Goal: Information Seeking & Learning: Check status

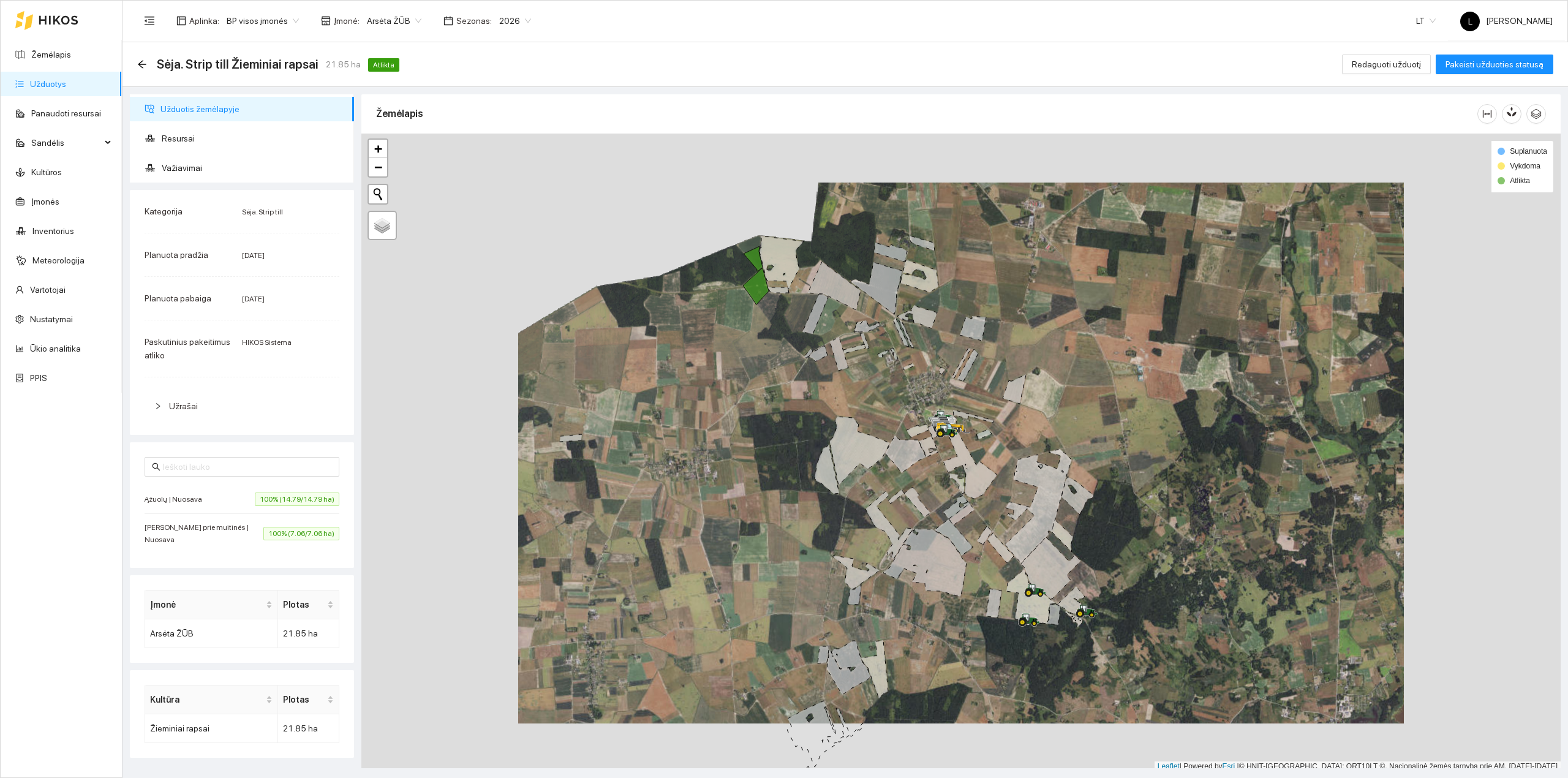
scroll to position [3, 0]
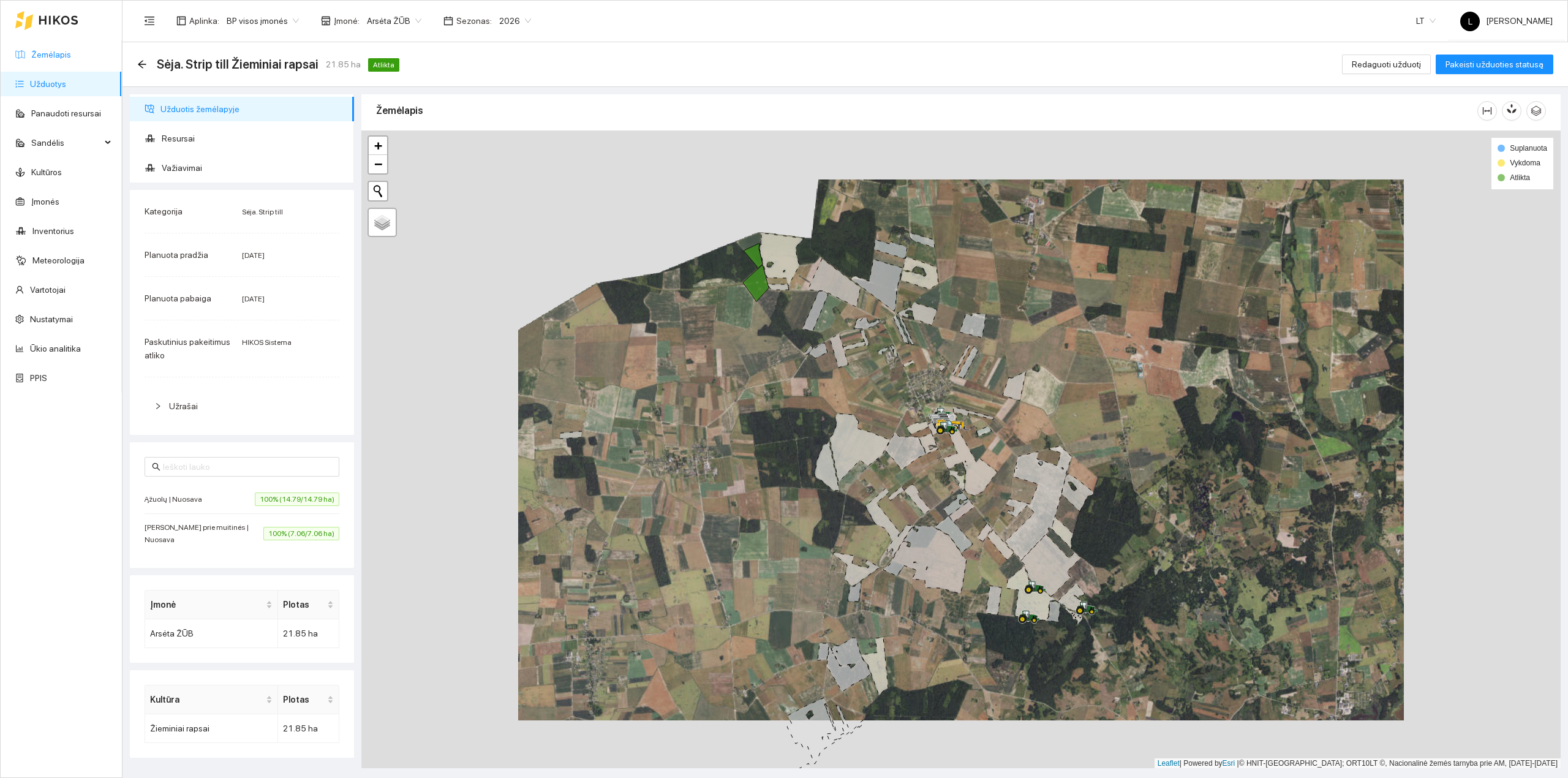
click at [35, 50] on link "Žemėlapis" at bounding box center [51, 54] width 40 height 10
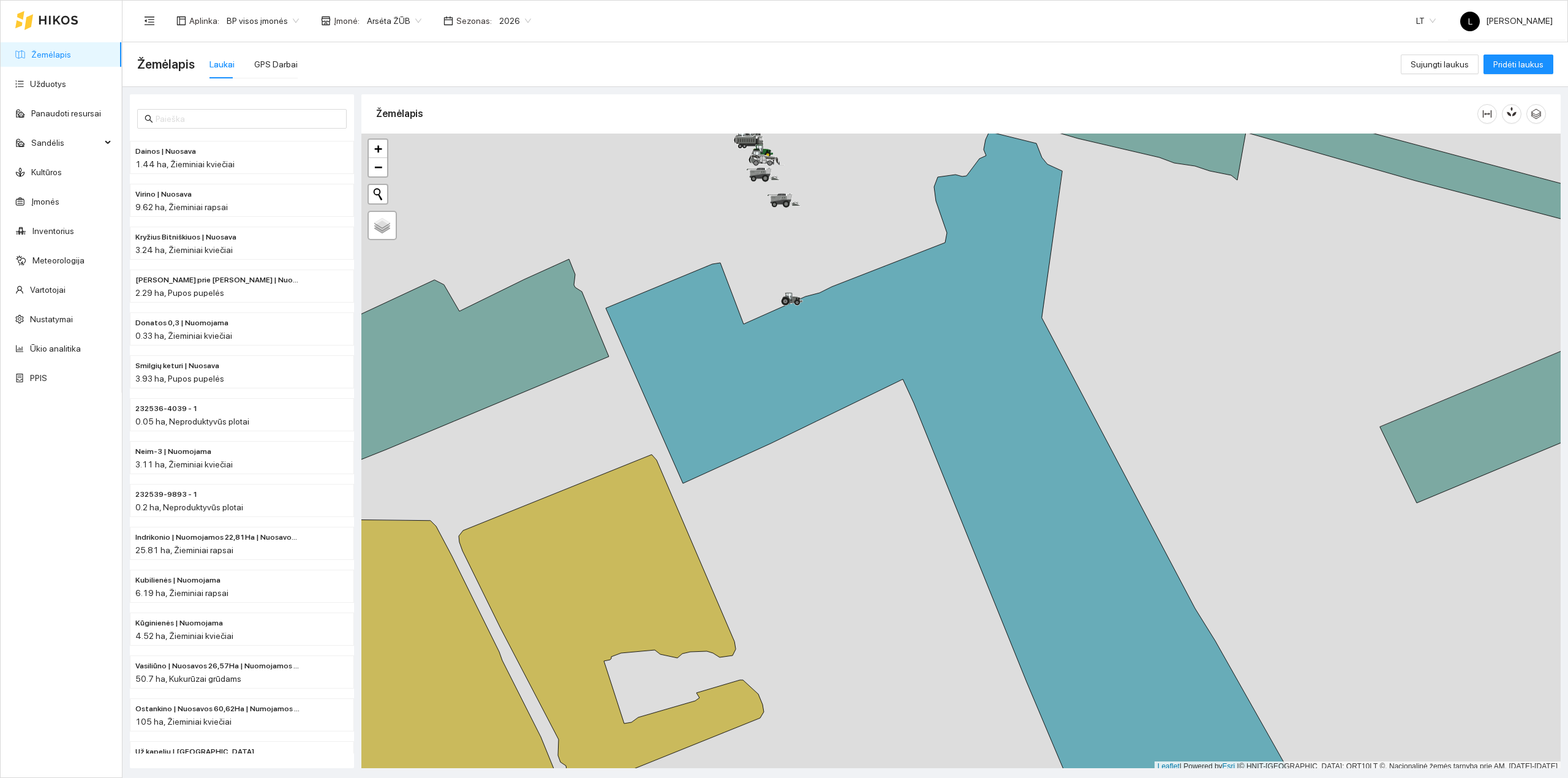
scroll to position [3, 0]
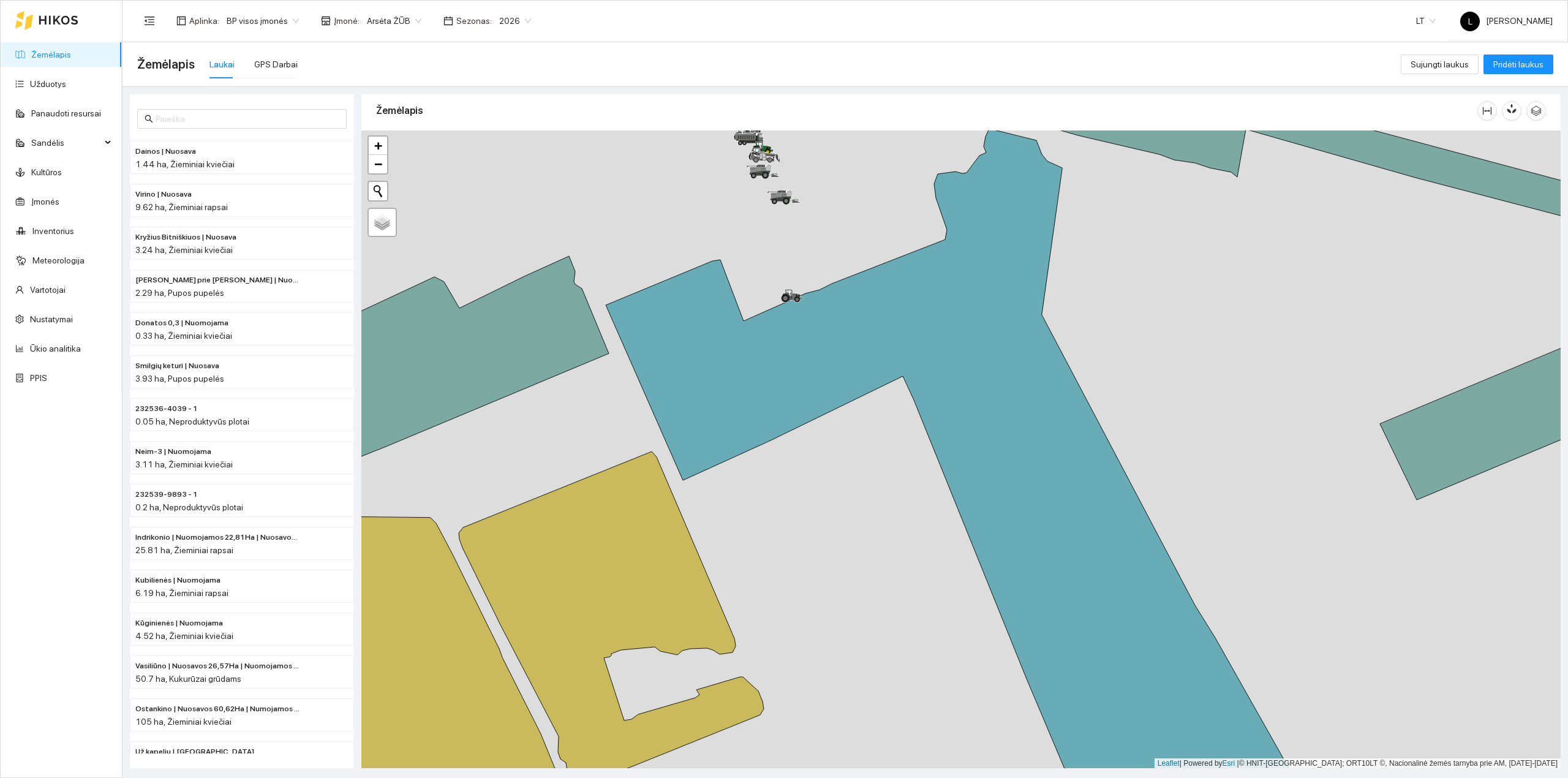
drag, startPoint x: 866, startPoint y: 338, endPoint x: 1045, endPoint y: 633, distance: 345.1
click at [1045, 634] on icon at bounding box center [1028, 501] width 844 height 745
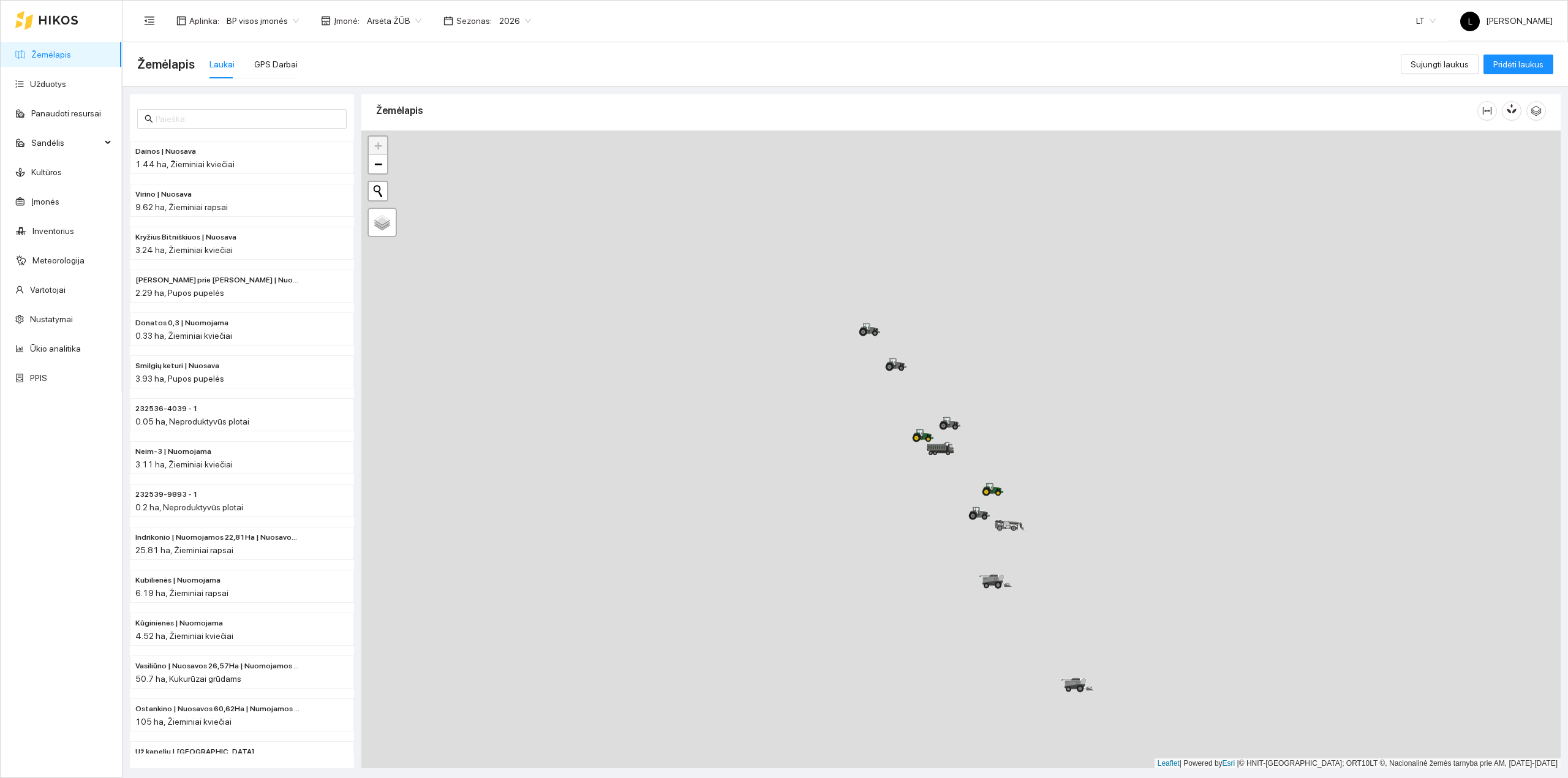
drag, startPoint x: 908, startPoint y: 403, endPoint x: 877, endPoint y: 346, distance: 64.9
click at [877, 346] on div at bounding box center [961, 449] width 1199 height 638
click at [278, 71] on div "GPS Darbai" at bounding box center [276, 65] width 43 height 28
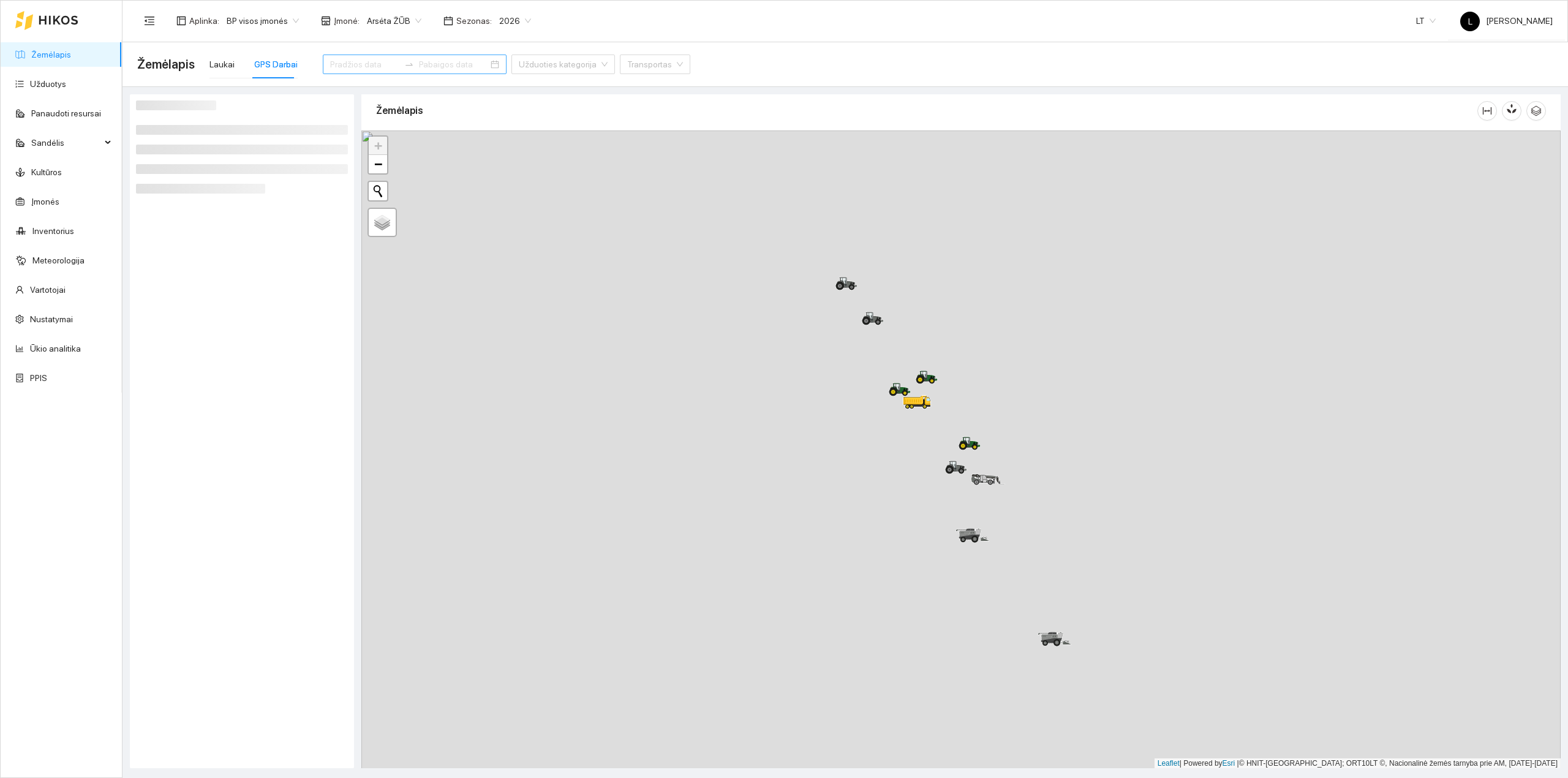
click at [330, 68] on input at bounding box center [365, 64] width 69 height 13
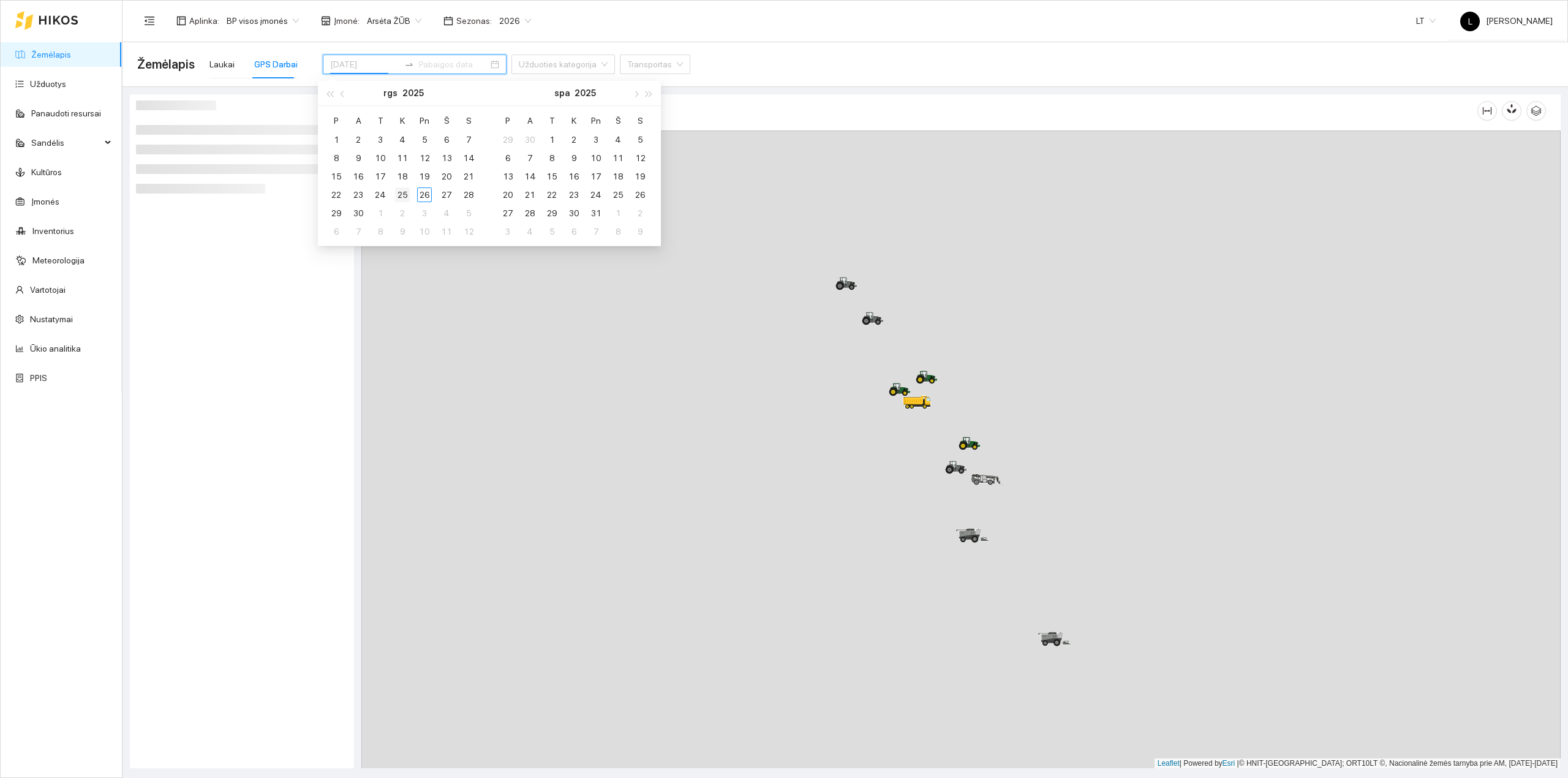
type input "[DATE]"
click at [407, 194] on div "25" at bounding box center [402, 194] width 15 height 15
type input "[DATE]"
click at [426, 194] on div "26" at bounding box center [424, 194] width 15 height 15
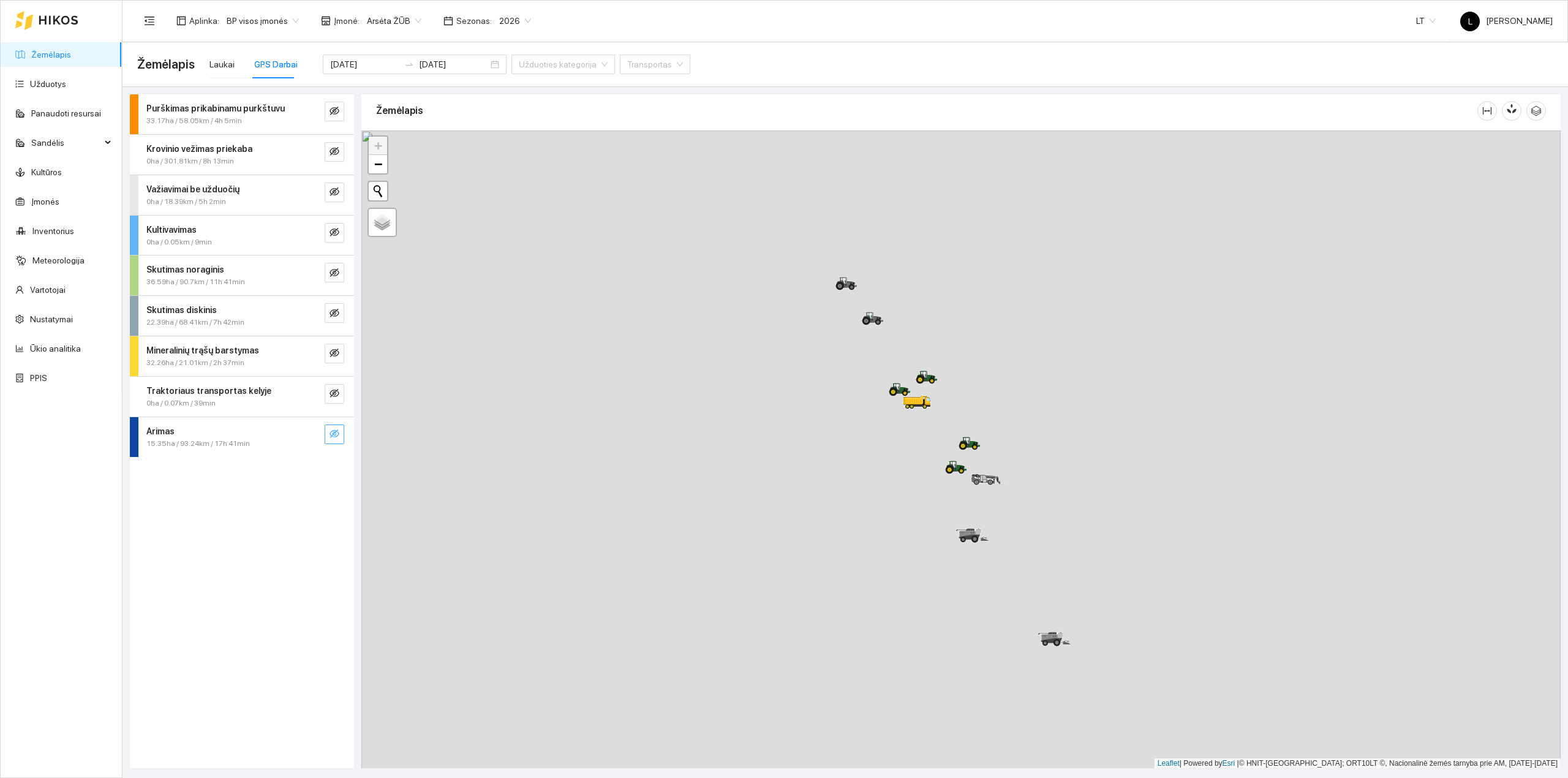
click at [337, 438] on icon "eye-invisible" at bounding box center [334, 433] width 10 height 8
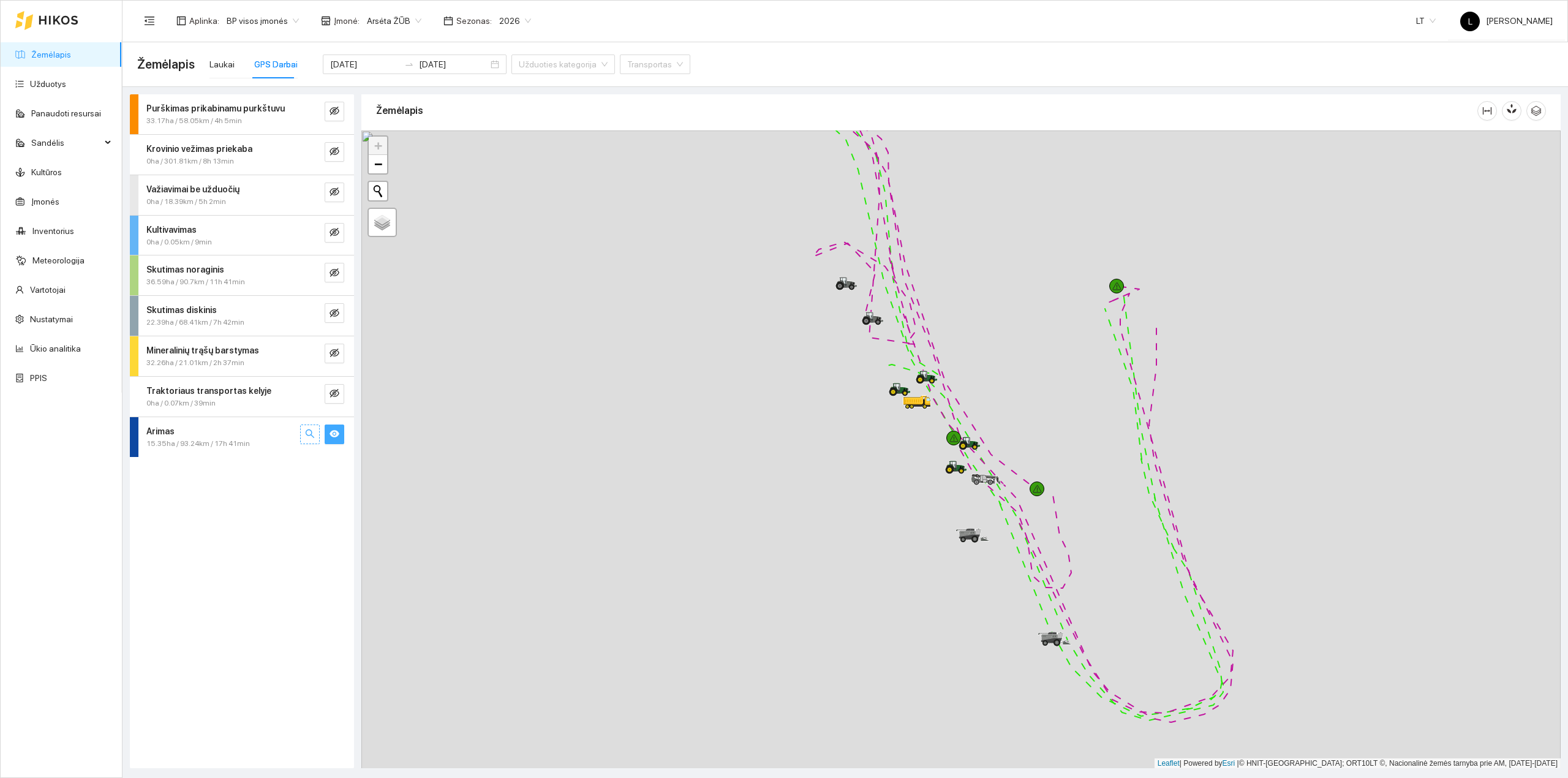
click at [312, 427] on button "button" at bounding box center [310, 434] width 20 height 20
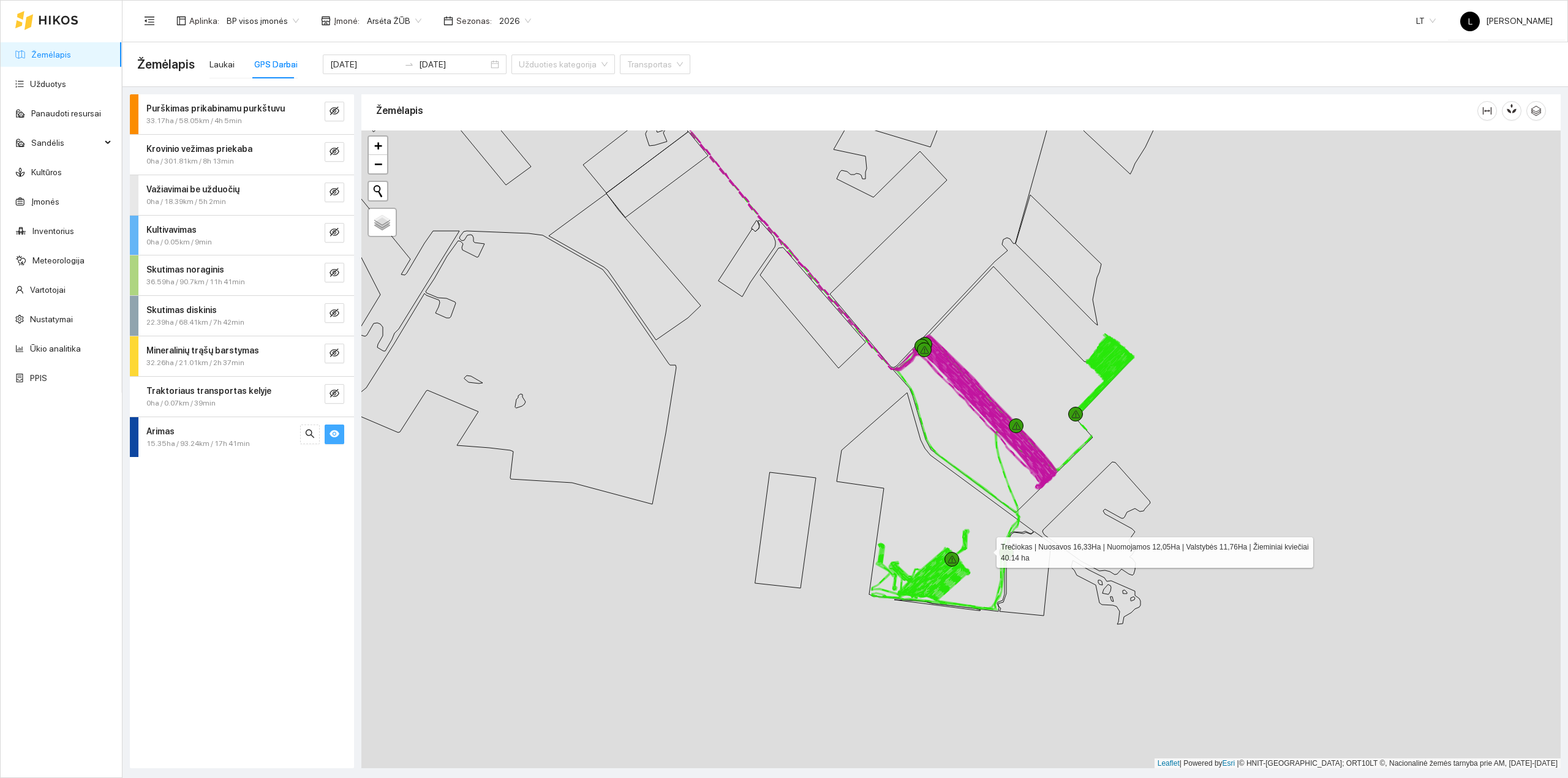
drag, startPoint x: 1044, startPoint y: 639, endPoint x: 848, endPoint y: 434, distance: 283.6
click at [956, 511] on icon at bounding box center [935, 502] width 197 height 218
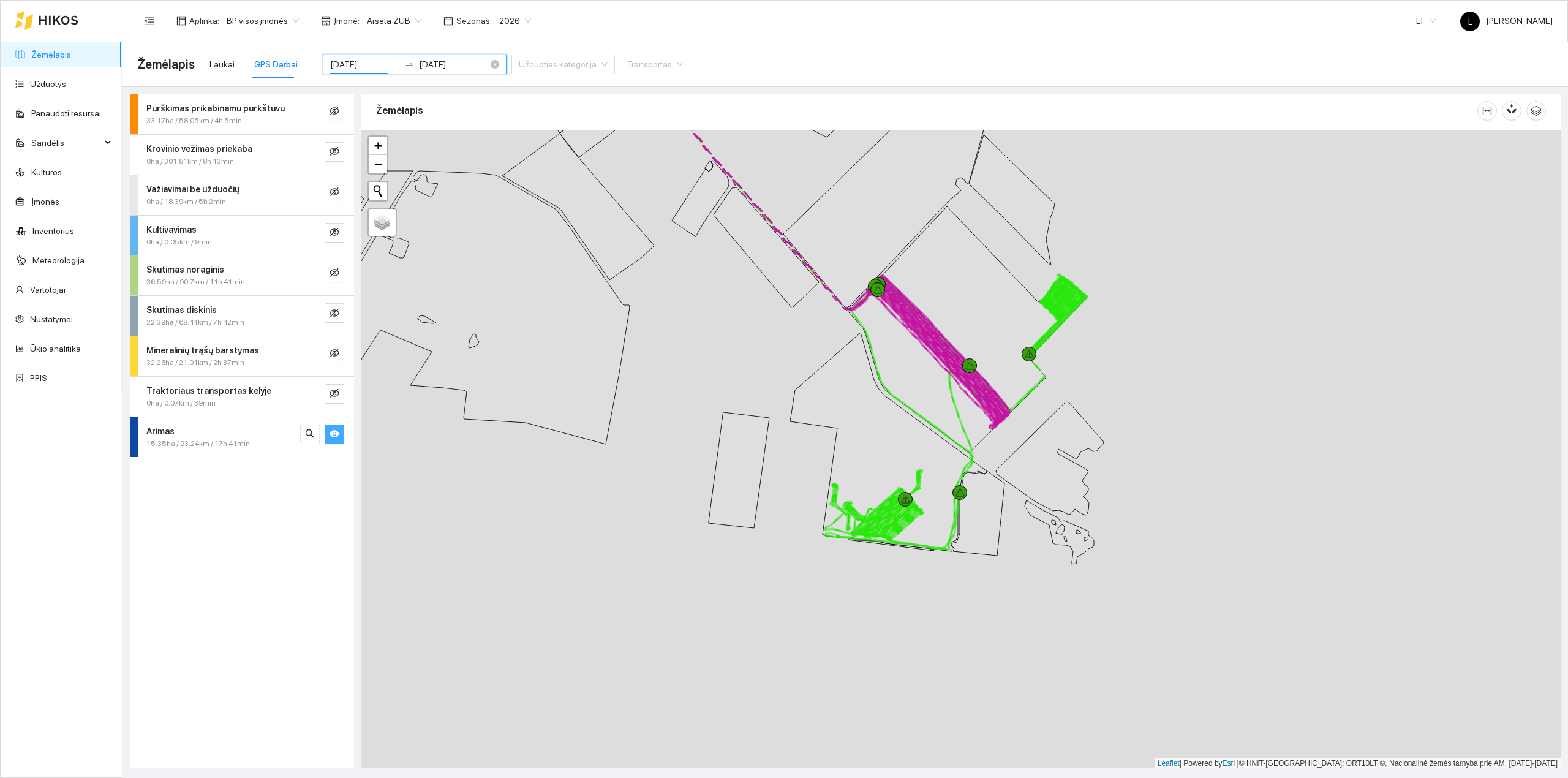
click at [370, 65] on input "[DATE]" at bounding box center [365, 64] width 69 height 13
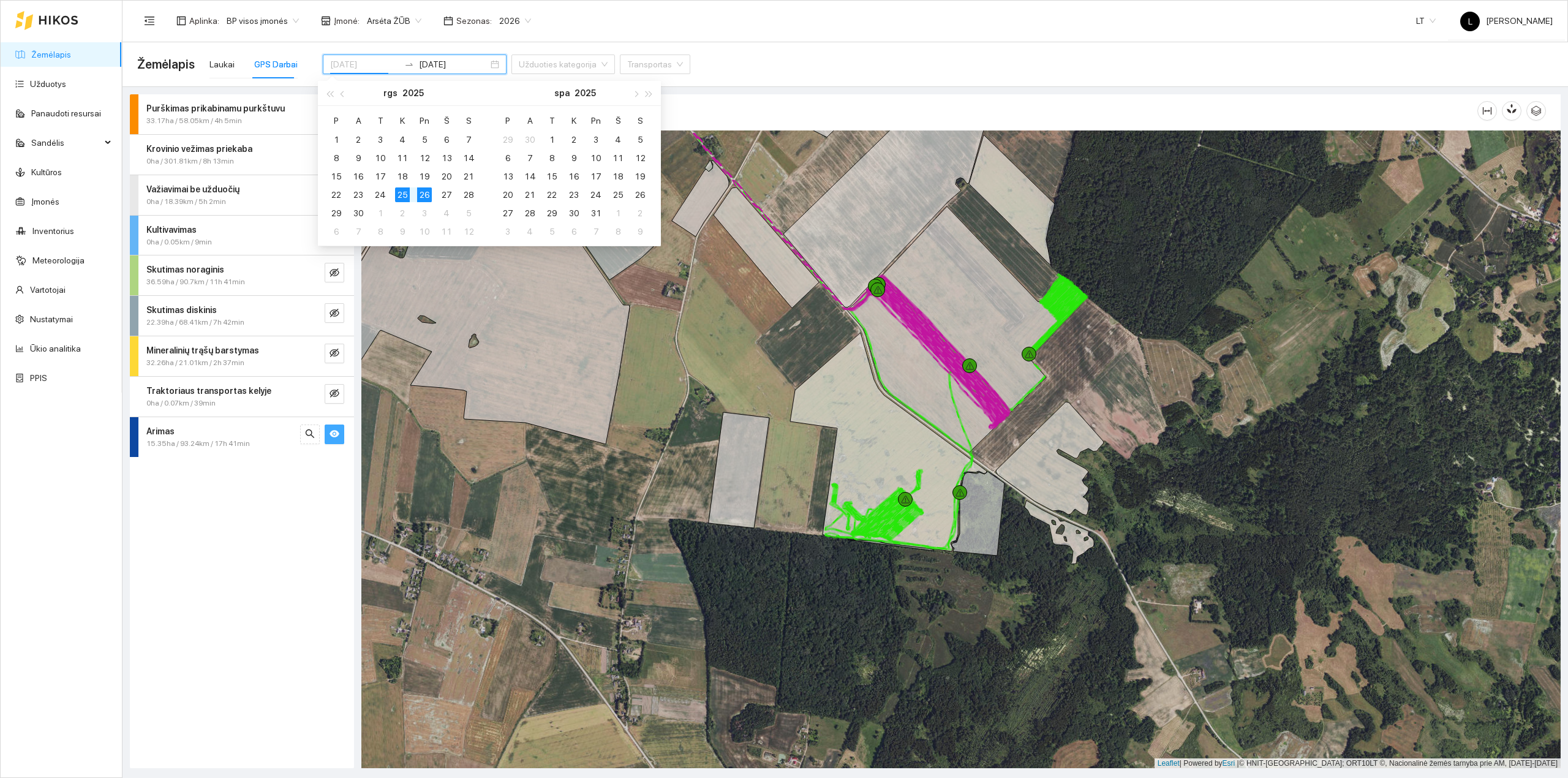
click at [422, 197] on div "26" at bounding box center [424, 194] width 15 height 15
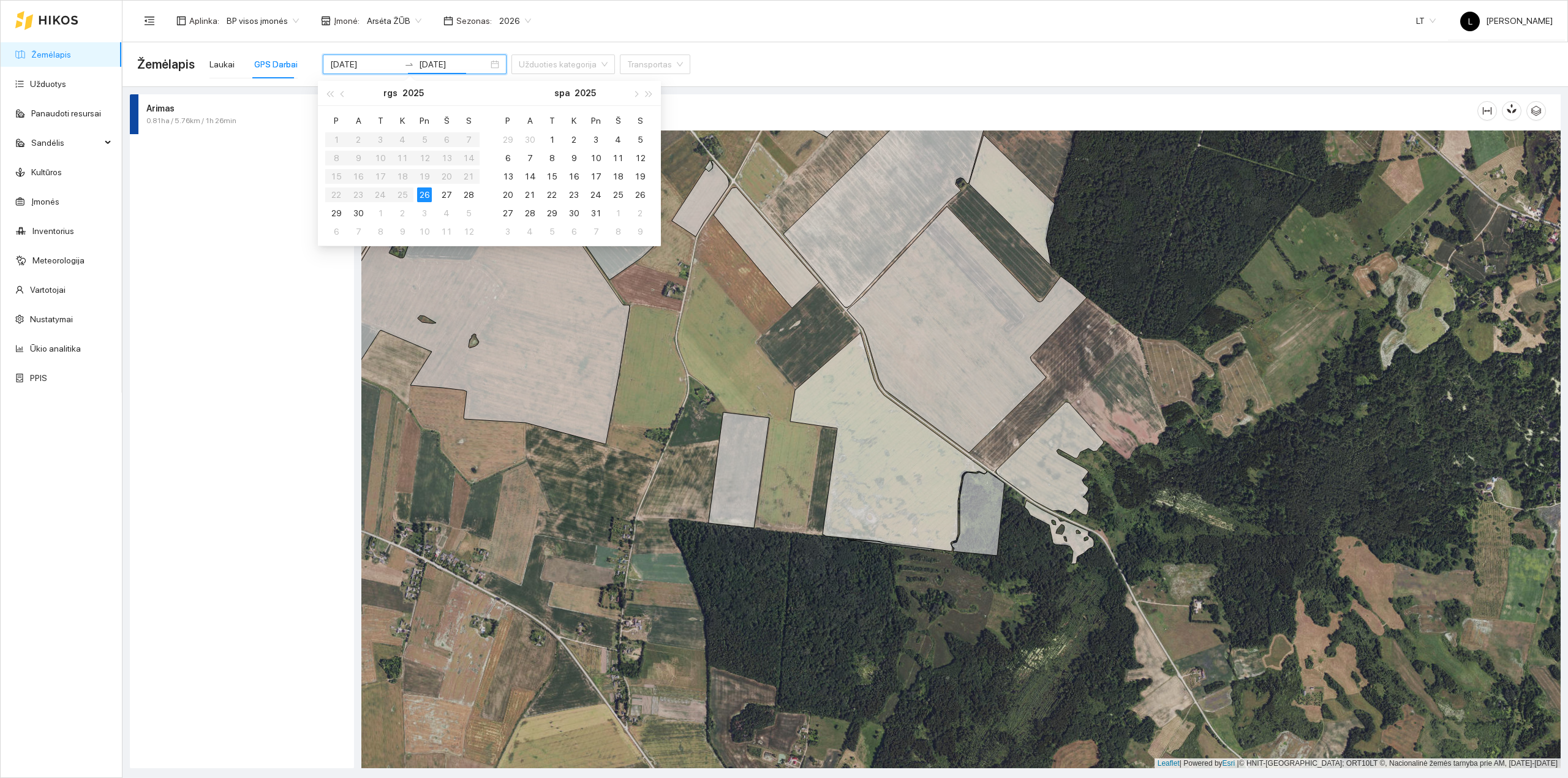
click at [422, 196] on div "26" at bounding box center [424, 194] width 15 height 15
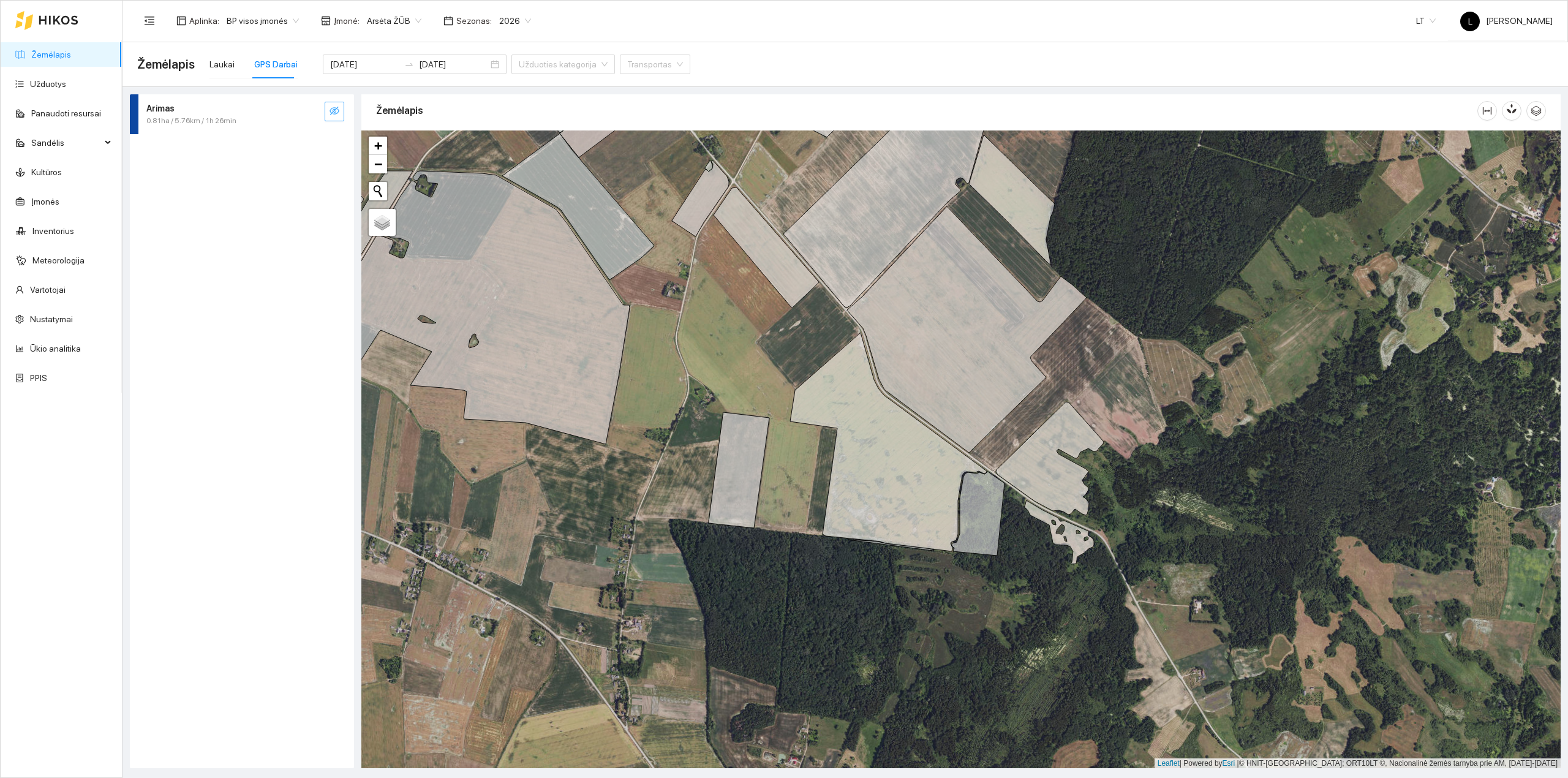
click at [332, 114] on icon "eye-invisible" at bounding box center [334, 111] width 10 height 10
click at [331, 109] on icon "eye" at bounding box center [334, 112] width 10 height 8
click at [231, 116] on span "0.81ha / 5.76km / 1h 26min" at bounding box center [191, 121] width 90 height 11
click at [256, 218] on div "0.81 ha" at bounding box center [257, 212] width 24 height 11
click at [267, 253] on span "[PERSON_NAME] [PERSON_NAME]-7722, 169kW" at bounding box center [232, 255] width 123 height 40
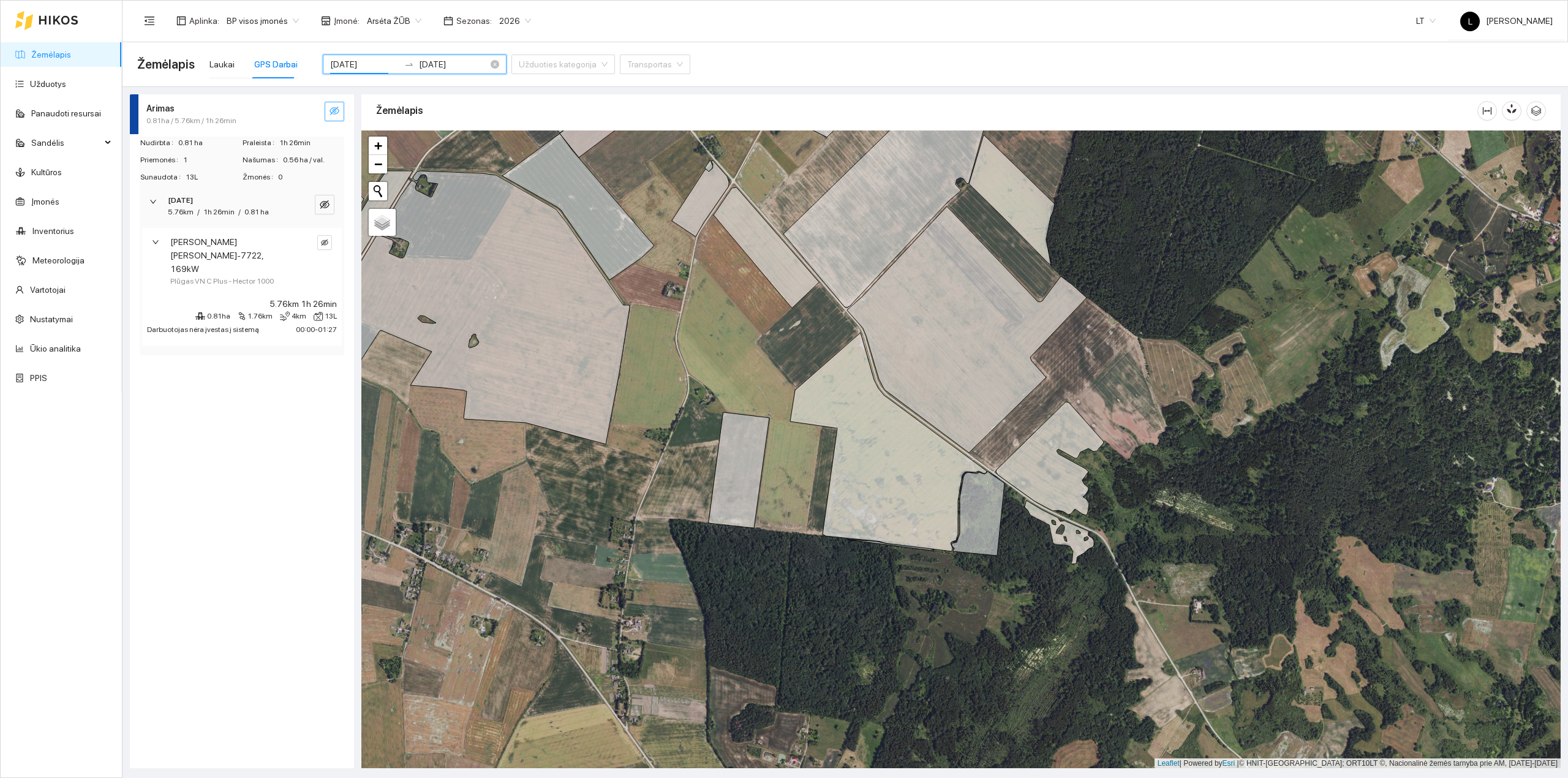
click at [353, 67] on input "[DATE]" at bounding box center [365, 64] width 69 height 13
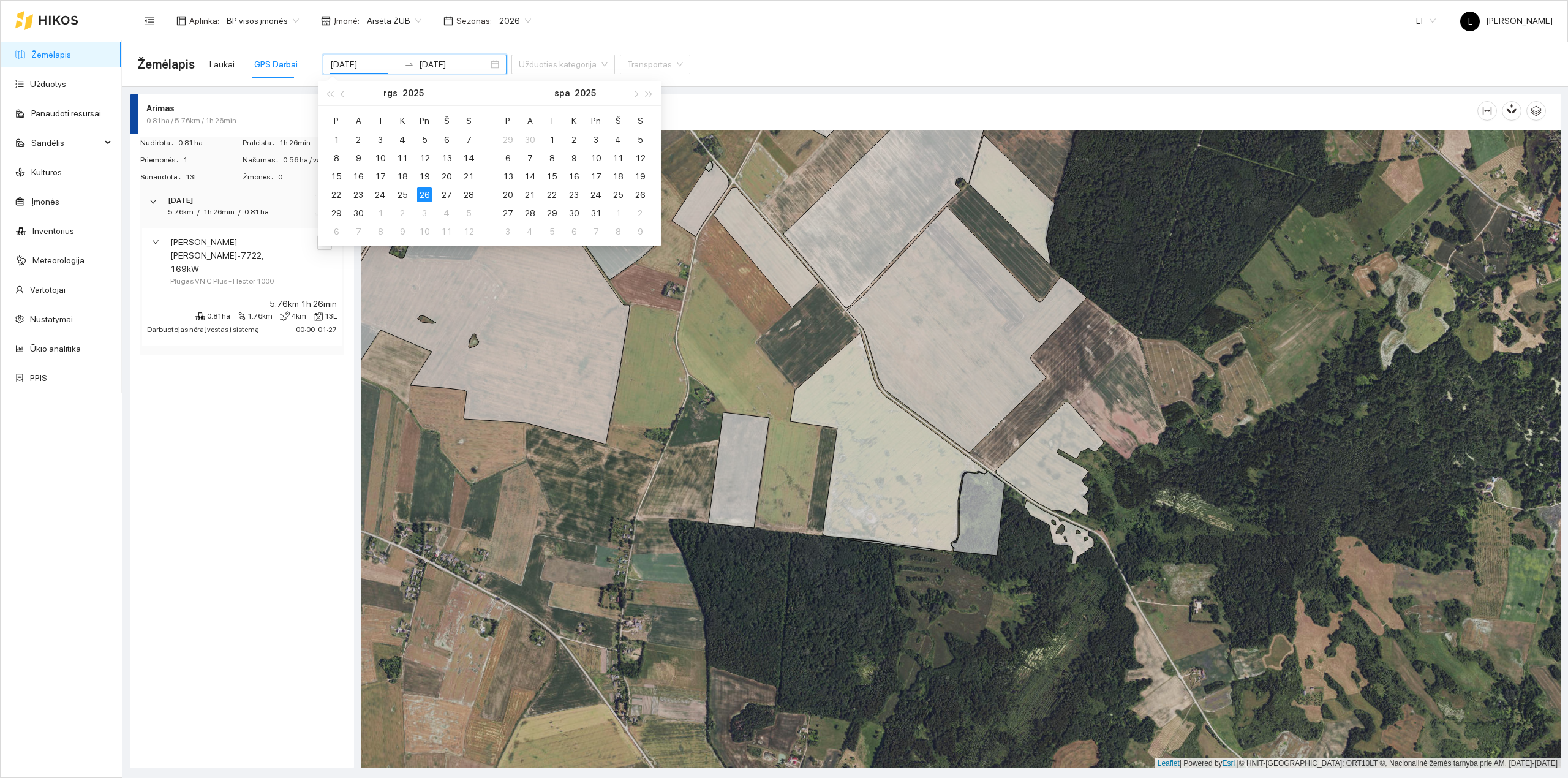
click at [322, 409] on div "Arimas 0.81ha / 5.76km / 1h 26min Nudirbta 0.81 ha Praleista 1h 26min Priemonės…" at bounding box center [241, 431] width 224 height 674
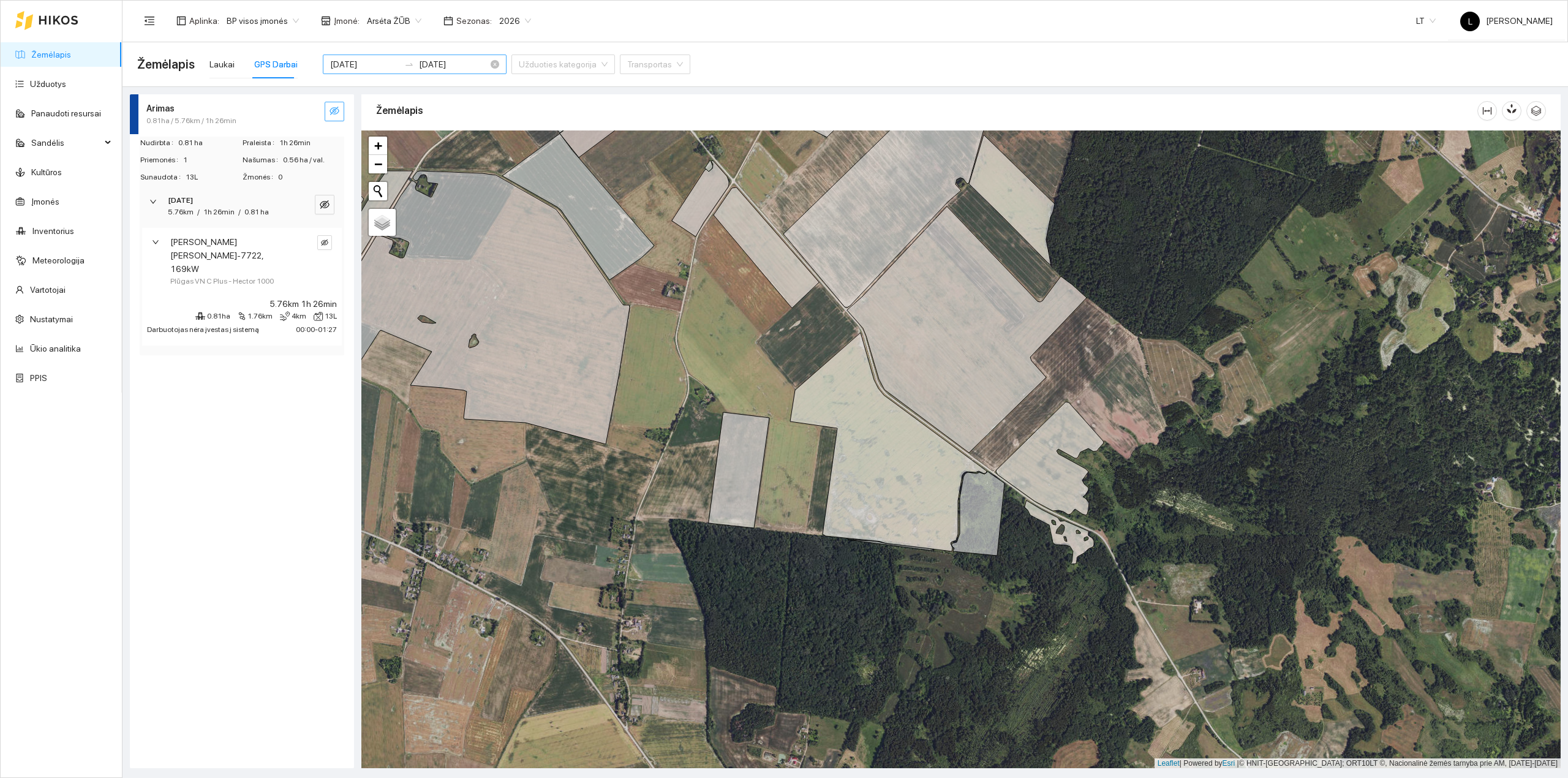
click at [374, 65] on input "[DATE]" at bounding box center [365, 64] width 69 height 13
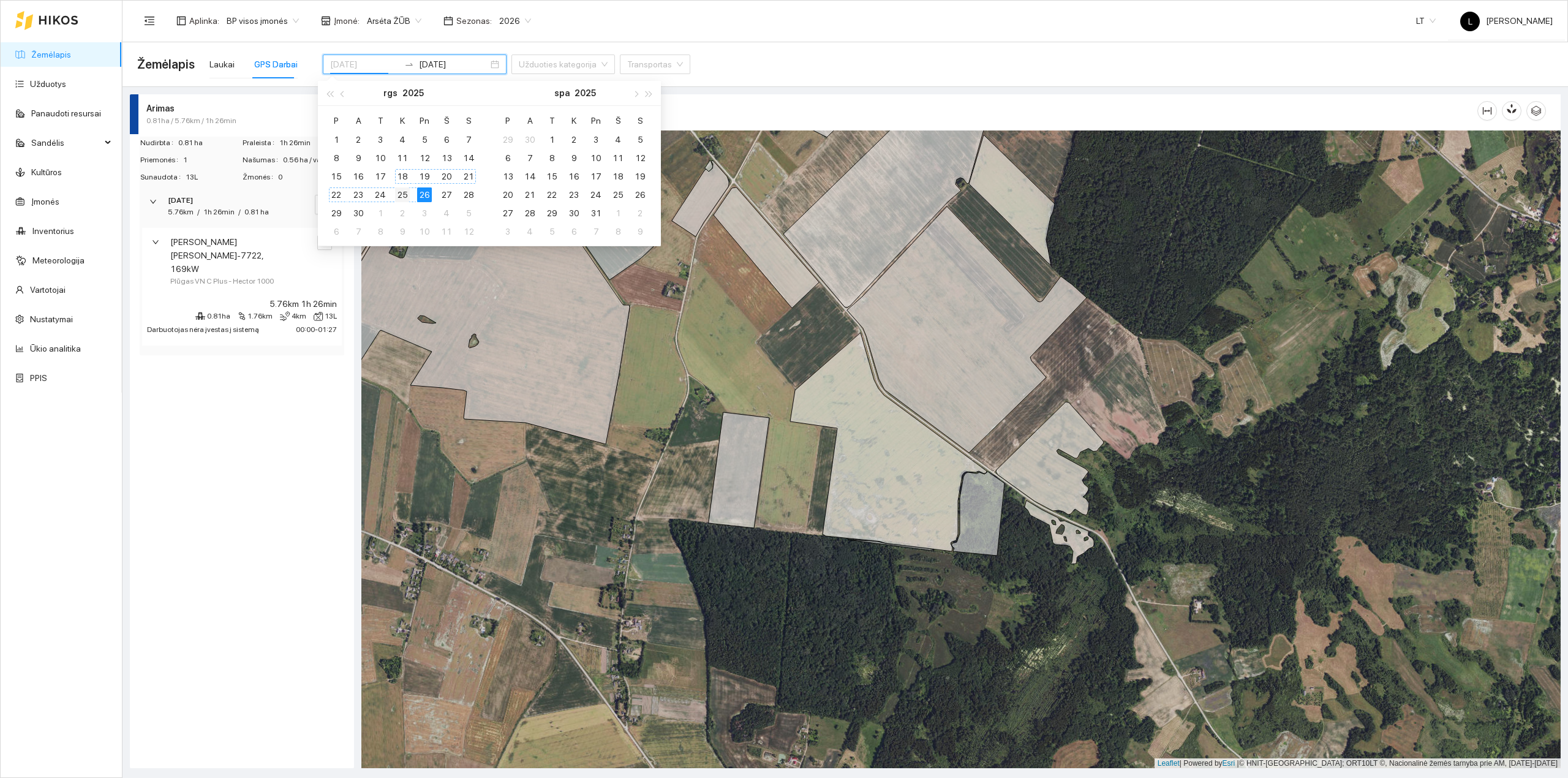
type input "[DATE]"
click at [402, 195] on div "25" at bounding box center [402, 194] width 15 height 15
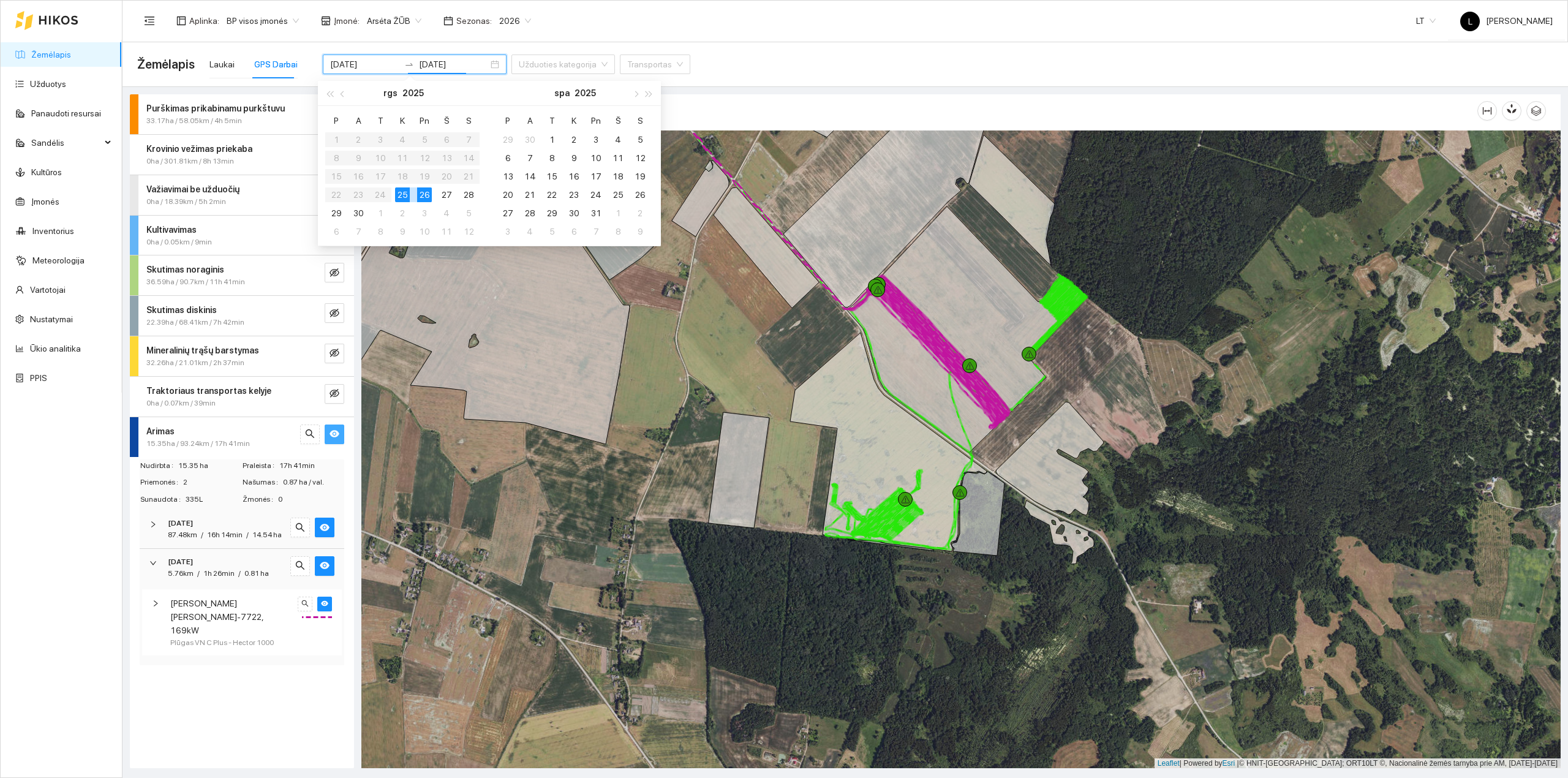
click at [402, 194] on div "25" at bounding box center [402, 194] width 15 height 15
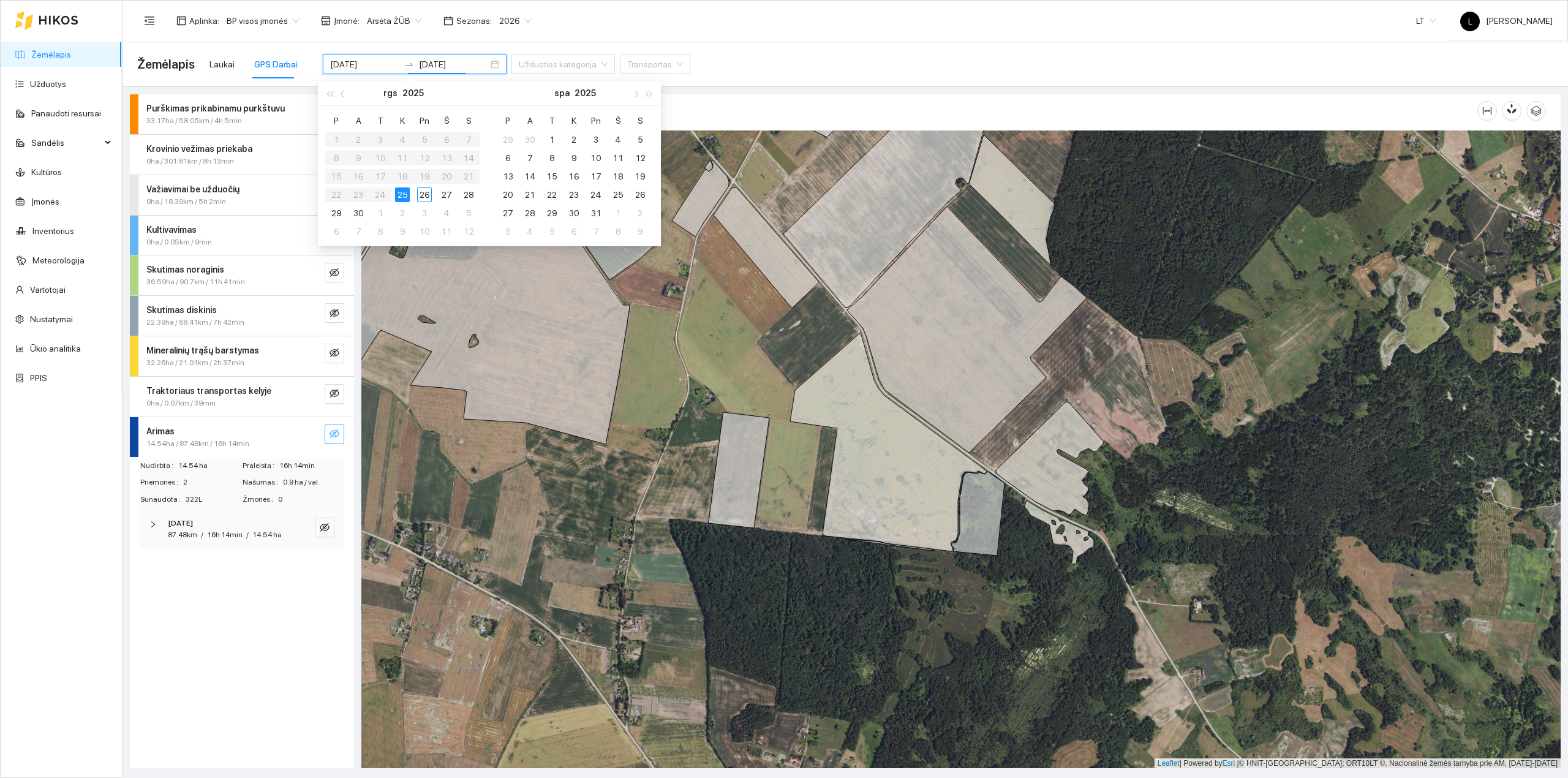
type input "[DATE]"
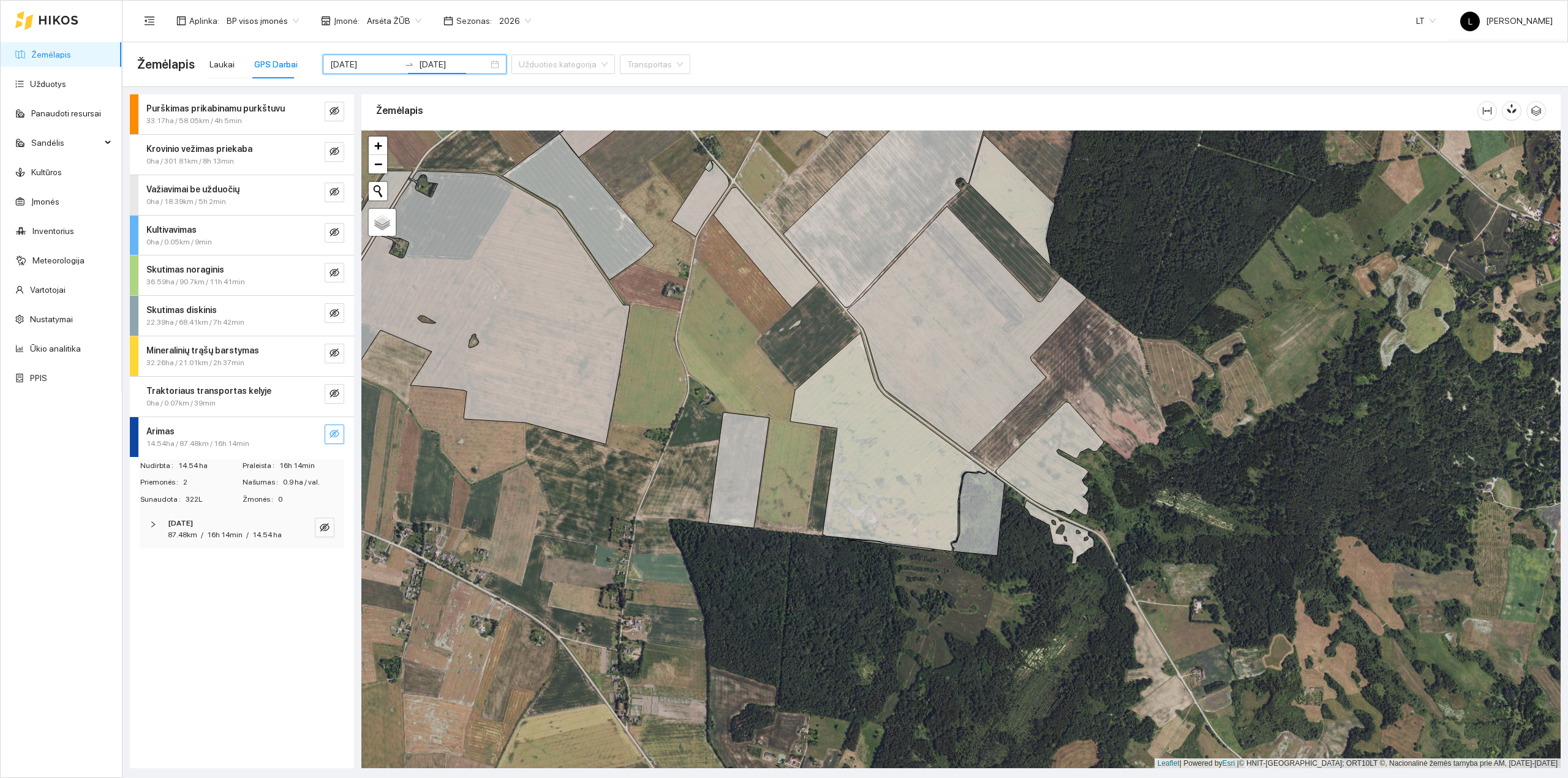
click at [331, 429] on icon "eye-invisible" at bounding box center [334, 433] width 10 height 10
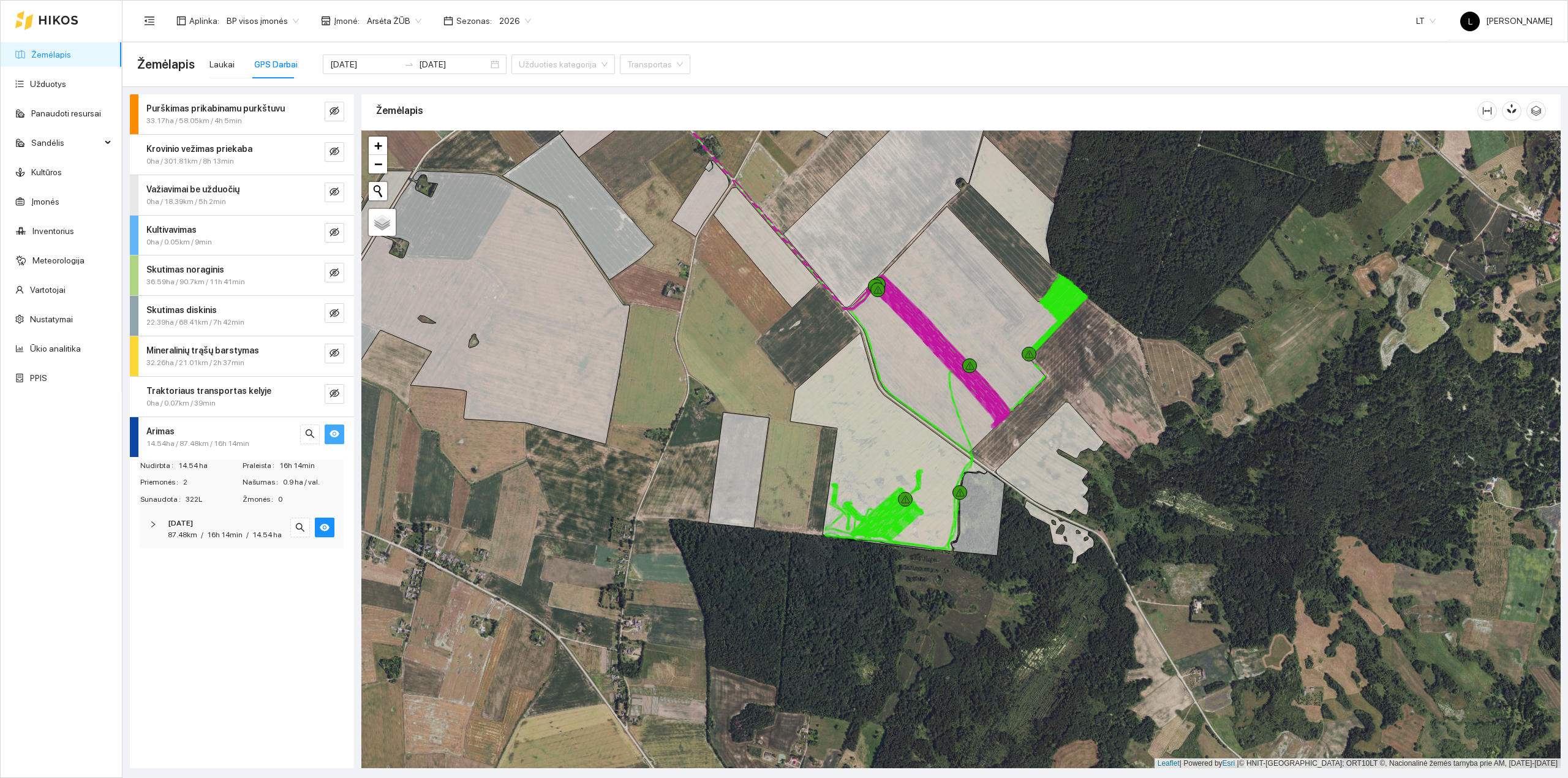
click at [261, 533] on span "14.54 ha" at bounding box center [267, 534] width 29 height 8
click at [258, 623] on span "[PERSON_NAME] [PERSON_NAME]-7722, 169kW" at bounding box center [232, 618] width 123 height 40
click at [258, 621] on span "[PERSON_NAME] [PERSON_NAME]-7722, 169kW" at bounding box center [232, 618] width 123 height 40
click at [243, 573] on span "Plūgas Agrolux HRT51075" at bounding box center [215, 577] width 89 height 11
click at [301, 566] on icon "search" at bounding box center [305, 565] width 8 height 8
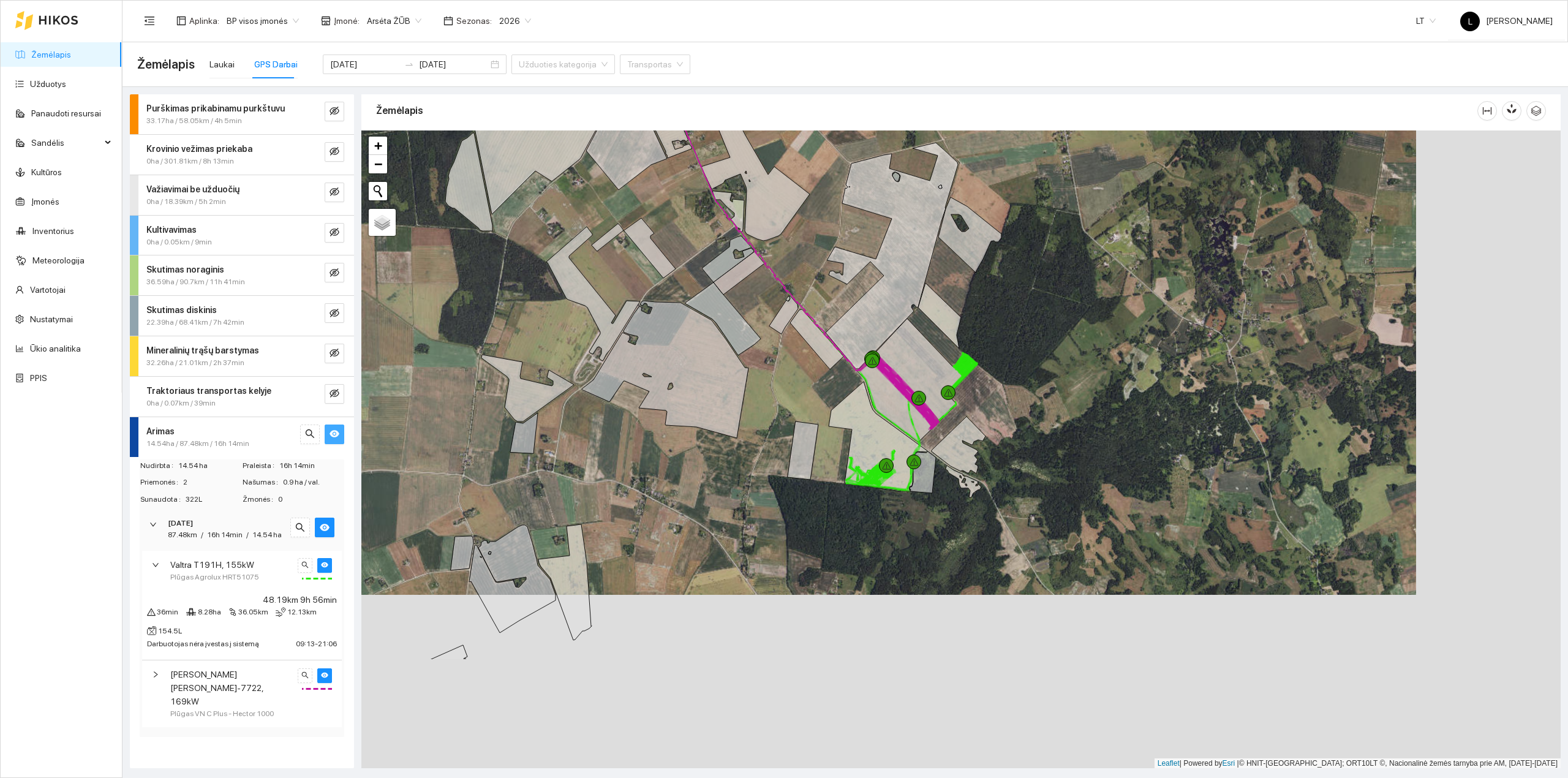
drag, startPoint x: 719, startPoint y: 595, endPoint x: 785, endPoint y: 451, distance: 158.4
click at [594, 439] on div at bounding box center [961, 449] width 1199 height 638
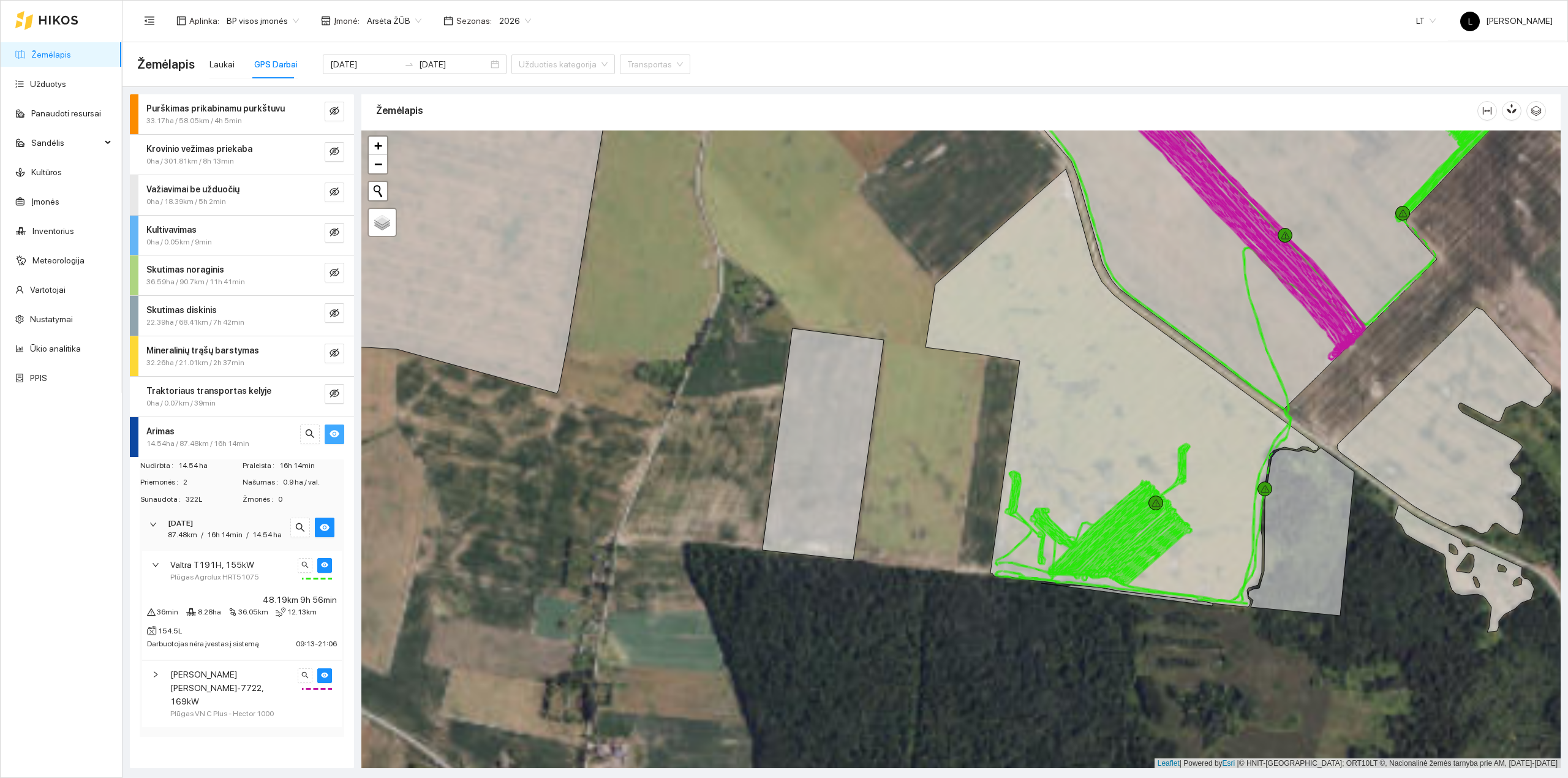
drag, startPoint x: 576, startPoint y: 496, endPoint x: 527, endPoint y: 522, distance: 55.5
click at [527, 522] on div at bounding box center [961, 449] width 1199 height 638
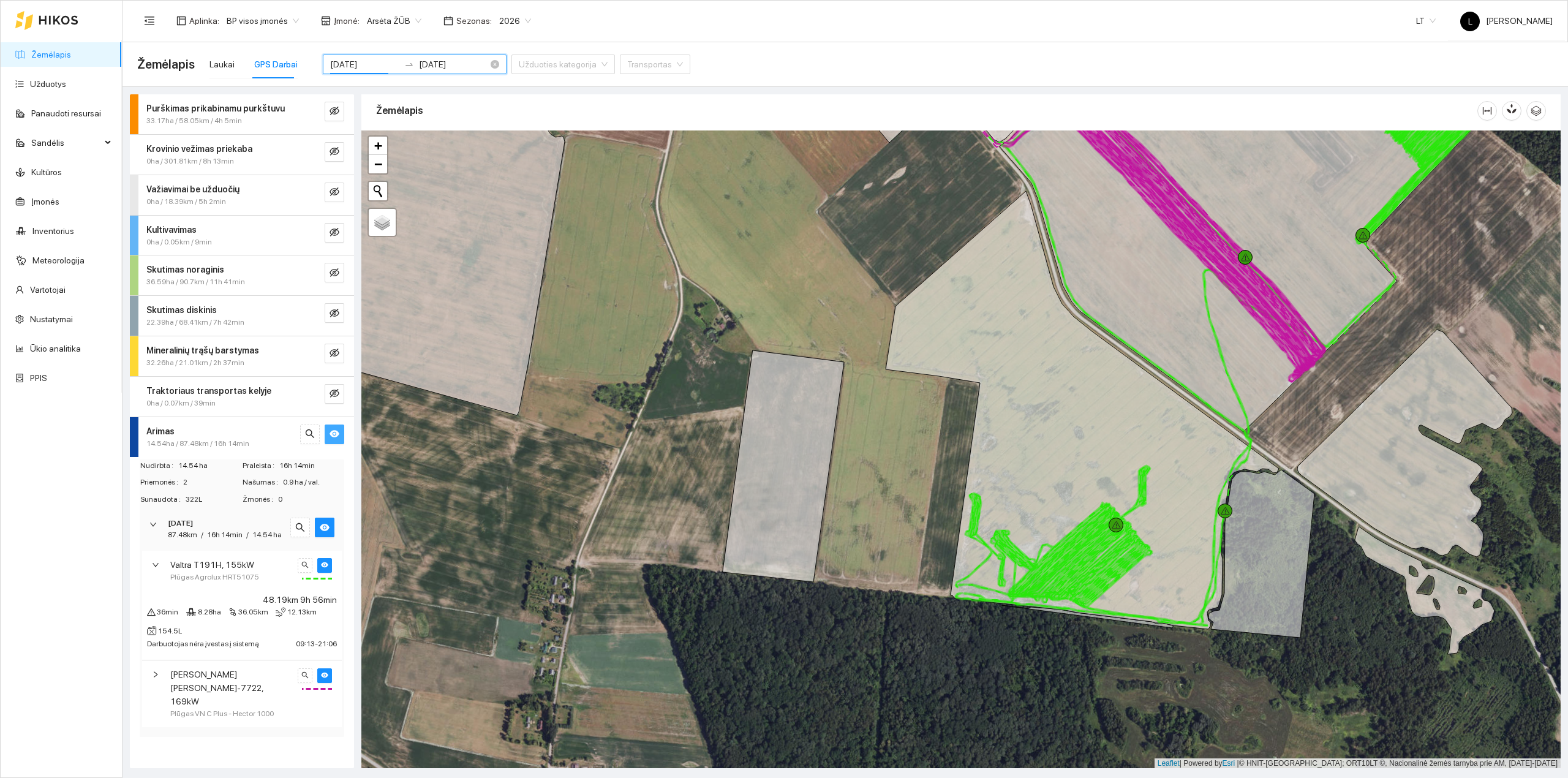
click at [370, 68] on input "[DATE]" at bounding box center [365, 64] width 69 height 13
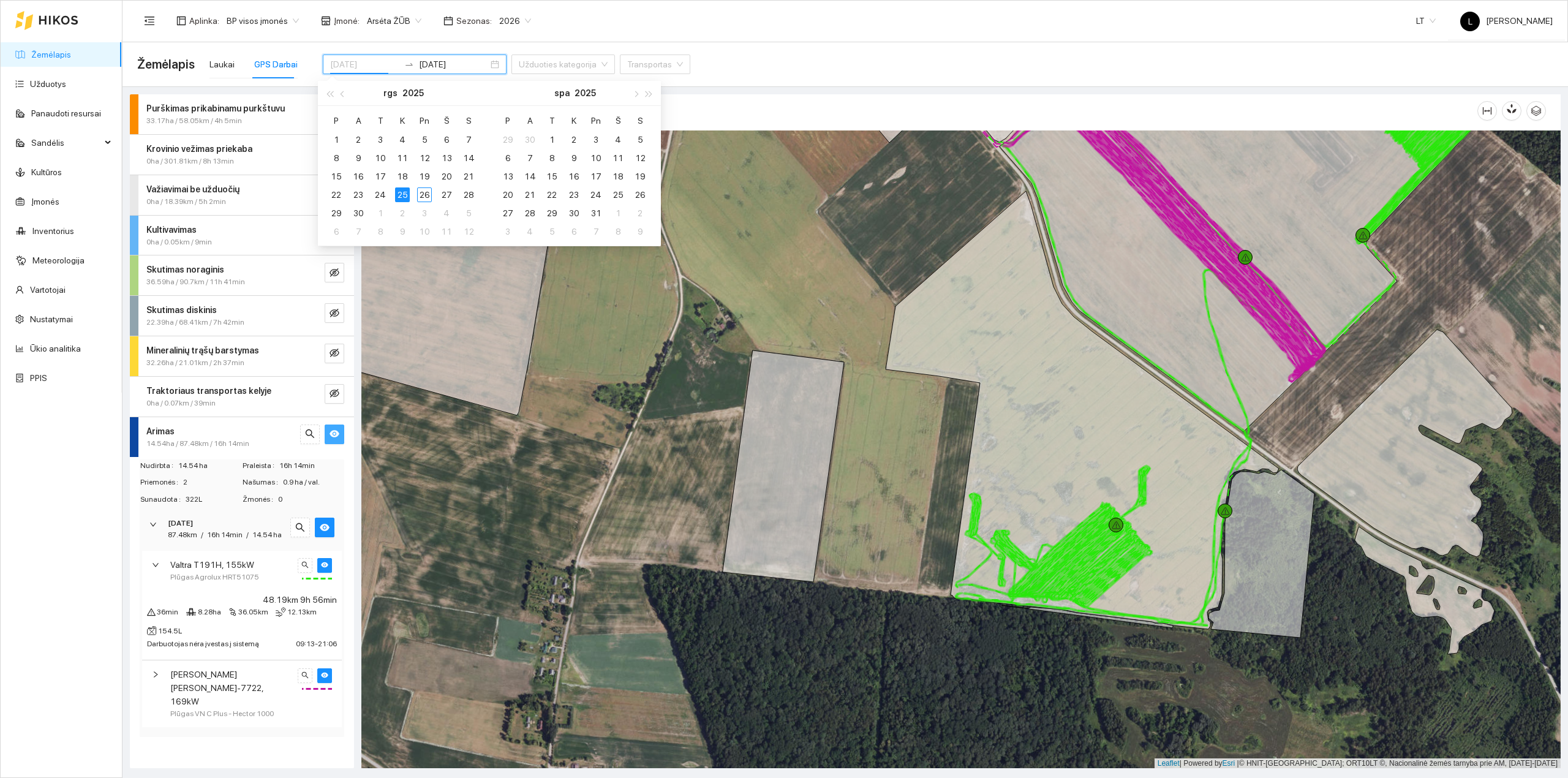
click at [402, 194] on div "25" at bounding box center [402, 194] width 15 height 15
click at [402, 192] on div "25" at bounding box center [402, 194] width 15 height 15
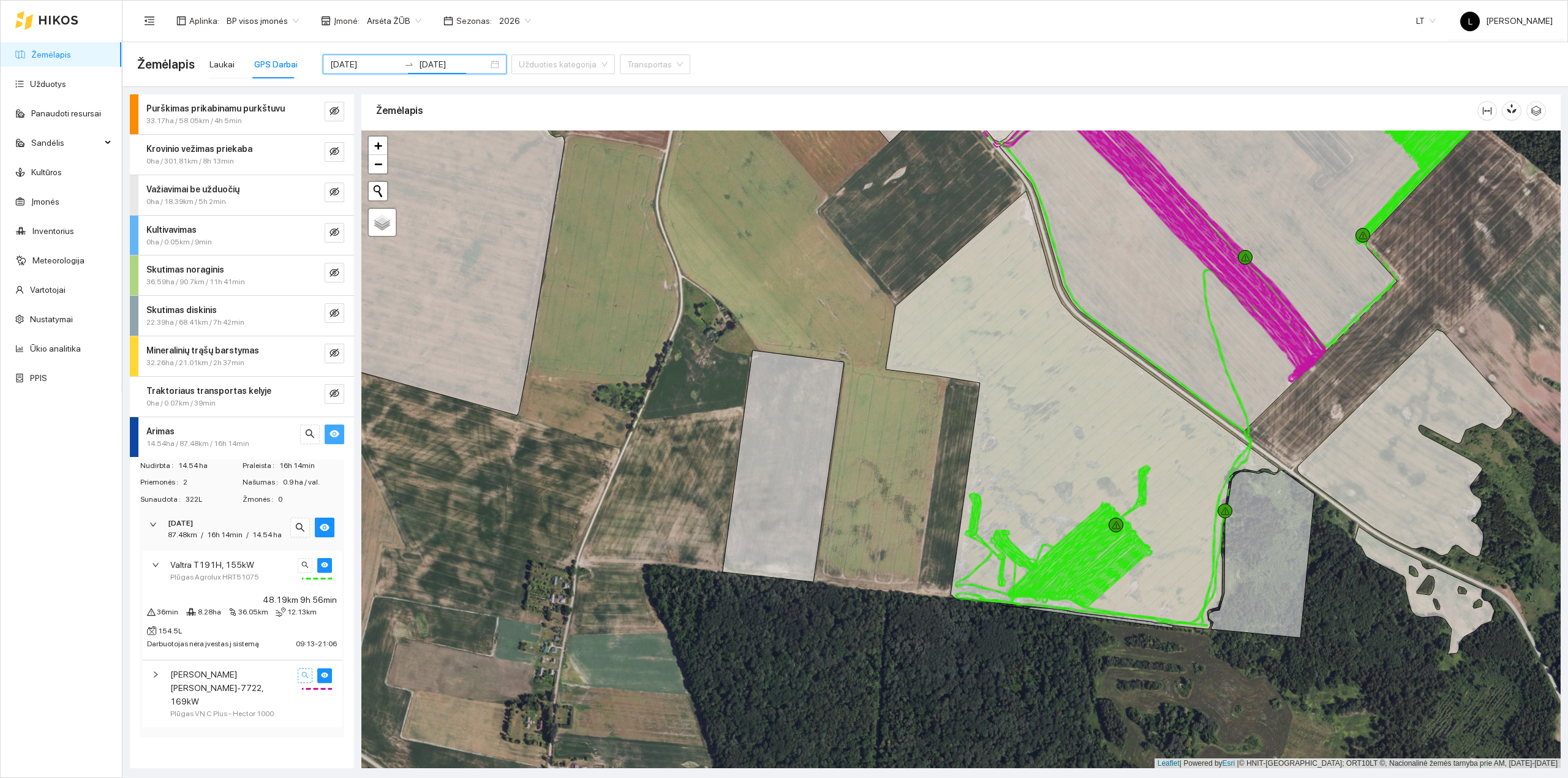
click at [307, 677] on icon "search" at bounding box center [305, 675] width 8 height 8
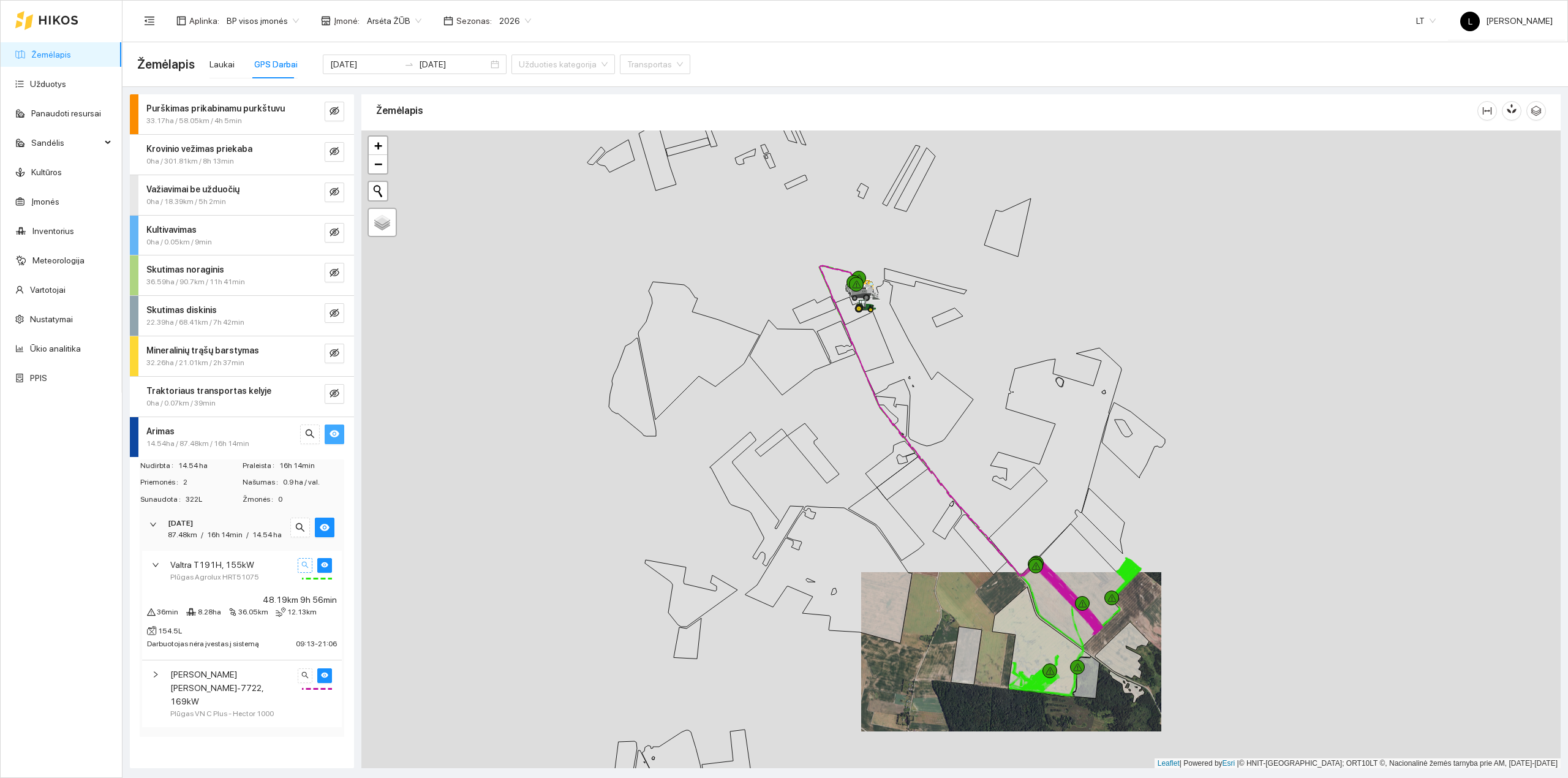
click at [309, 567] on button "button" at bounding box center [305, 565] width 15 height 15
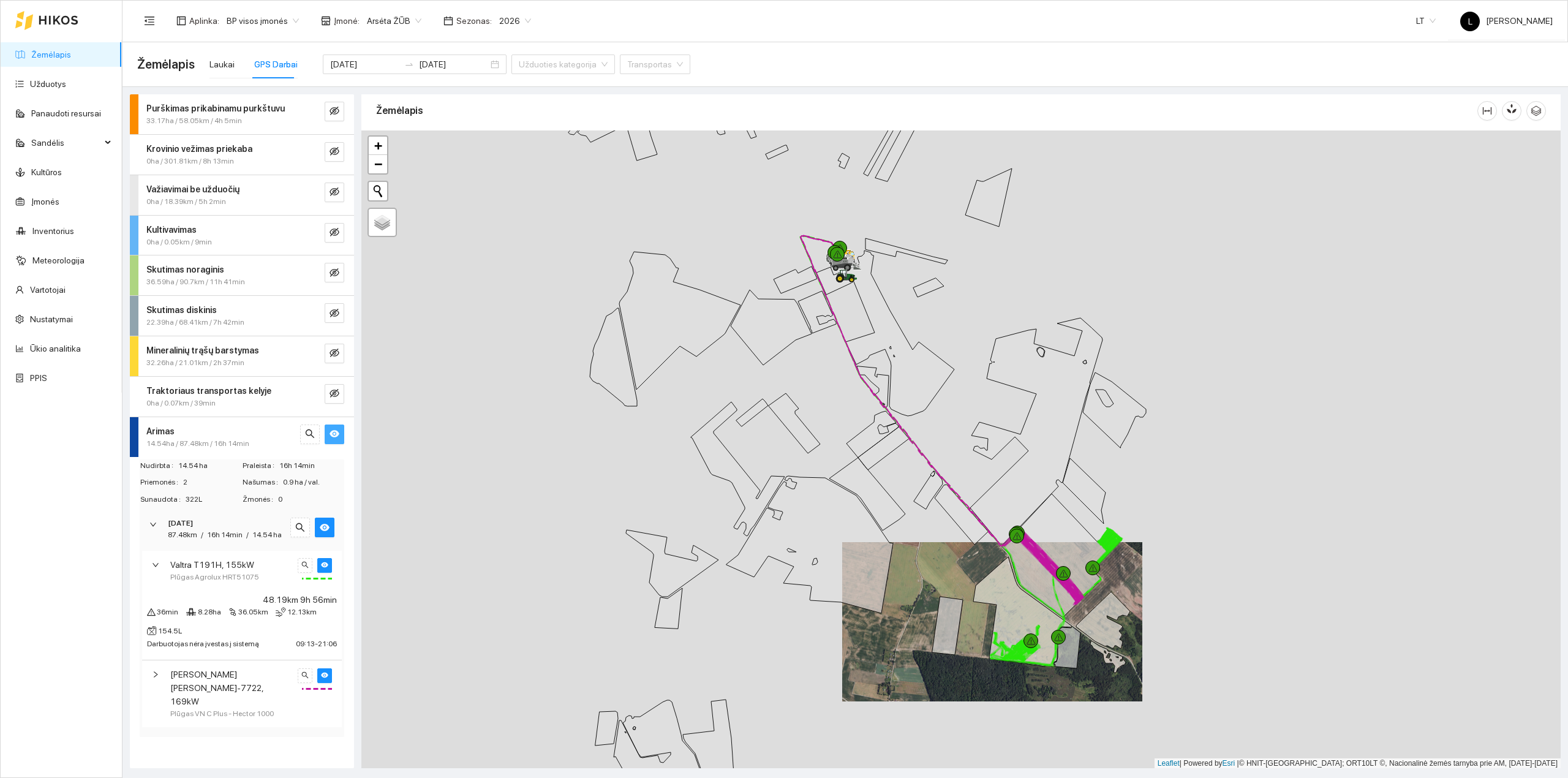
click at [163, 573] on div "Valtra T191H, 155kW Plūgas Agrolux HRT51075" at bounding box center [241, 570] width 200 height 40
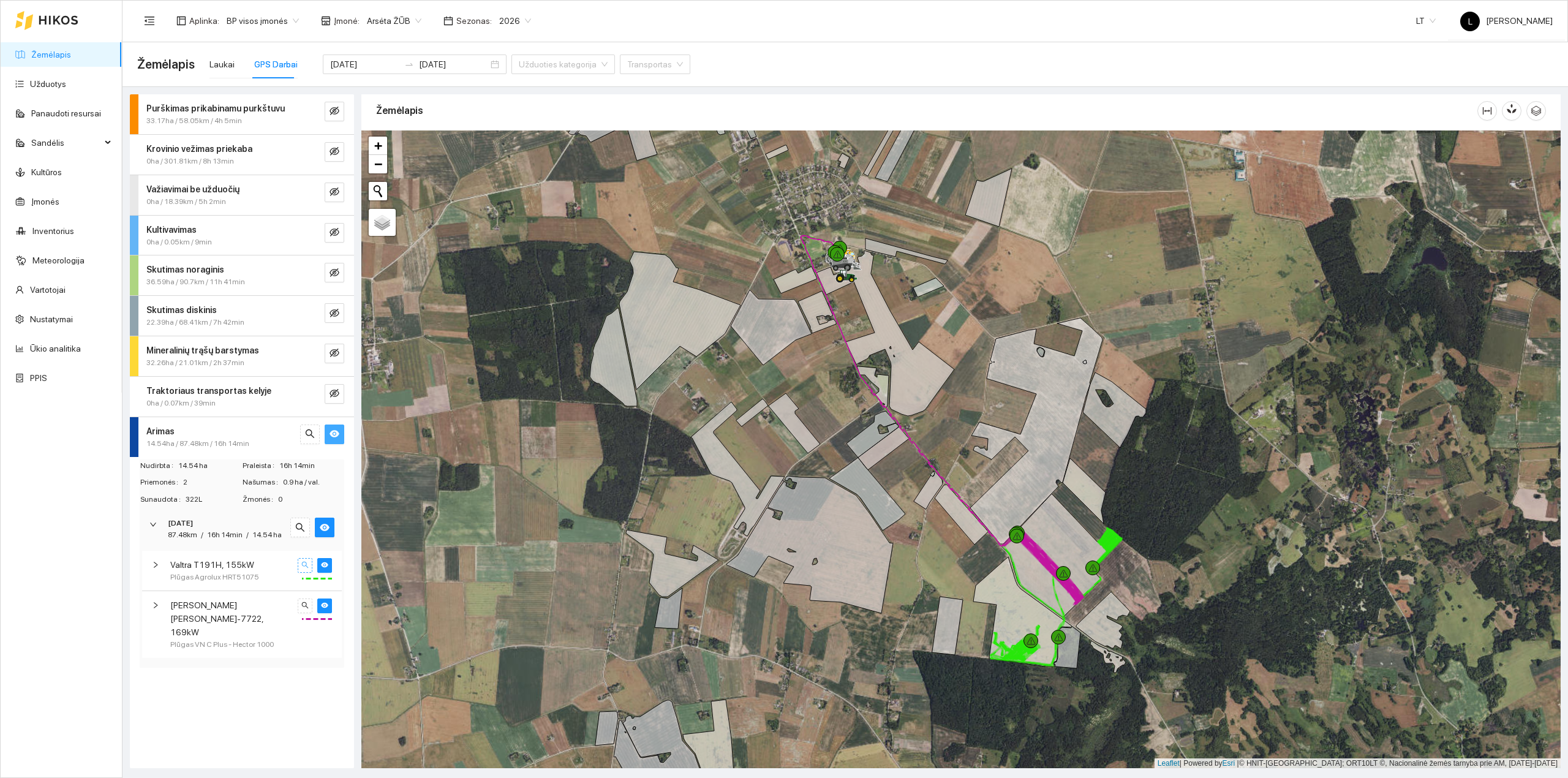
click at [301, 573] on button "button" at bounding box center [305, 565] width 15 height 15
drag, startPoint x: 965, startPoint y: 600, endPoint x: 910, endPoint y: 570, distance: 62.6
click at [910, 570] on div at bounding box center [961, 449] width 1199 height 638
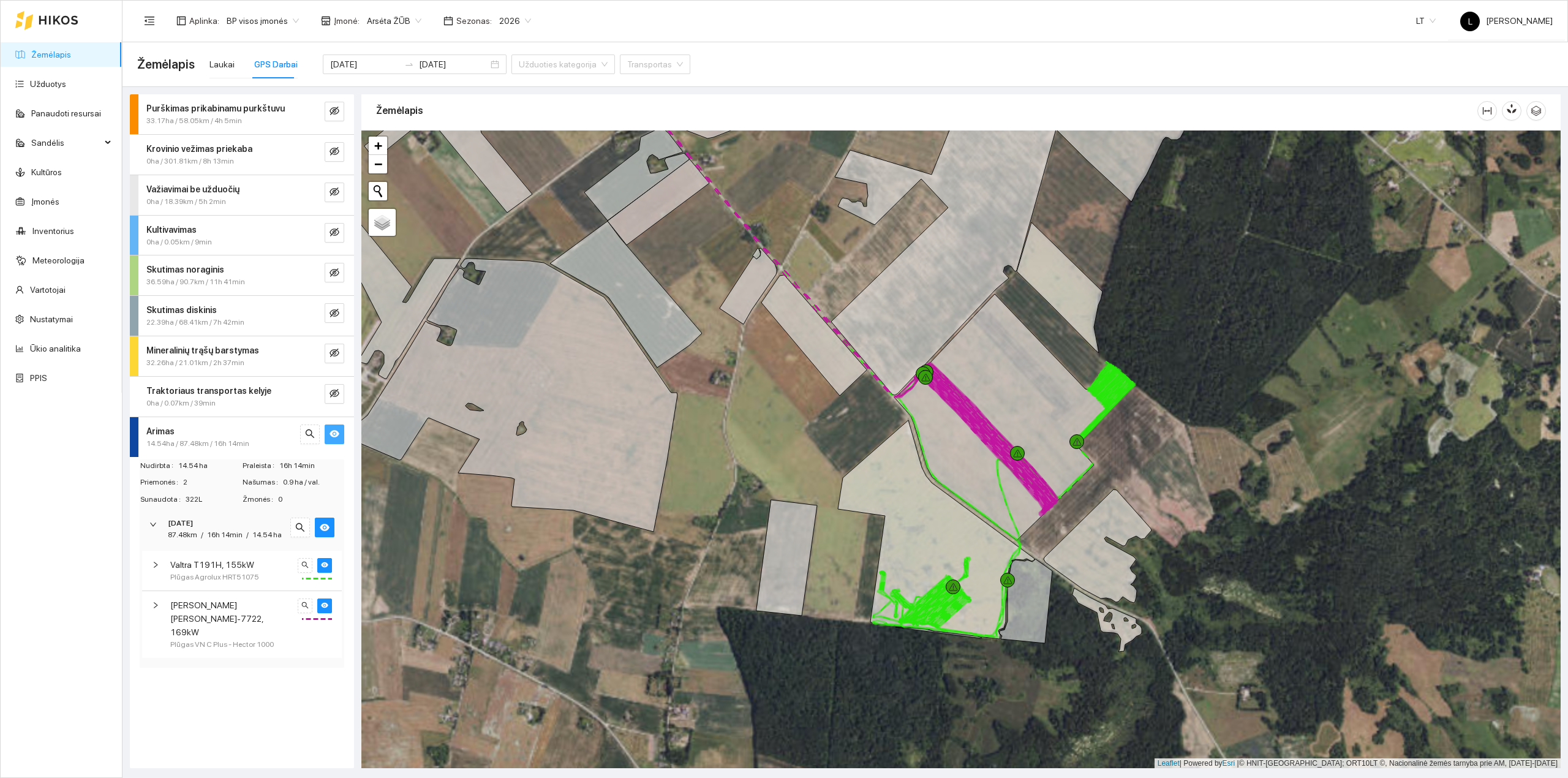
drag, startPoint x: 1059, startPoint y: 594, endPoint x: 1005, endPoint y: 574, distance: 57.6
click at [1005, 574] on div at bounding box center [1007, 580] width 15 height 15
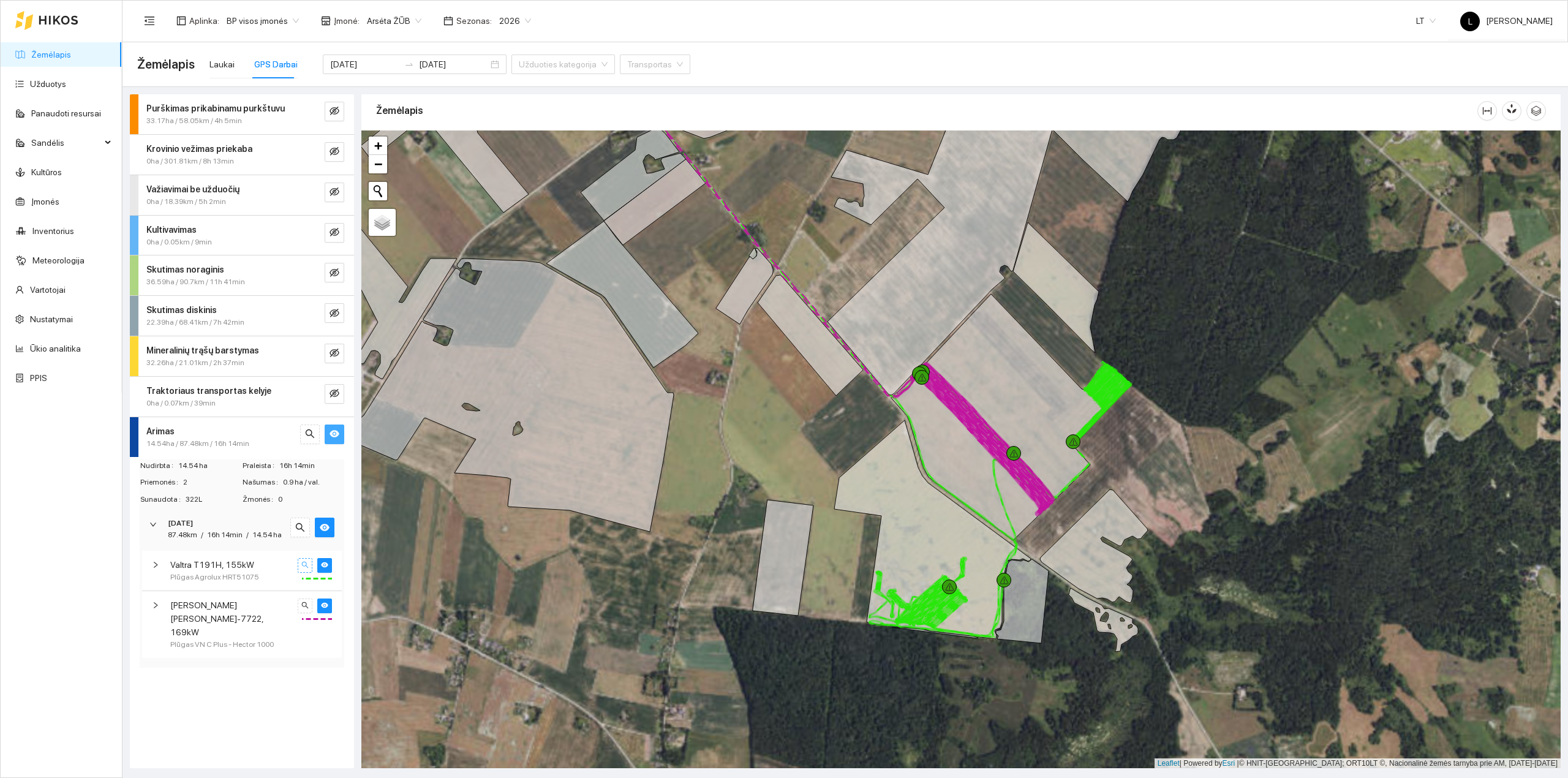
click at [304, 568] on icon "search" at bounding box center [305, 565] width 8 height 8
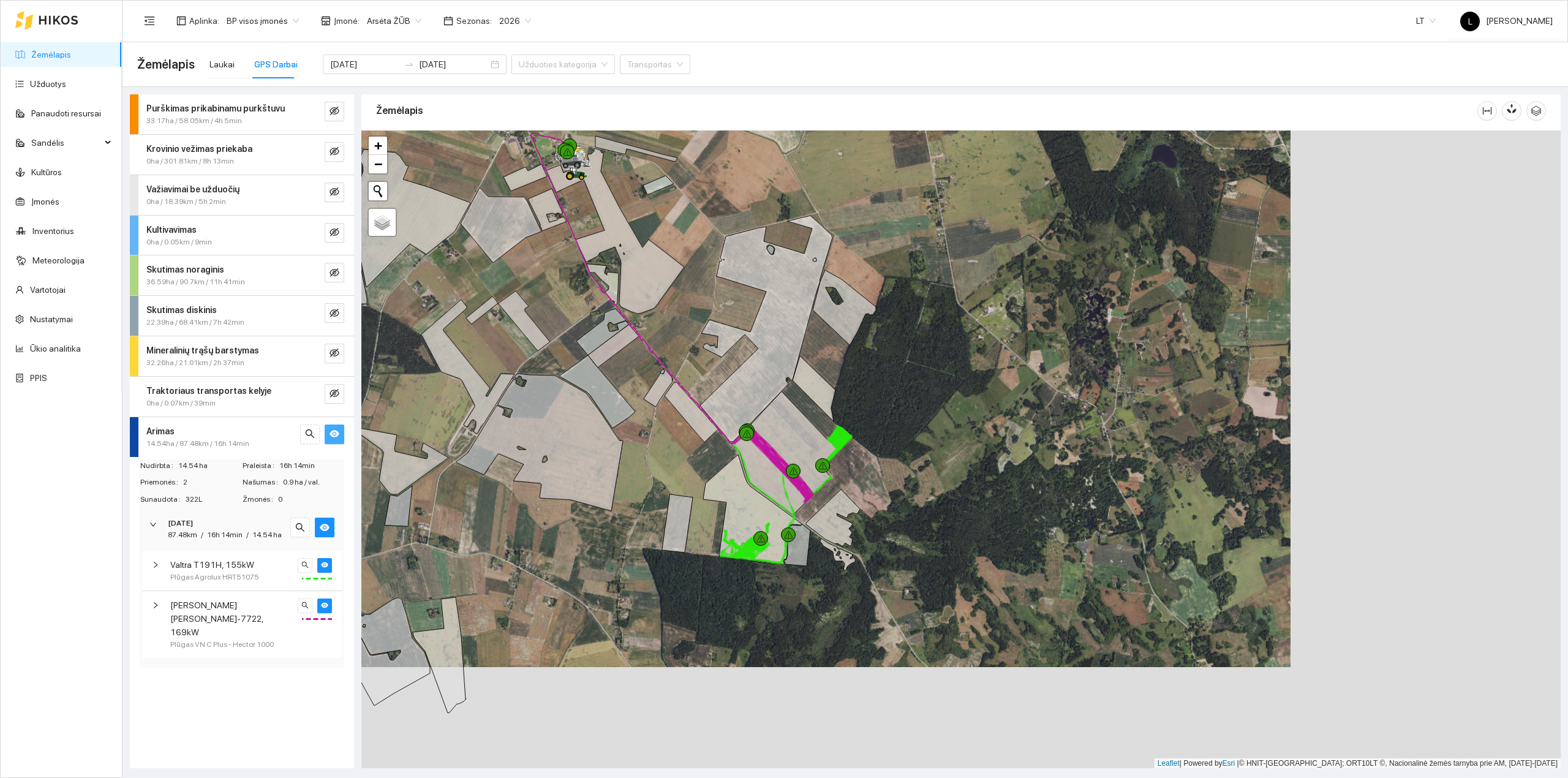
drag, startPoint x: 970, startPoint y: 591, endPoint x: 713, endPoint y: 496, distance: 274.0
click at [703, 491] on icon at bounding box center [752, 509] width 98 height 110
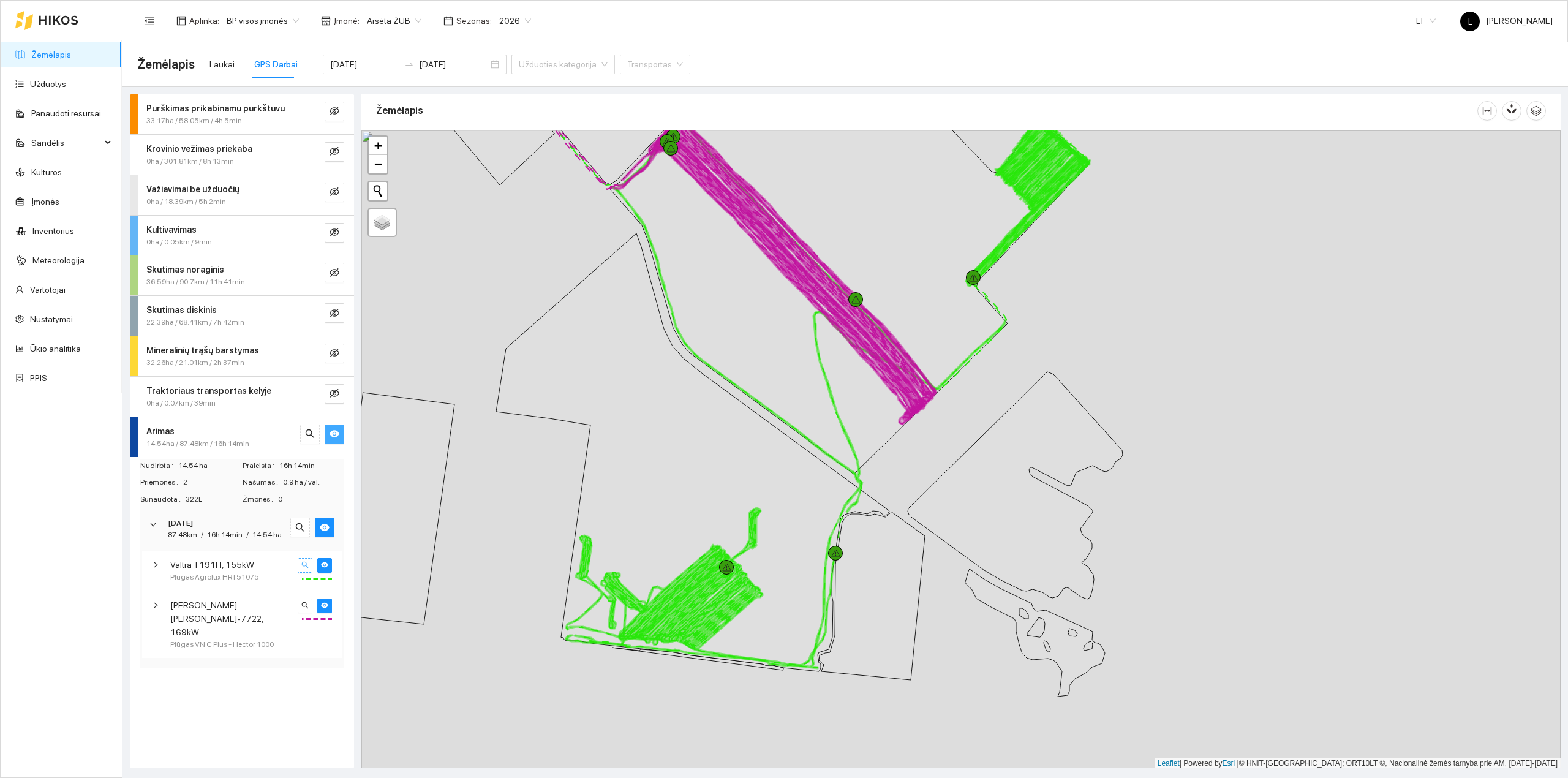
click at [307, 567] on icon "search" at bounding box center [305, 565] width 8 height 8
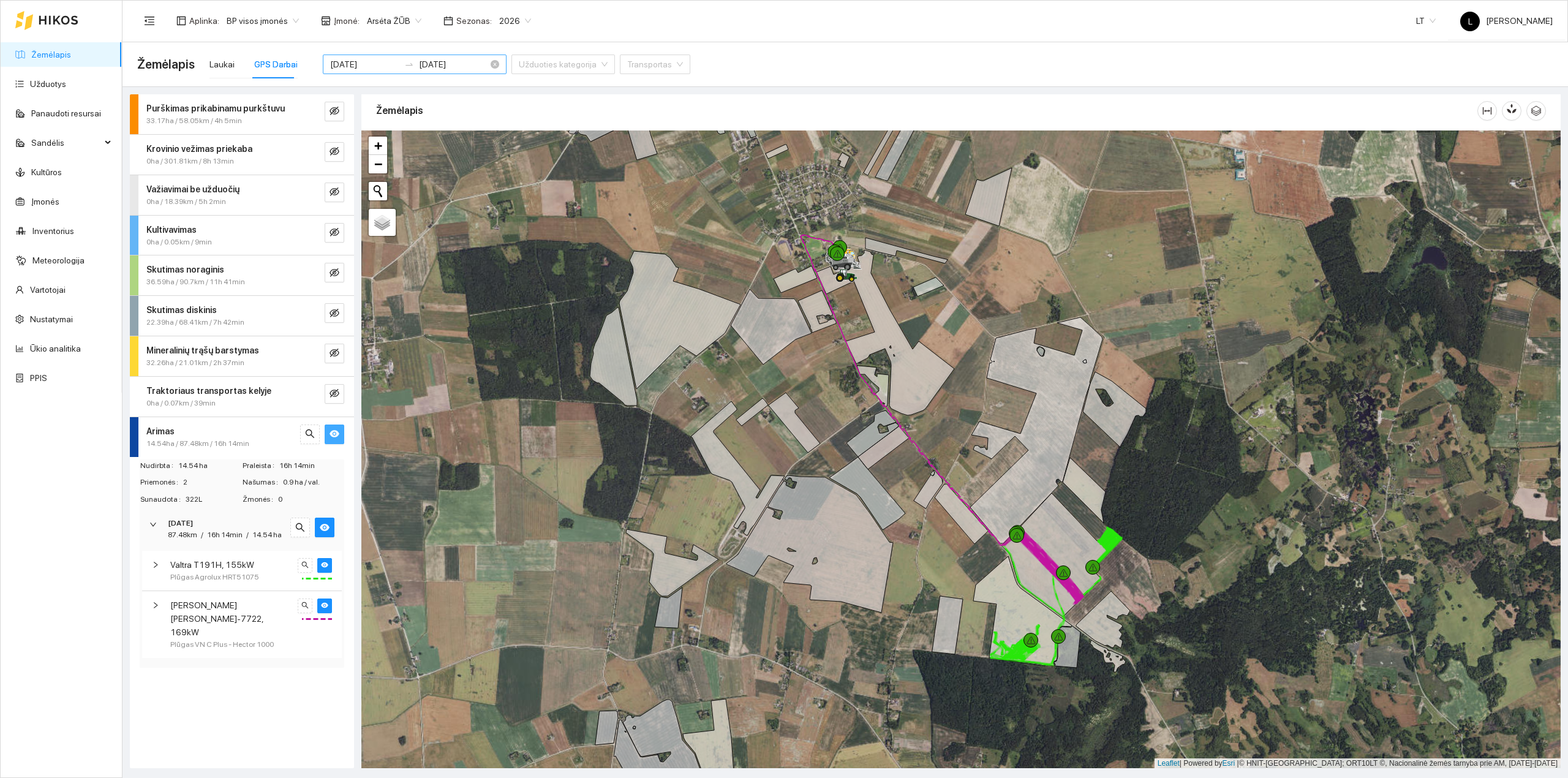
click at [365, 69] on input "[DATE]" at bounding box center [365, 64] width 69 height 13
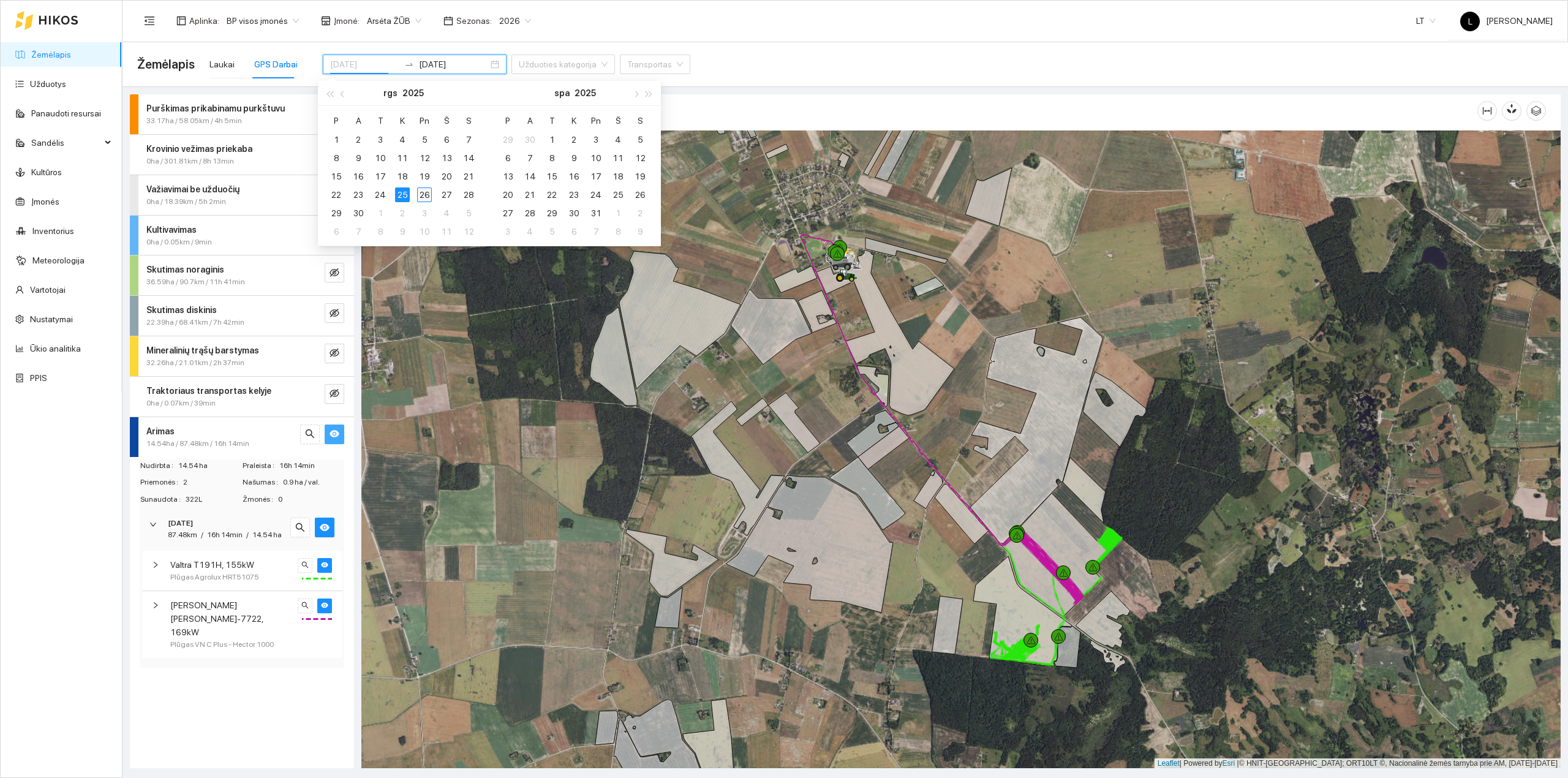
type input "[DATE]"
click at [424, 195] on div "26" at bounding box center [424, 194] width 15 height 15
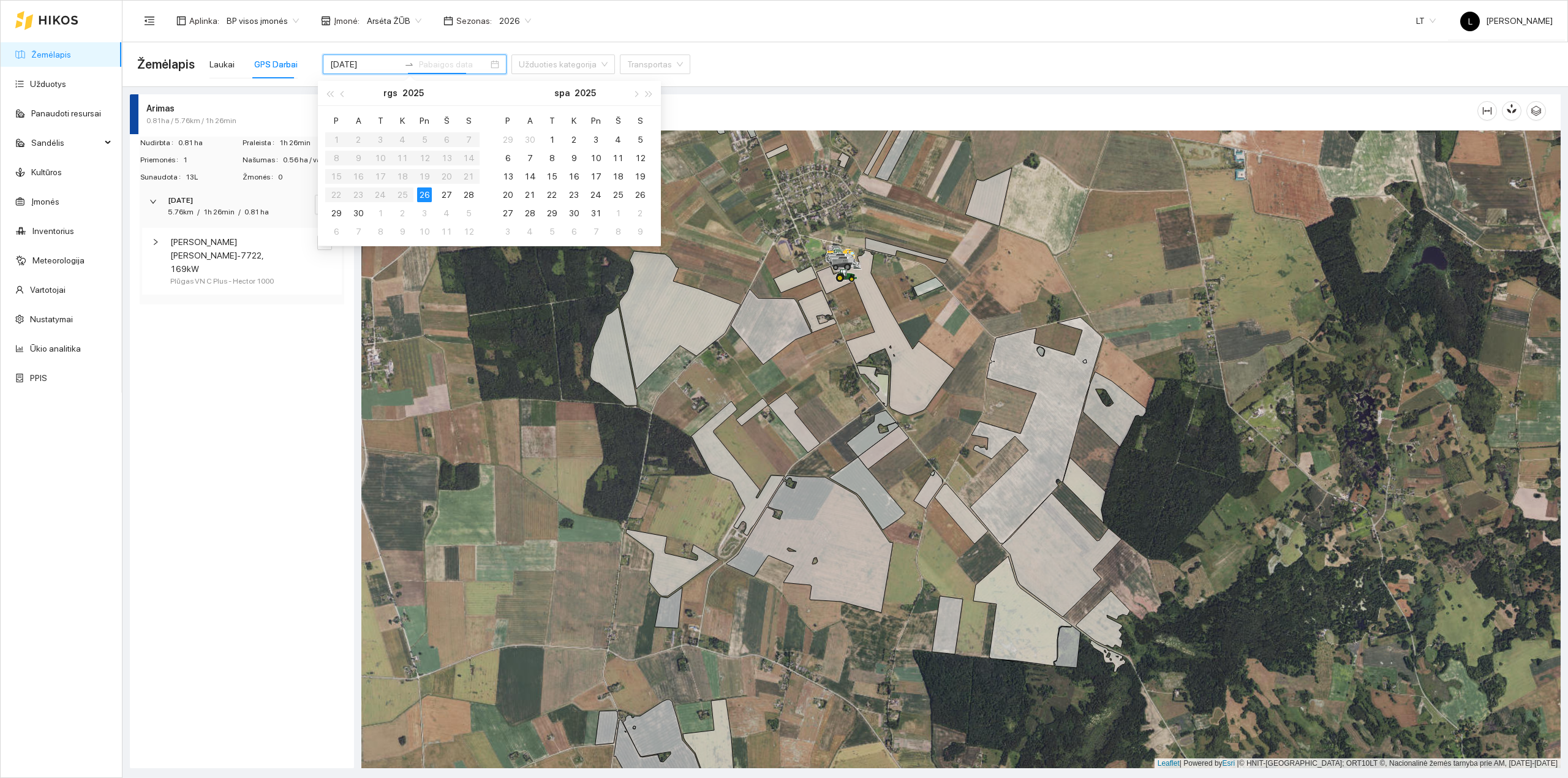
click at [424, 195] on div "26" at bounding box center [424, 194] width 15 height 15
type input "[DATE]"
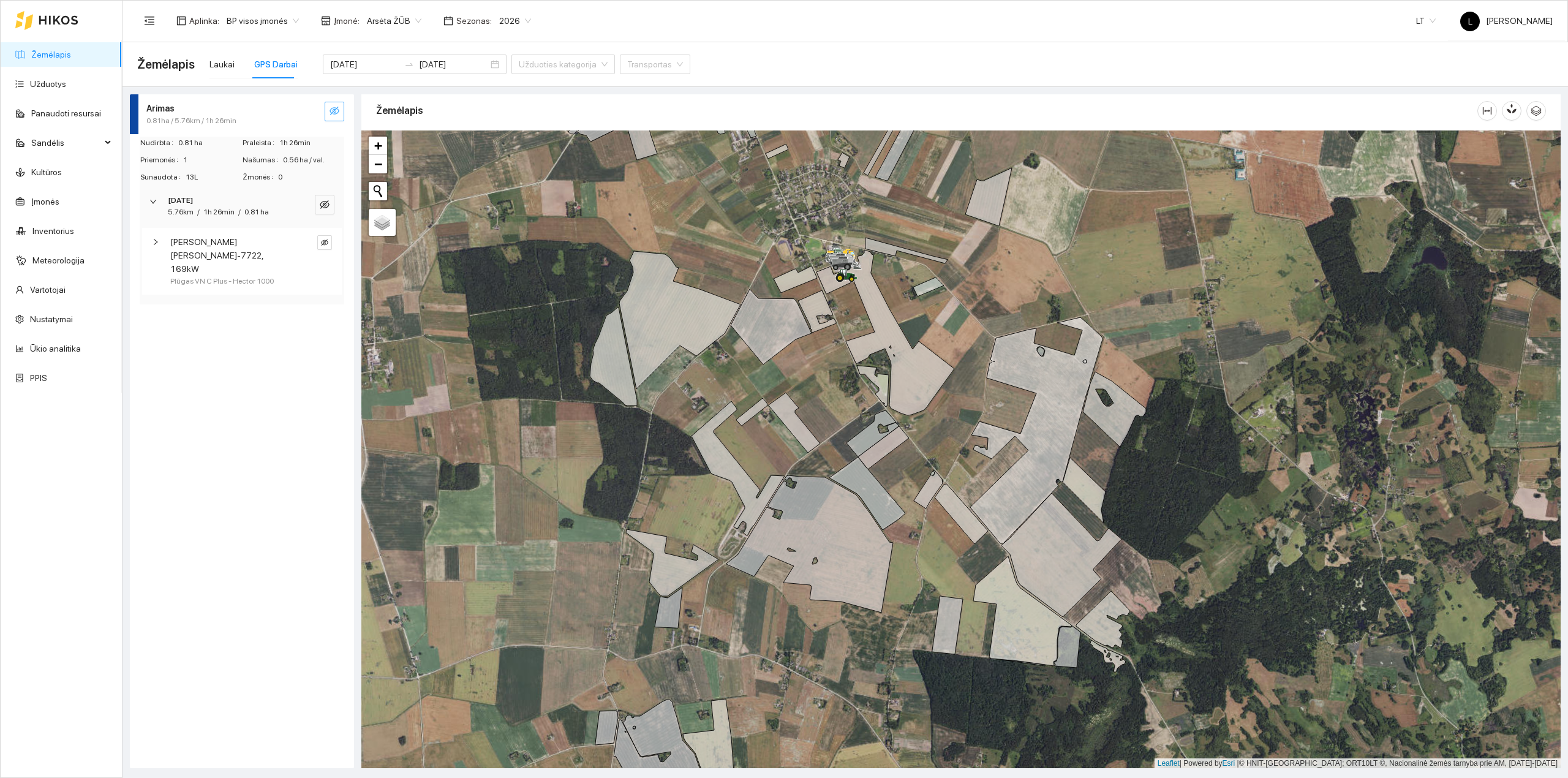
click at [328, 113] on button "button" at bounding box center [334, 111] width 20 height 20
click at [331, 113] on icon "eye" at bounding box center [334, 112] width 10 height 8
click at [331, 113] on icon "eye-invisible" at bounding box center [334, 111] width 10 height 8
click at [331, 113] on icon "eye" at bounding box center [334, 112] width 10 height 8
click at [331, 113] on icon "eye-invisible" at bounding box center [334, 111] width 10 height 8
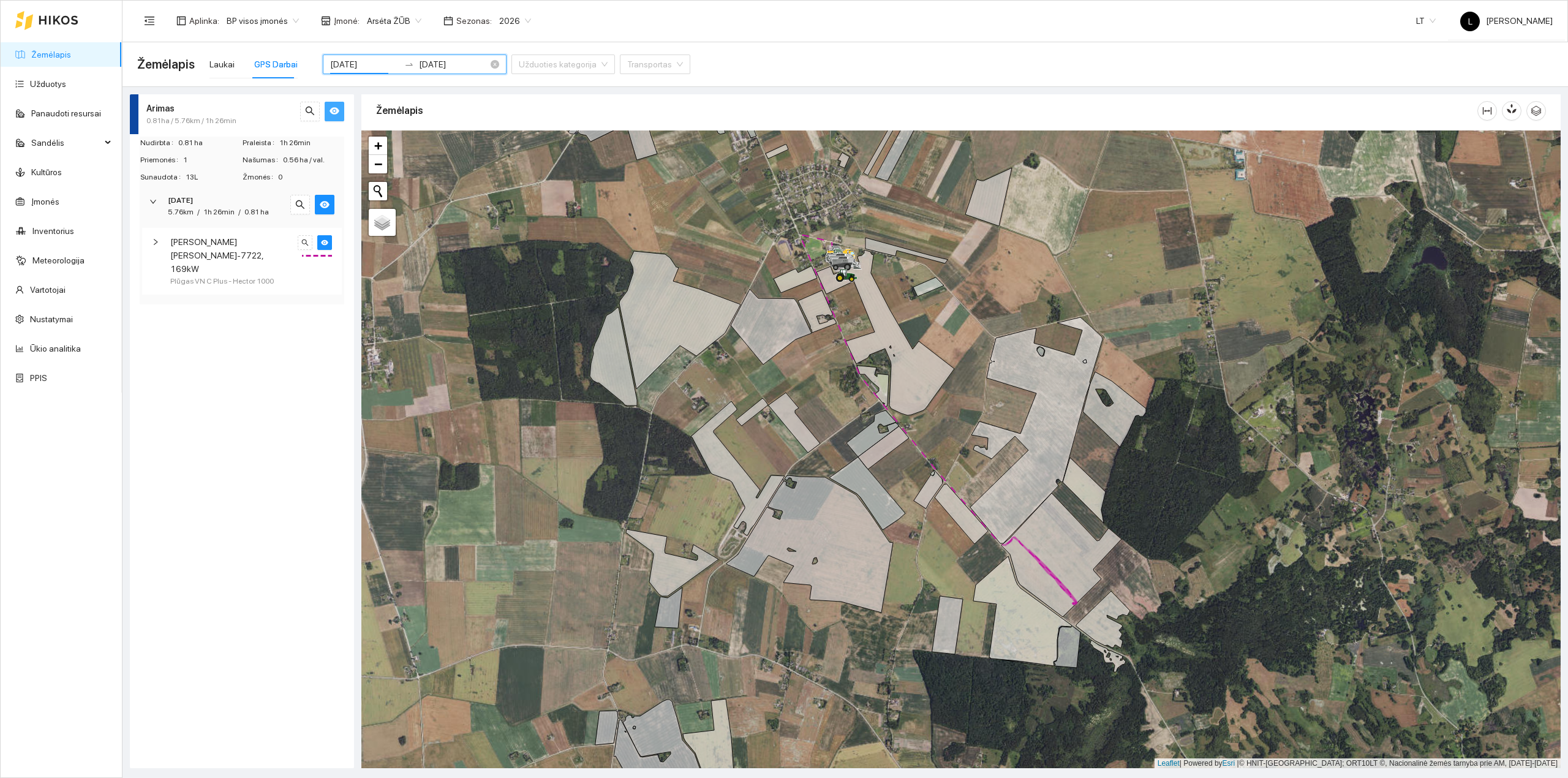
click at [367, 65] on input "[DATE]" at bounding box center [365, 64] width 69 height 13
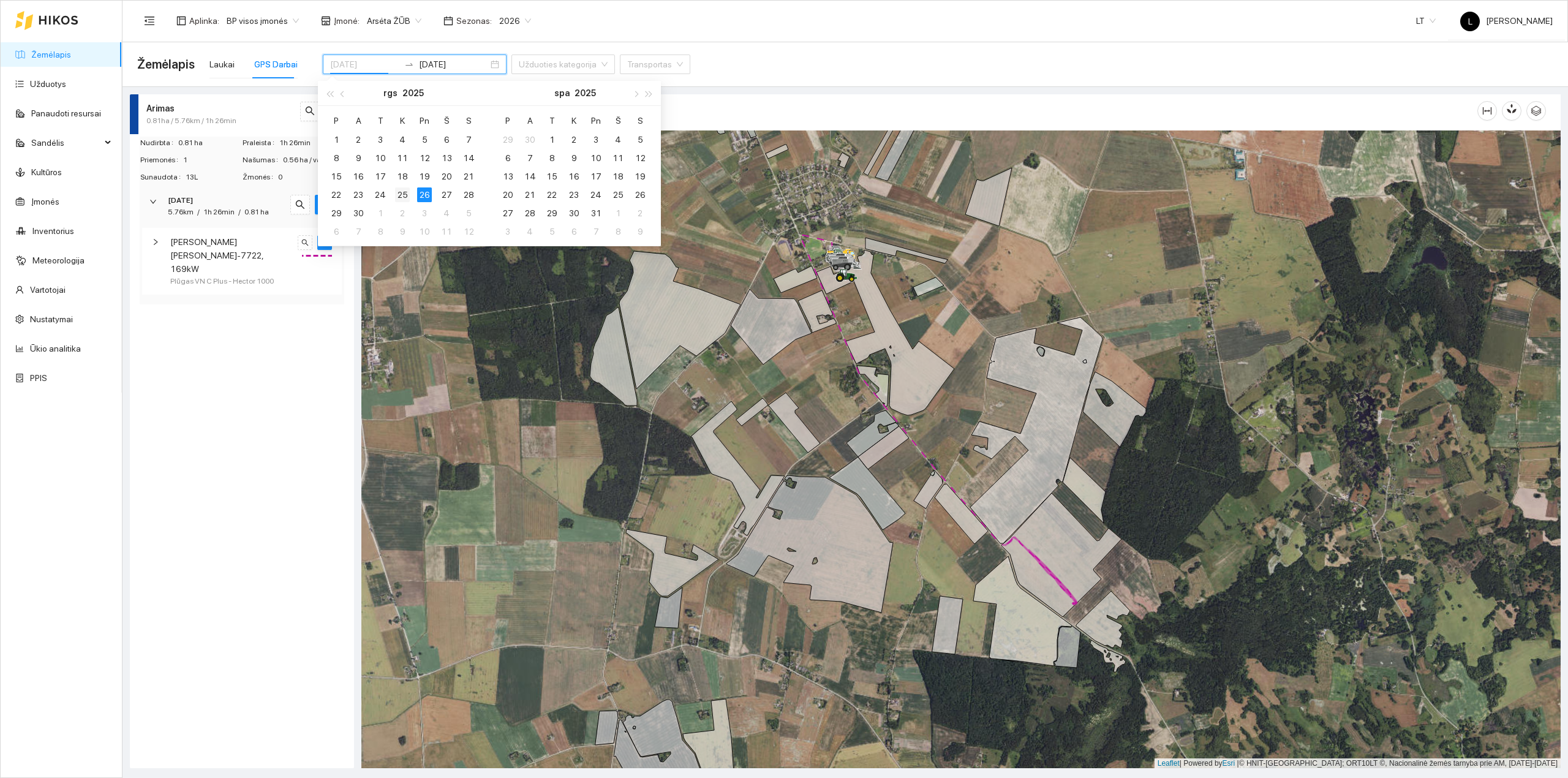
type input "[DATE]"
click at [404, 192] on div "25" at bounding box center [402, 194] width 15 height 15
click at [404, 194] on div "25" at bounding box center [402, 194] width 15 height 15
type input "[DATE]"
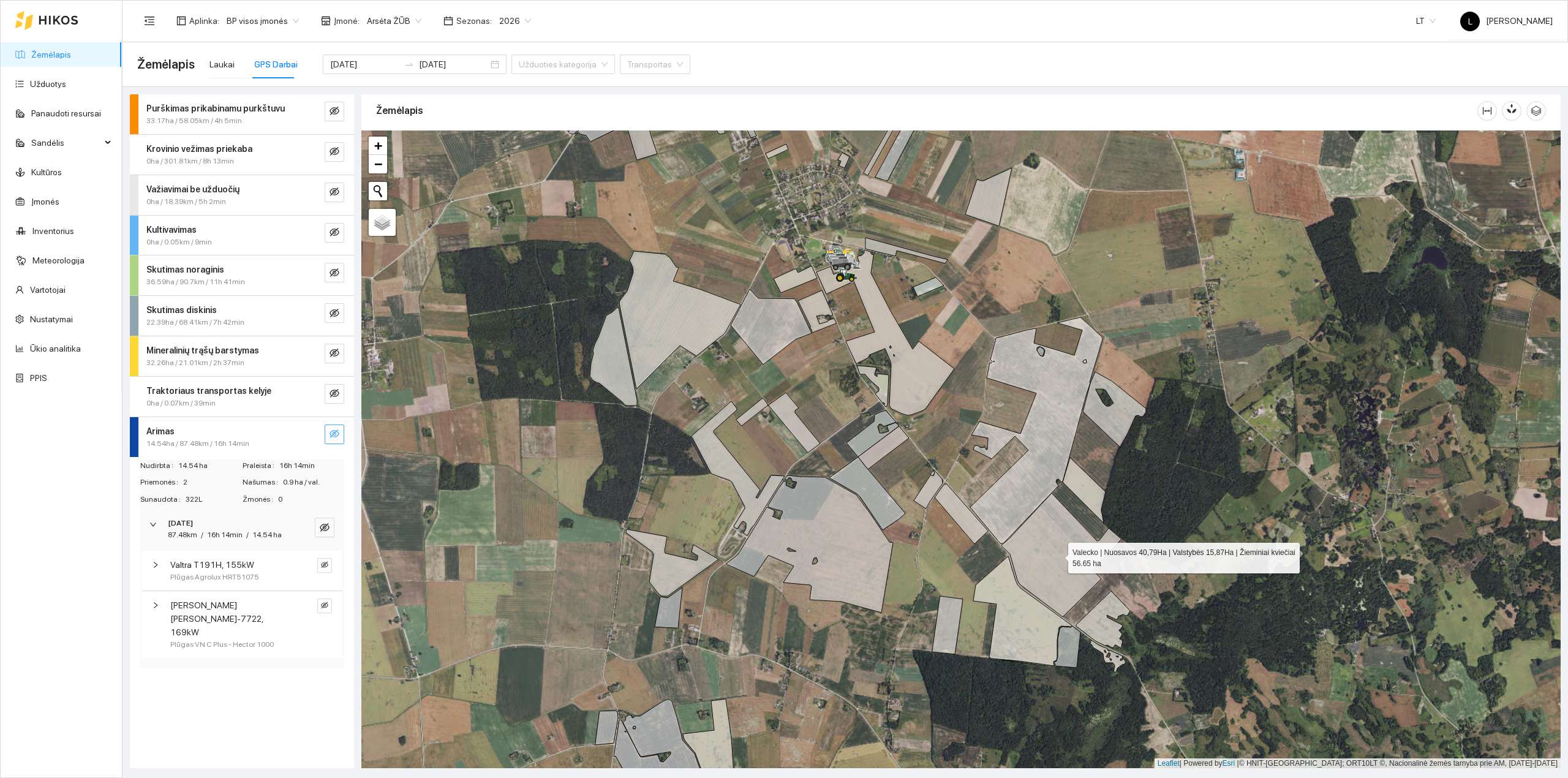
drag, startPoint x: 1079, startPoint y: 545, endPoint x: 930, endPoint y: 549, distance: 149.1
click at [1001, 549] on icon at bounding box center [1062, 555] width 120 height 124
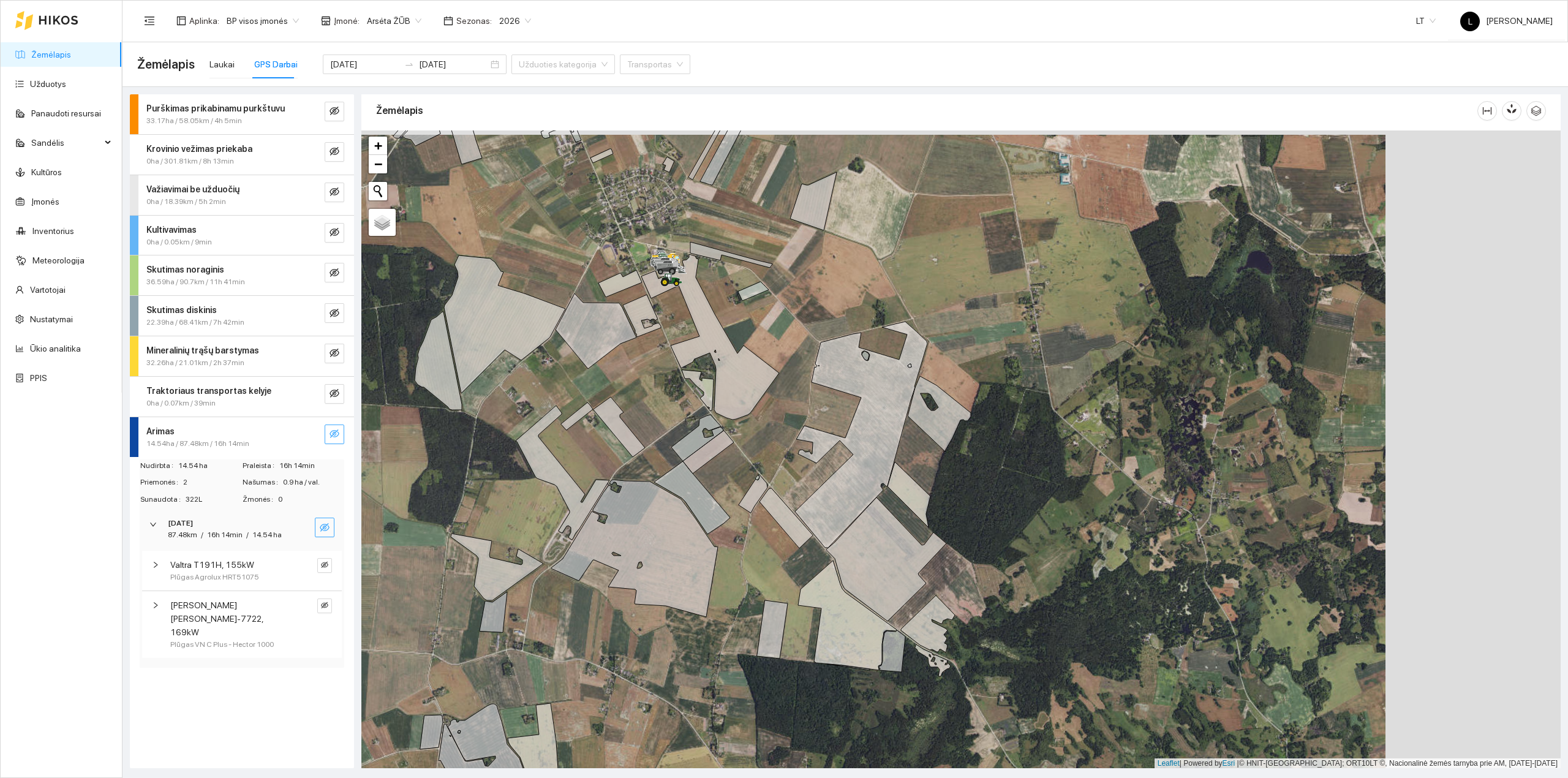
click at [321, 529] on icon "eye-invisible" at bounding box center [324, 527] width 10 height 8
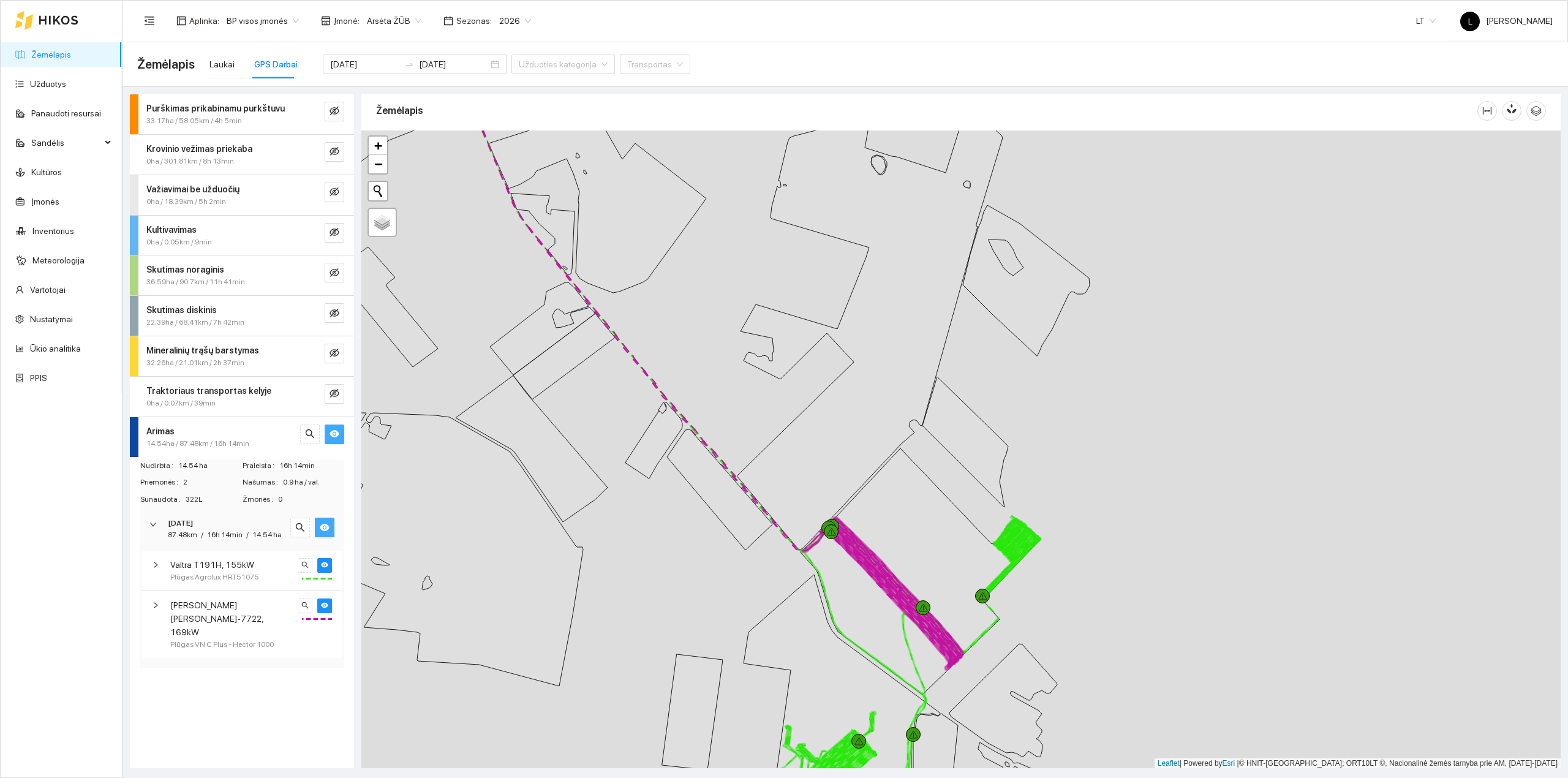
click at [231, 569] on span "Valtra T191H, 155kW" at bounding box center [212, 565] width 84 height 13
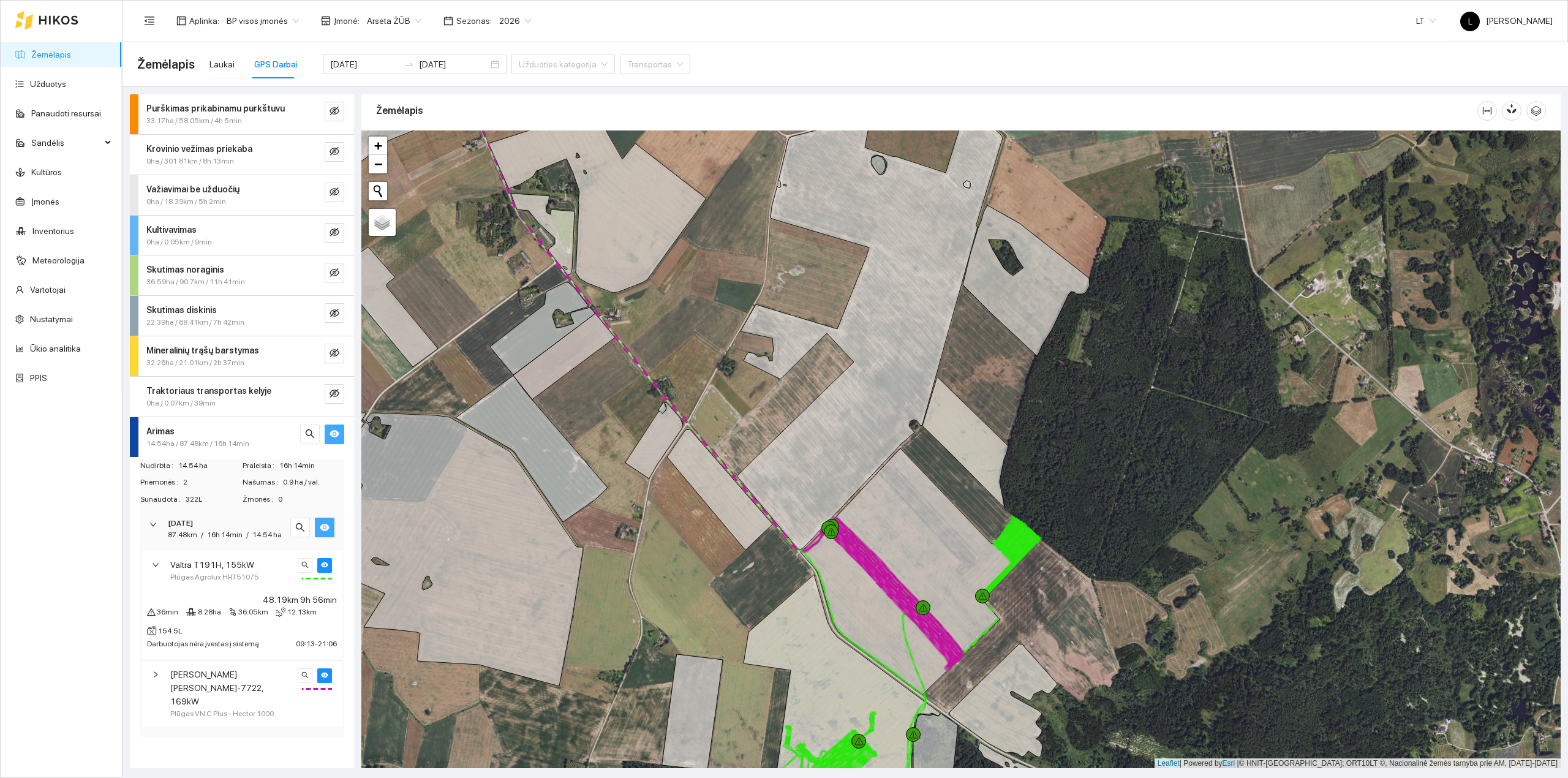
click at [256, 641] on div "Darbuotojas nėra įvestas į sistemą 09:13 - 21:06" at bounding box center [241, 643] width 190 height 13
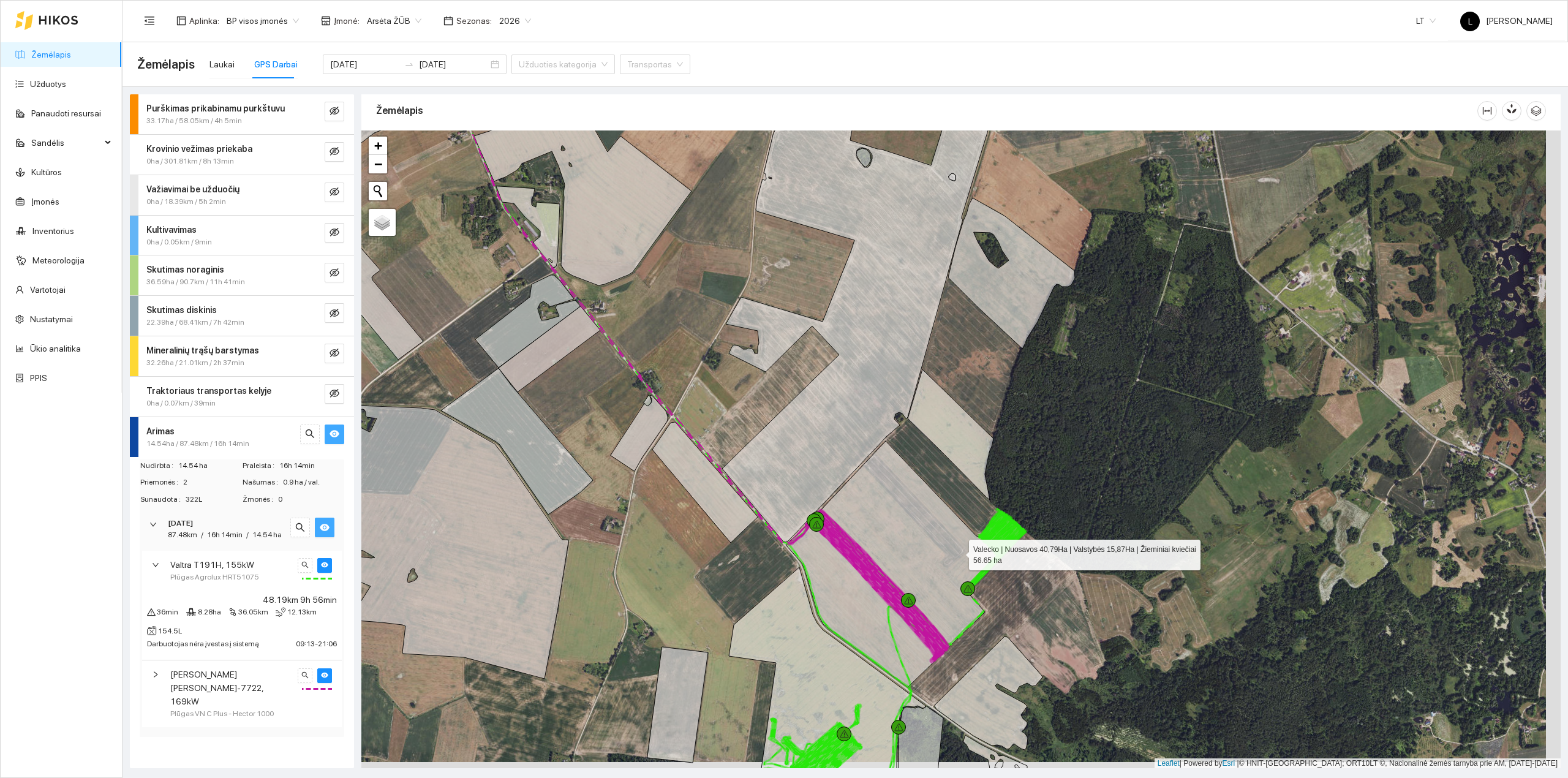
drag, startPoint x: 970, startPoint y: 558, endPoint x: 885, endPoint y: 528, distance: 90.1
click at [919, 535] on icon at bounding box center [905, 563] width 240 height 246
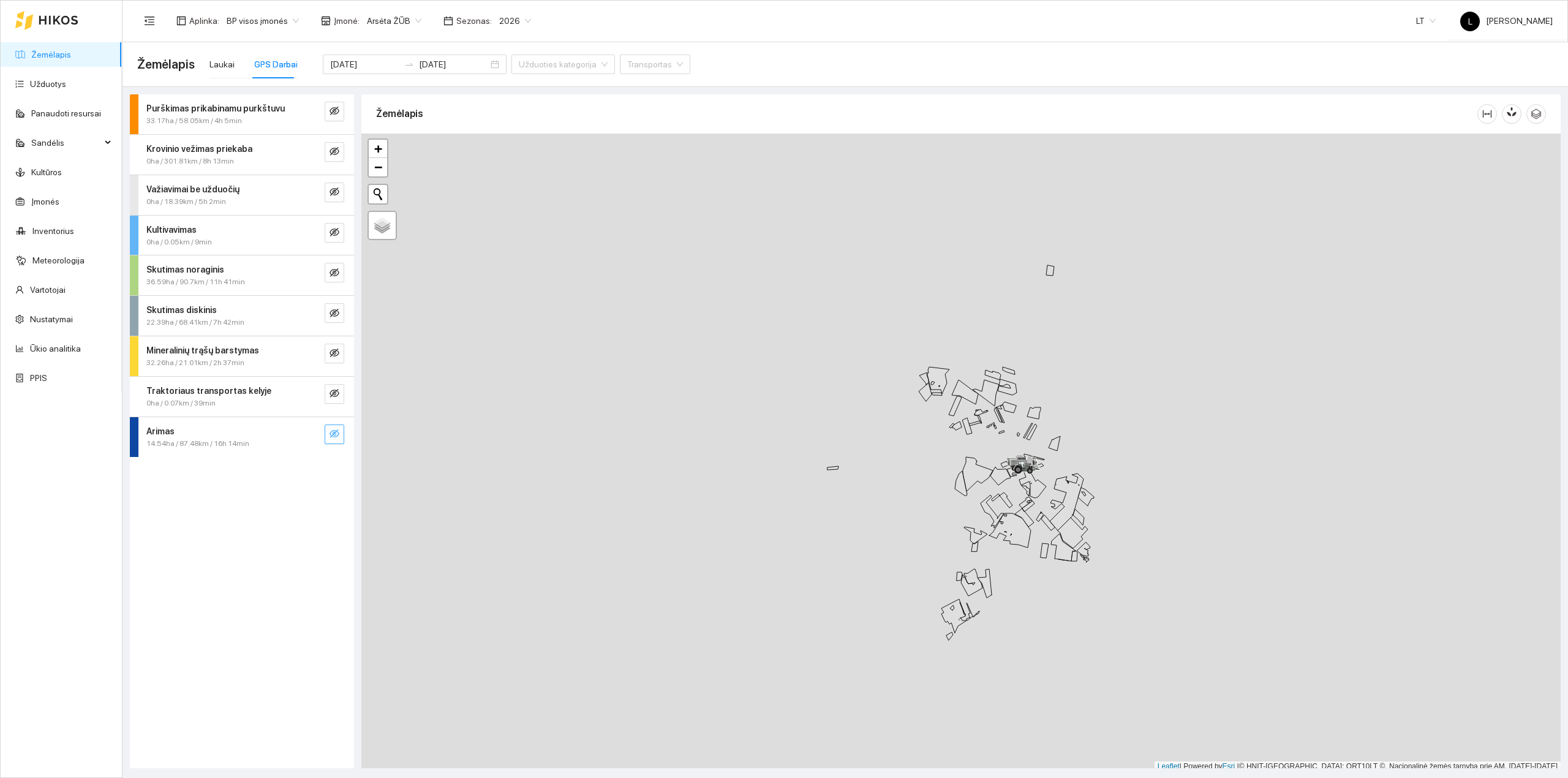
click at [332, 434] on icon "eye-invisible" at bounding box center [334, 433] width 10 height 10
click at [308, 441] on button "button" at bounding box center [310, 434] width 20 height 20
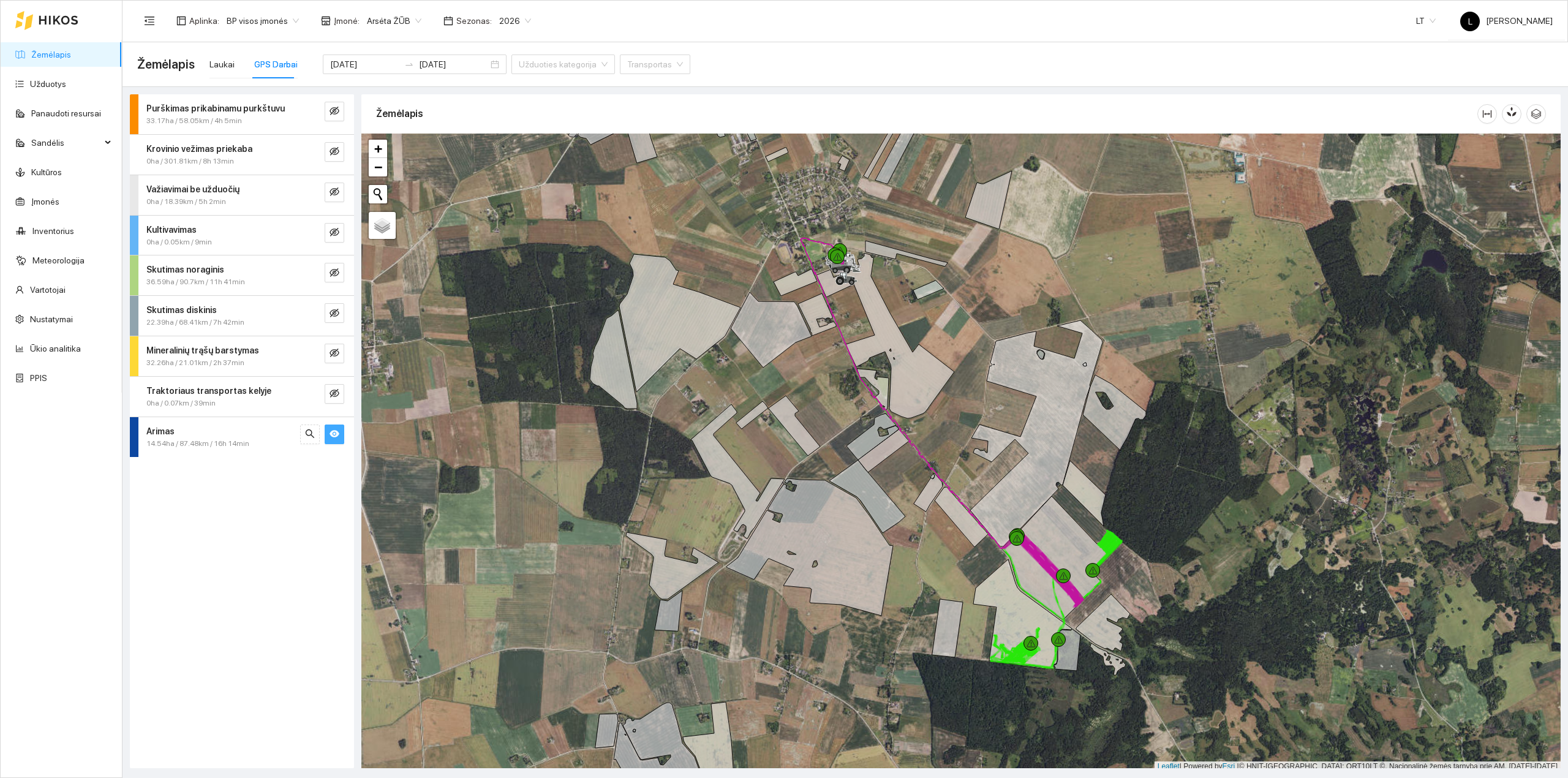
scroll to position [3, 0]
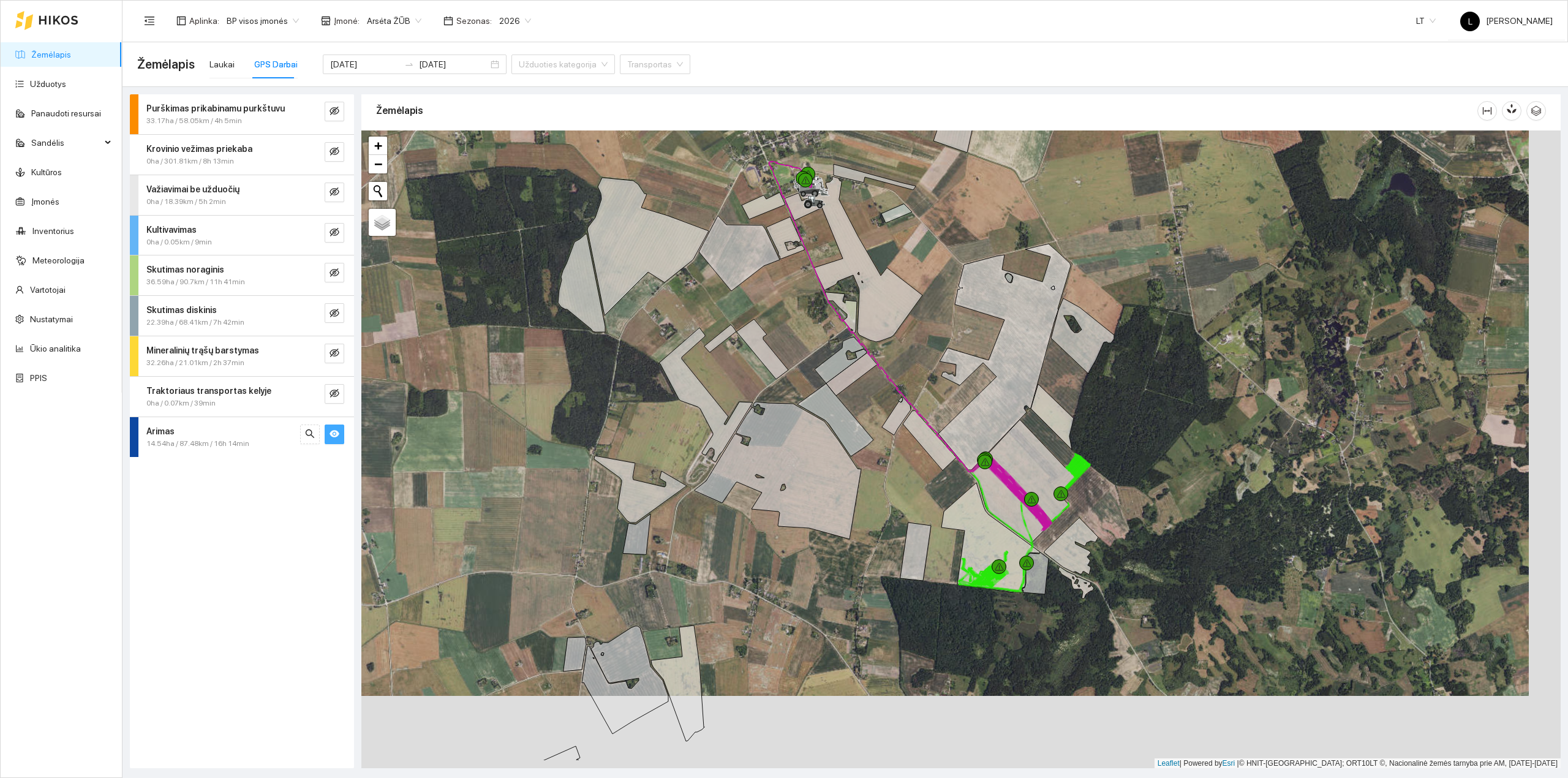
drag, startPoint x: 1056, startPoint y: 586, endPoint x: 1042, endPoint y: 572, distance: 19.8
click at [1044, 572] on div at bounding box center [961, 449] width 1199 height 638
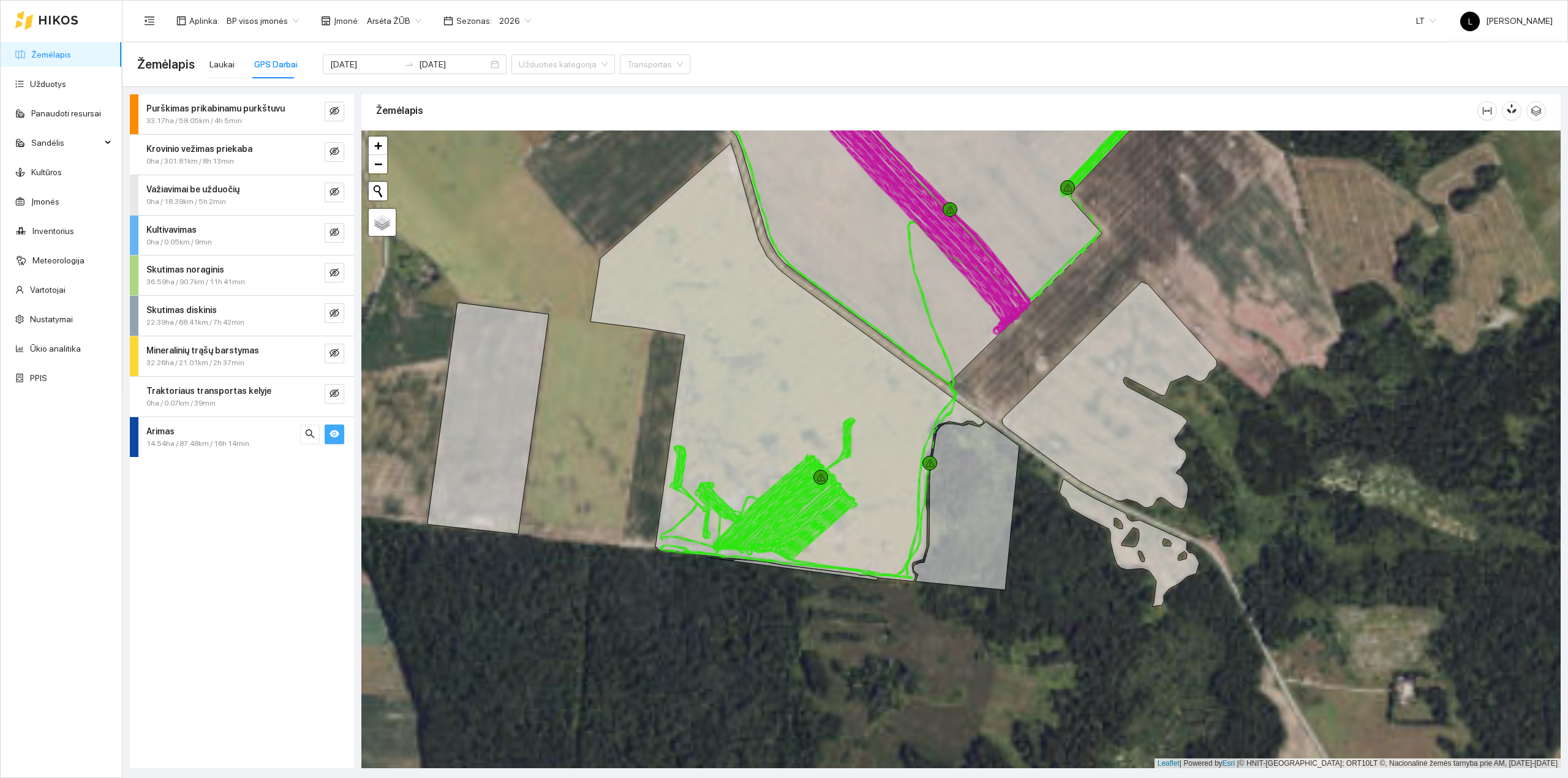
click at [216, 443] on span "14.54ha / 87.48km / 16h 14min" at bounding box center [197, 444] width 103 height 11
click at [273, 528] on div "[DATE]" at bounding box center [225, 523] width 114 height 11
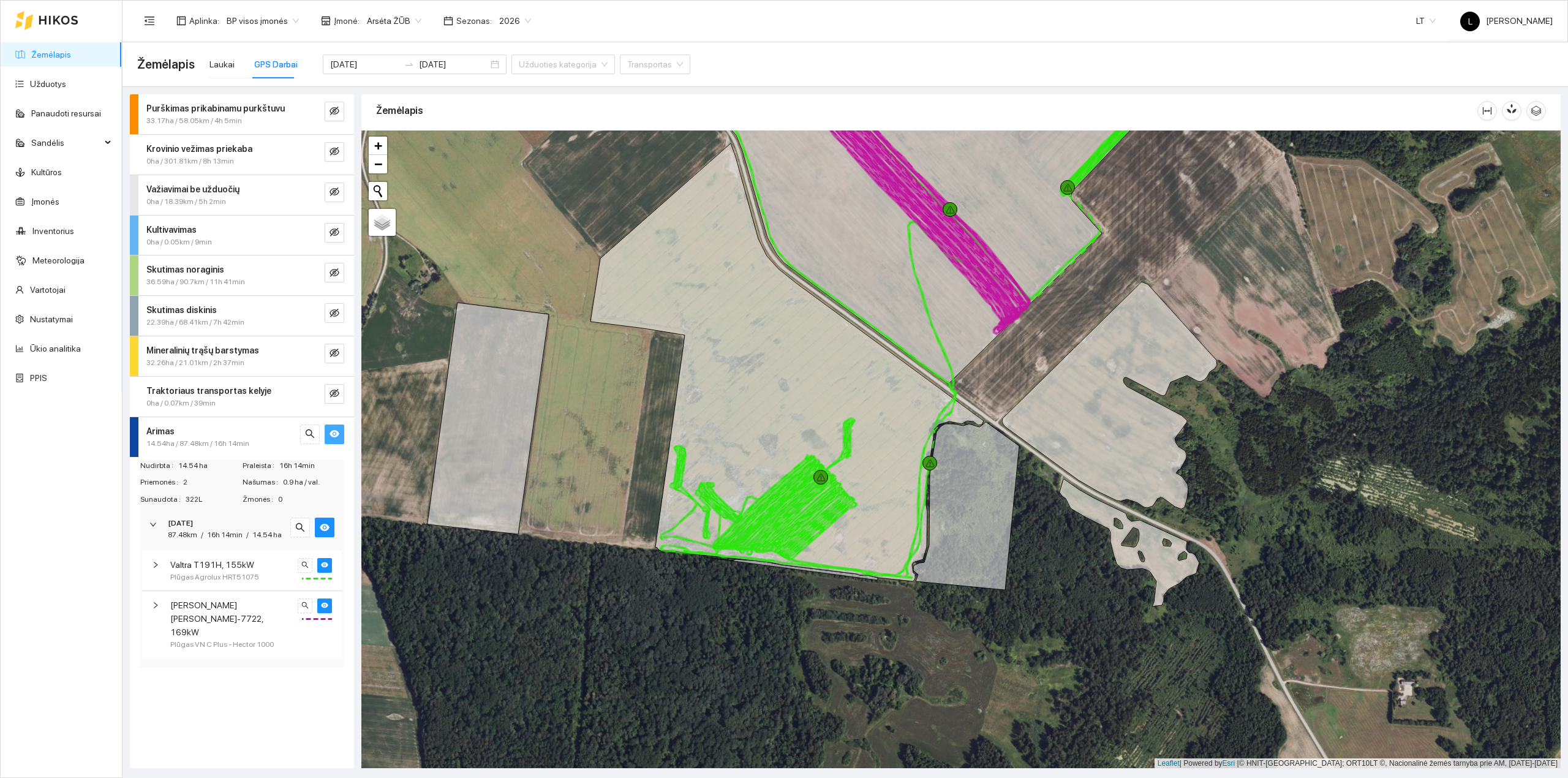
click at [234, 572] on span "Valtra T191H, 155kW" at bounding box center [212, 565] width 84 height 13
click at [316, 681] on div at bounding box center [315, 675] width 34 height 15
click at [305, 678] on icon "search" at bounding box center [305, 675] width 8 height 8
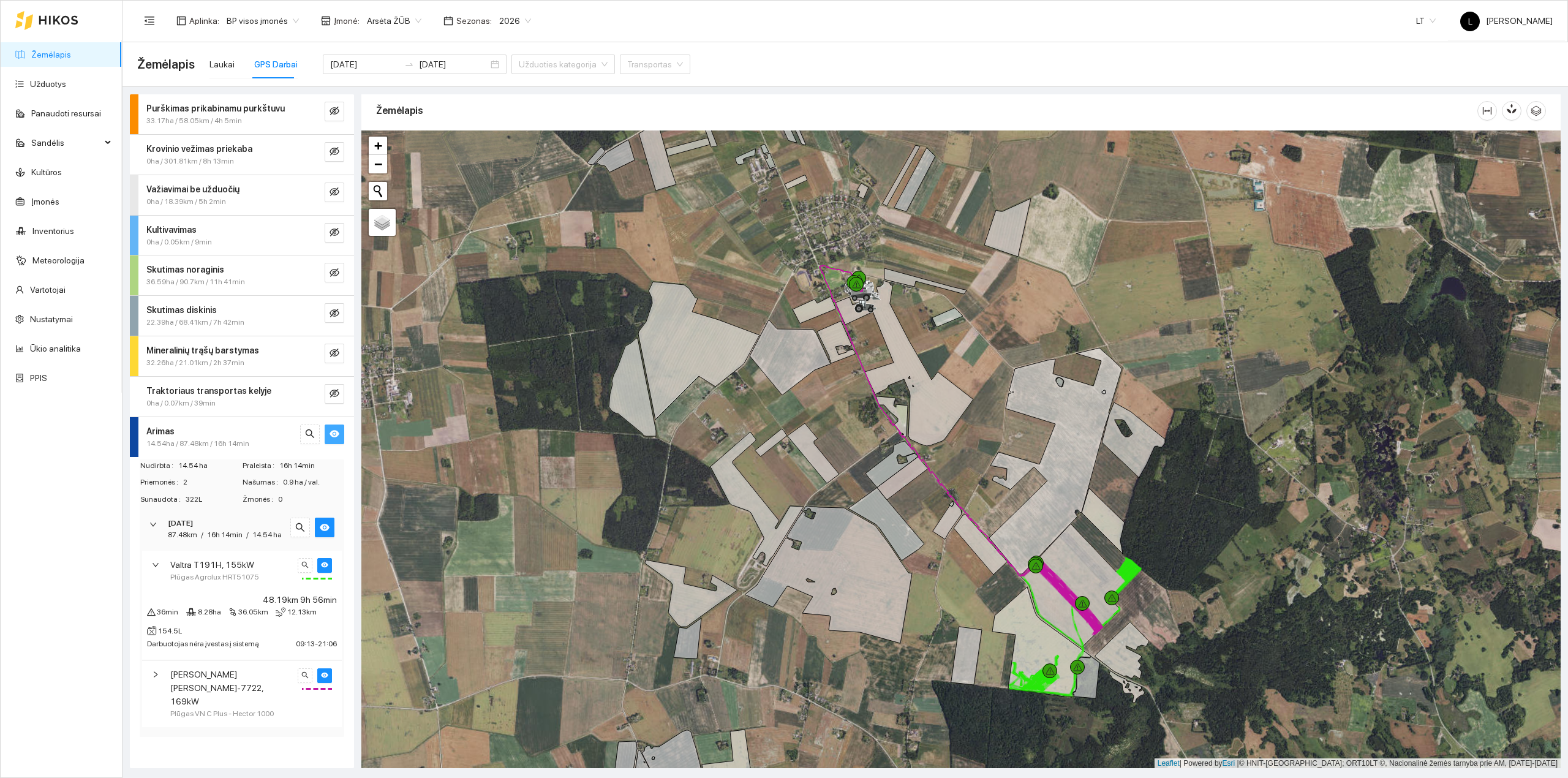
click at [270, 687] on span "[PERSON_NAME] [PERSON_NAME]-7722, 169kW" at bounding box center [232, 687] width 123 height 40
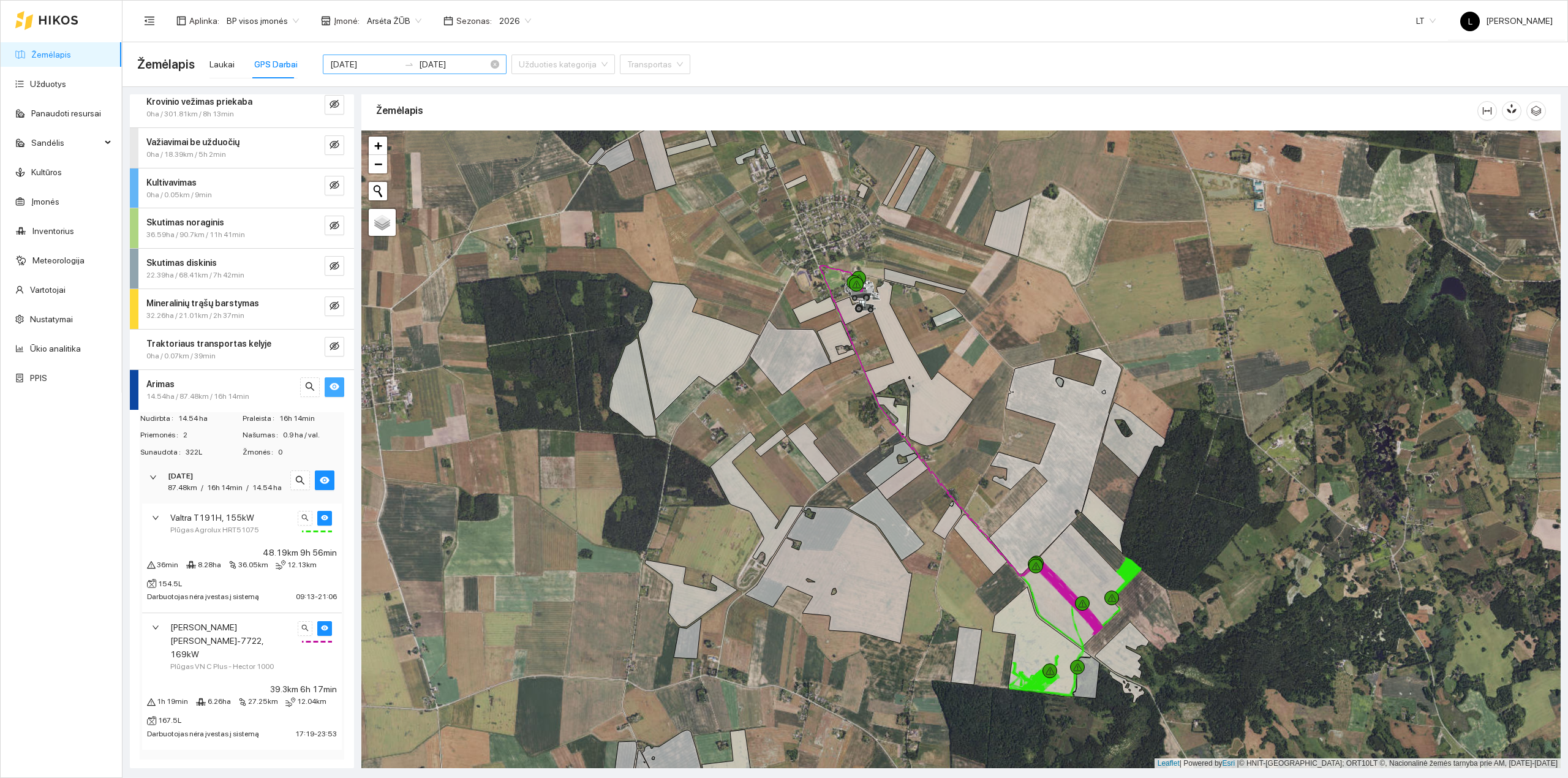
click at [370, 65] on input "[DATE]" at bounding box center [365, 64] width 69 height 13
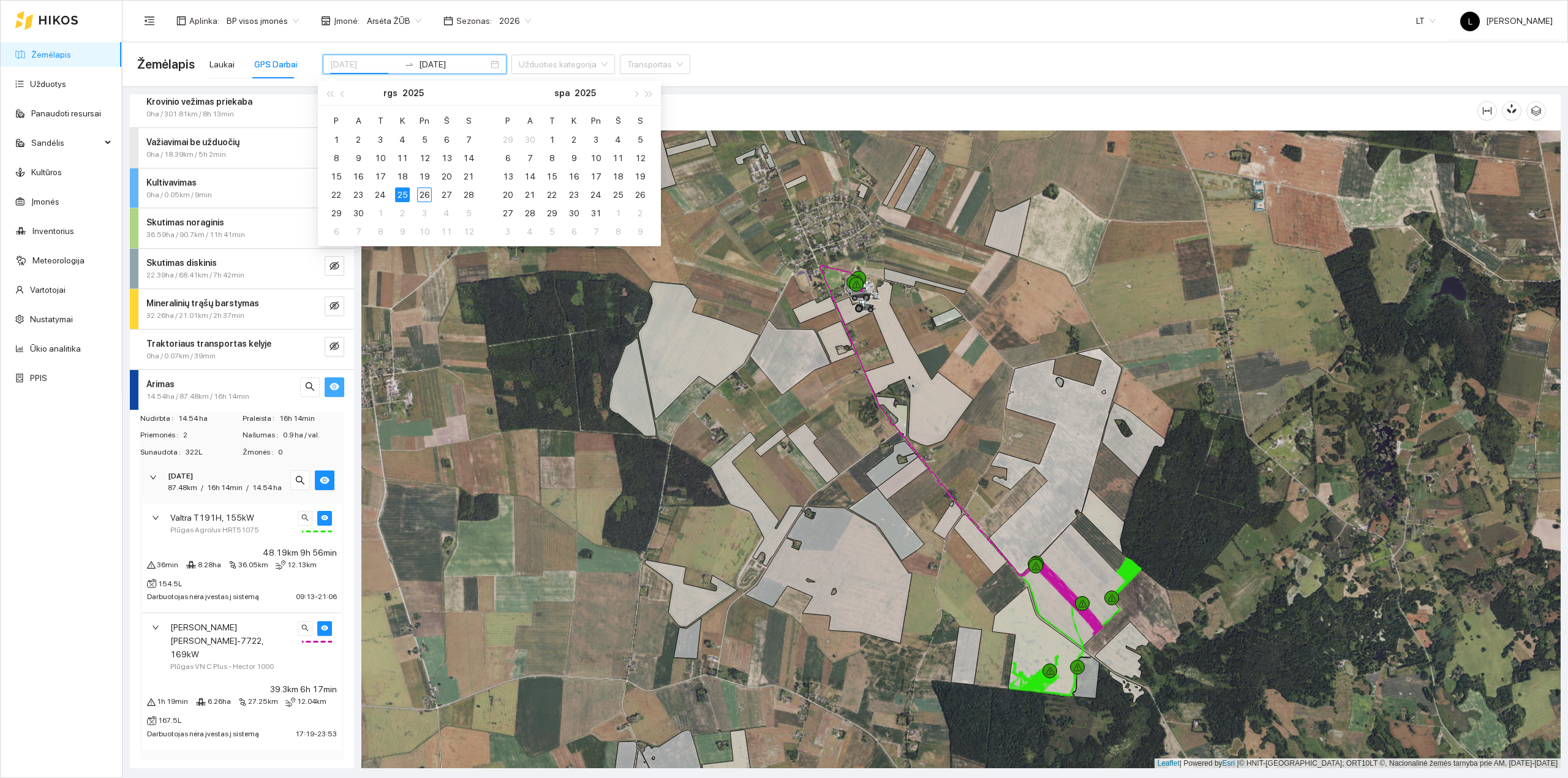
type input "[DATE]"
click at [423, 195] on div "26" at bounding box center [424, 194] width 15 height 15
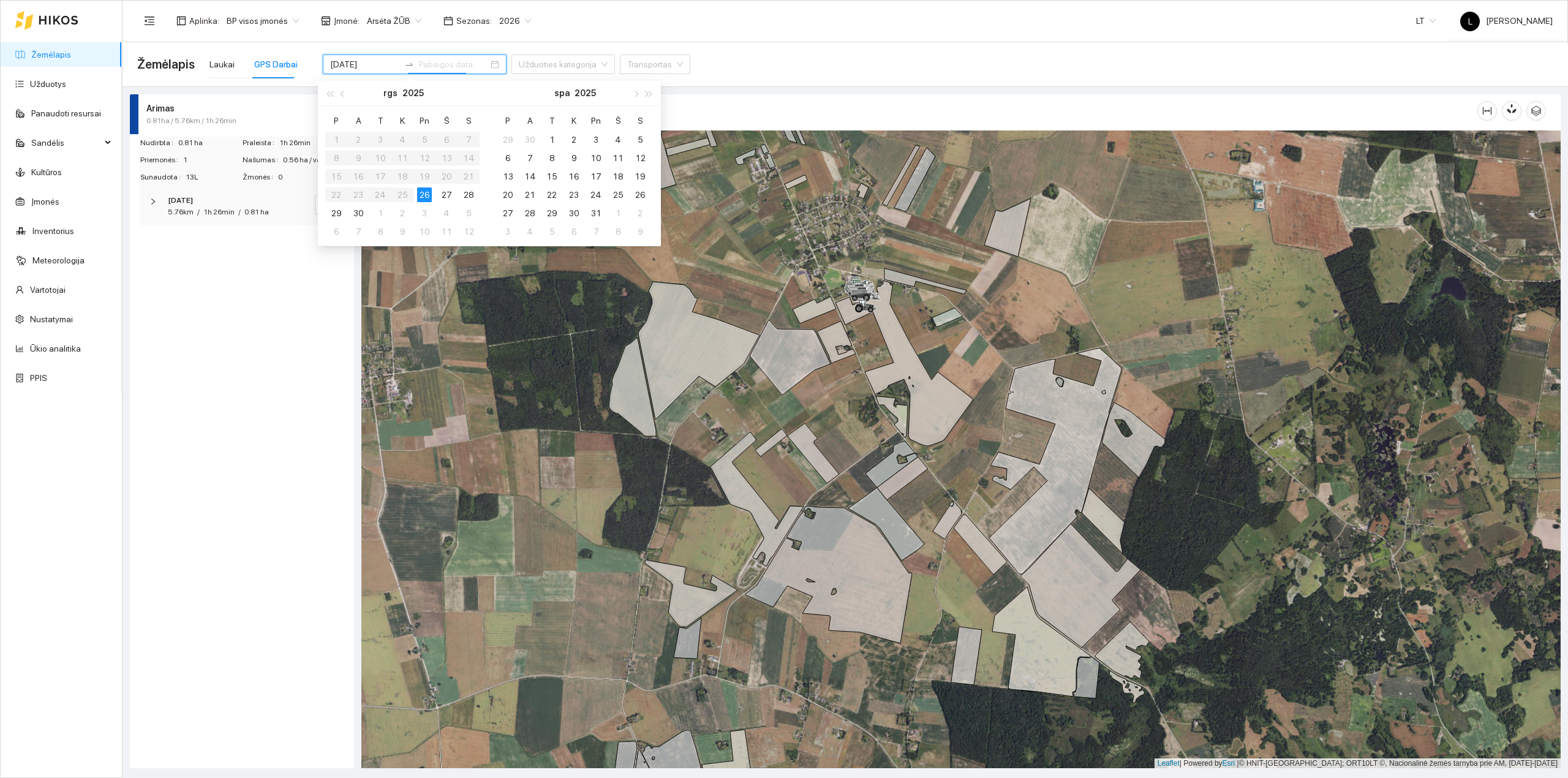
click at [423, 195] on div "26" at bounding box center [424, 194] width 15 height 15
type input "[DATE]"
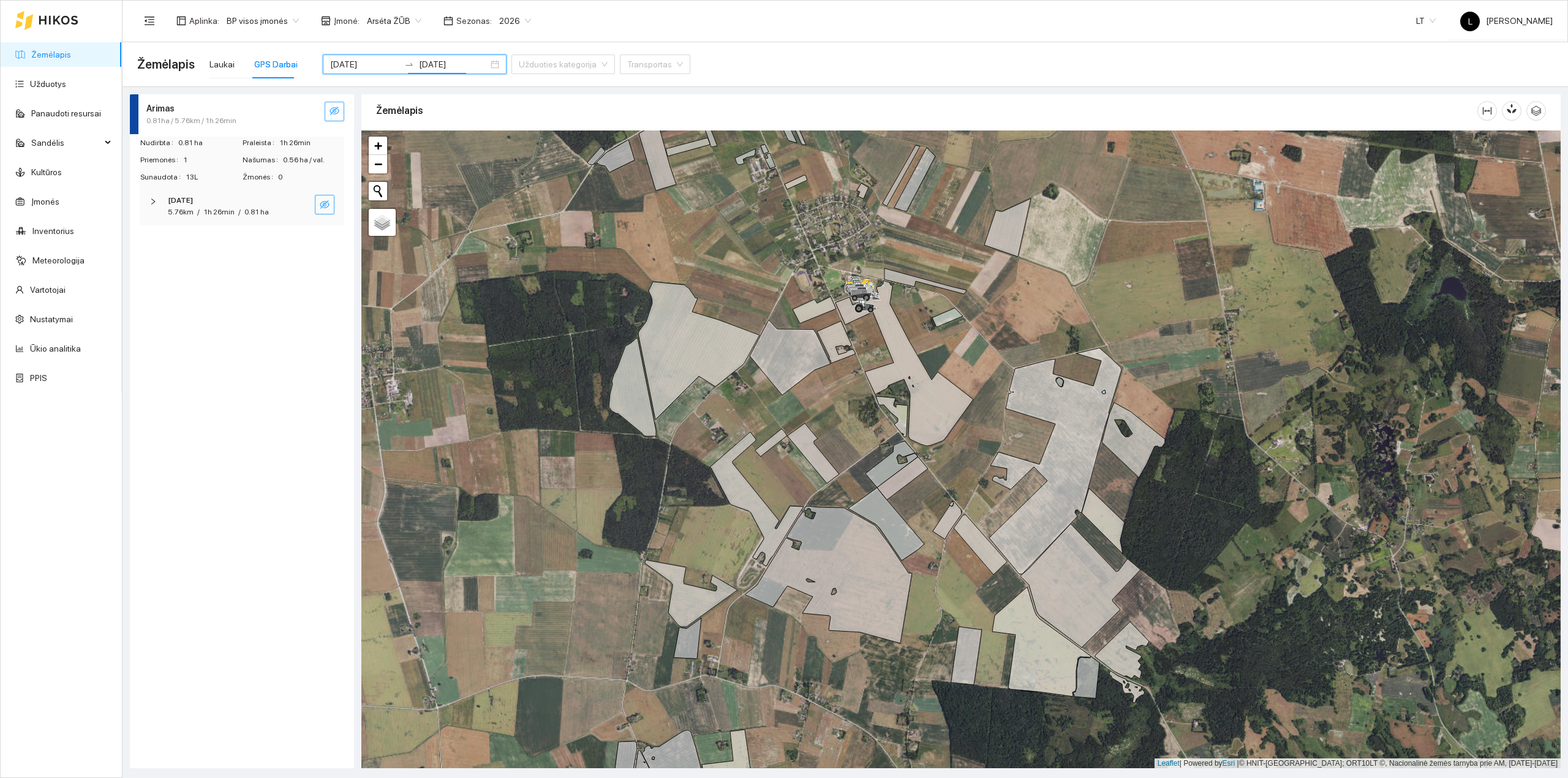
click at [328, 206] on icon "eye-invisible" at bounding box center [324, 204] width 10 height 8
click at [270, 203] on div "[DATE]" at bounding box center [225, 201] width 114 height 11
click at [267, 257] on span "[PERSON_NAME] [PERSON_NAME]-7722, 169kW" at bounding box center [232, 255] width 123 height 40
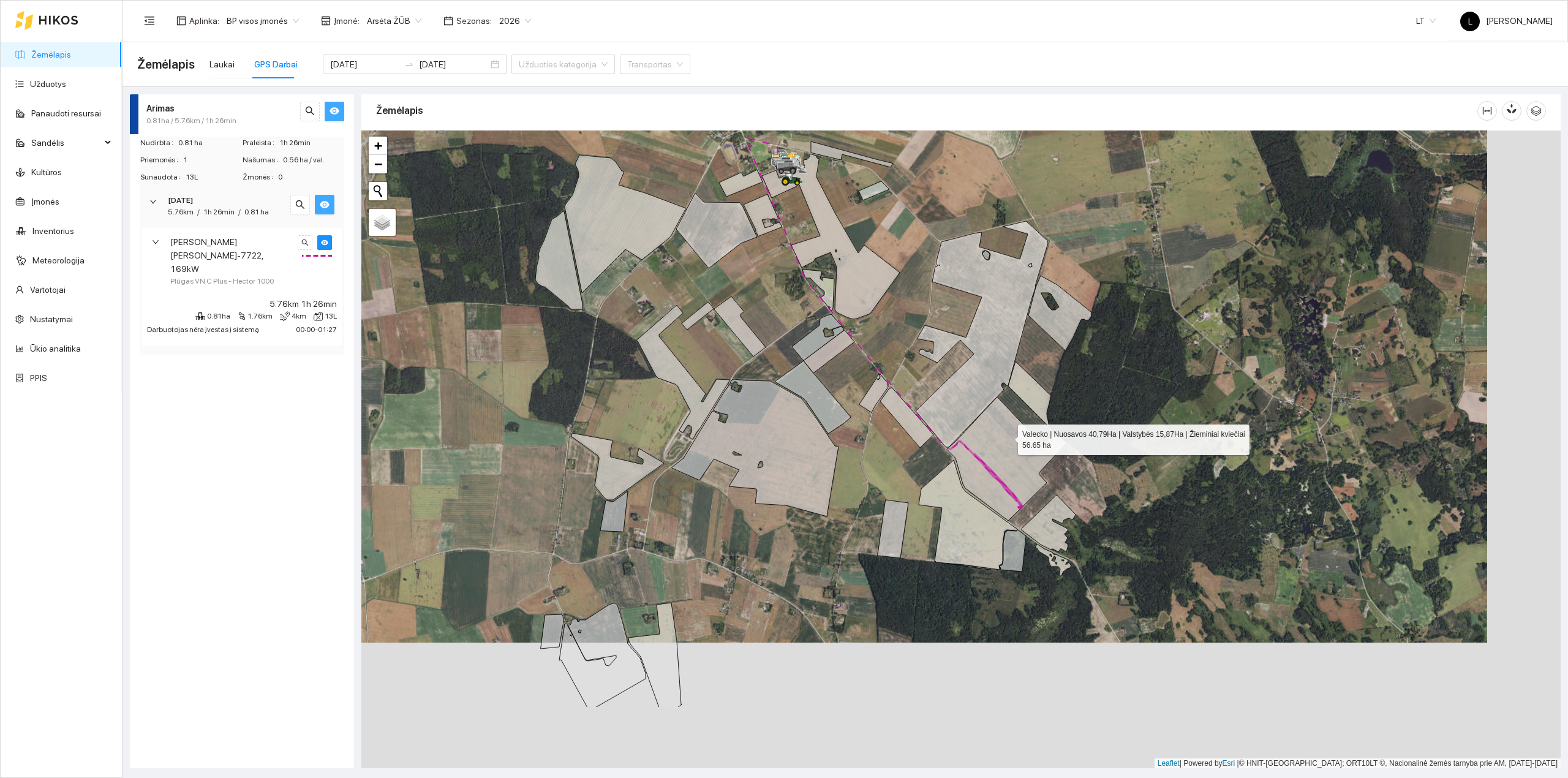
drag, startPoint x: 1081, startPoint y: 568, endPoint x: 996, endPoint y: 463, distance: 135.1
click at [1007, 441] on icon at bounding box center [1007, 459] width 120 height 124
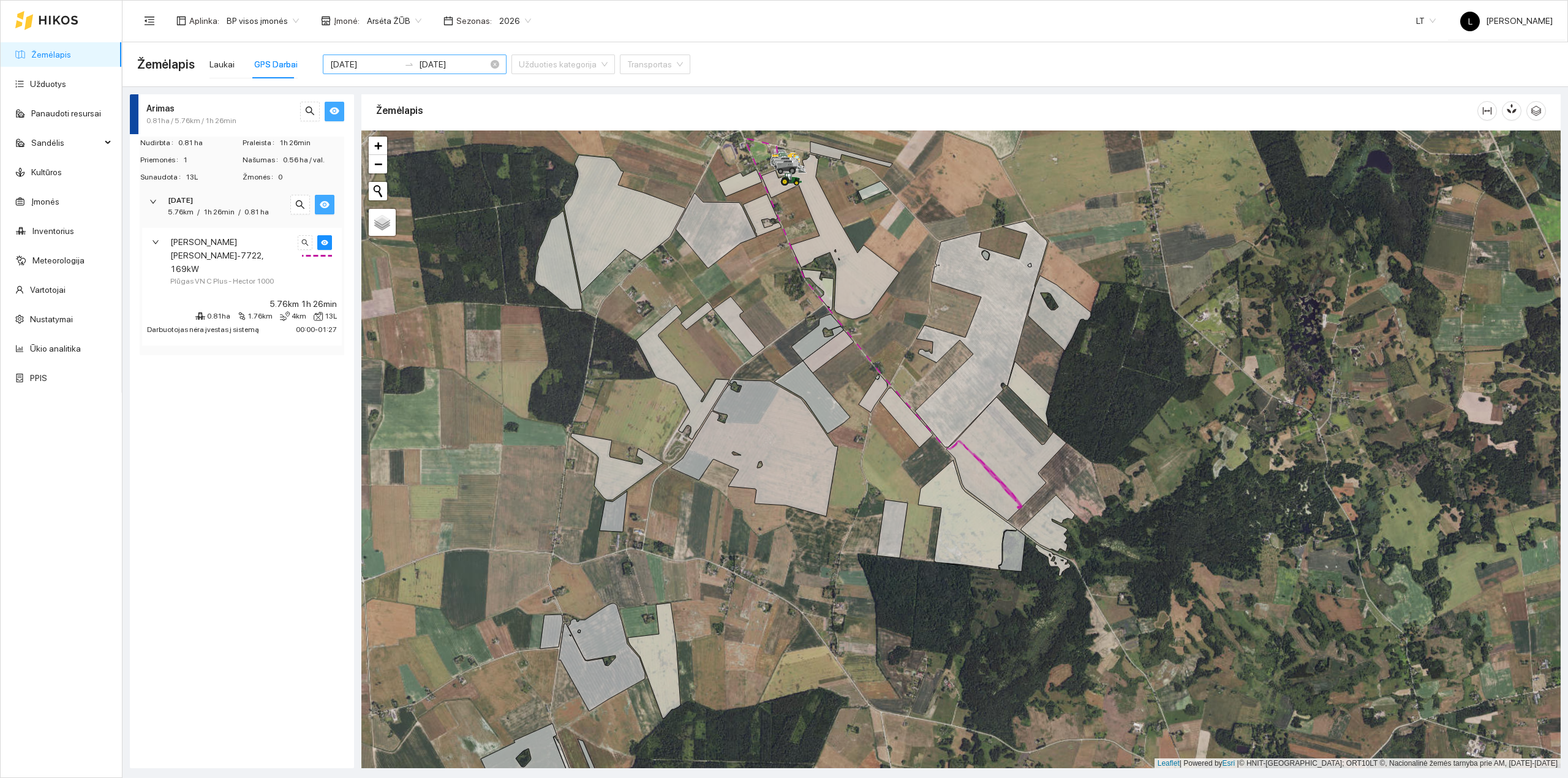
click at [374, 71] on div "2025-09-26 2025-09-26" at bounding box center [415, 64] width 184 height 20
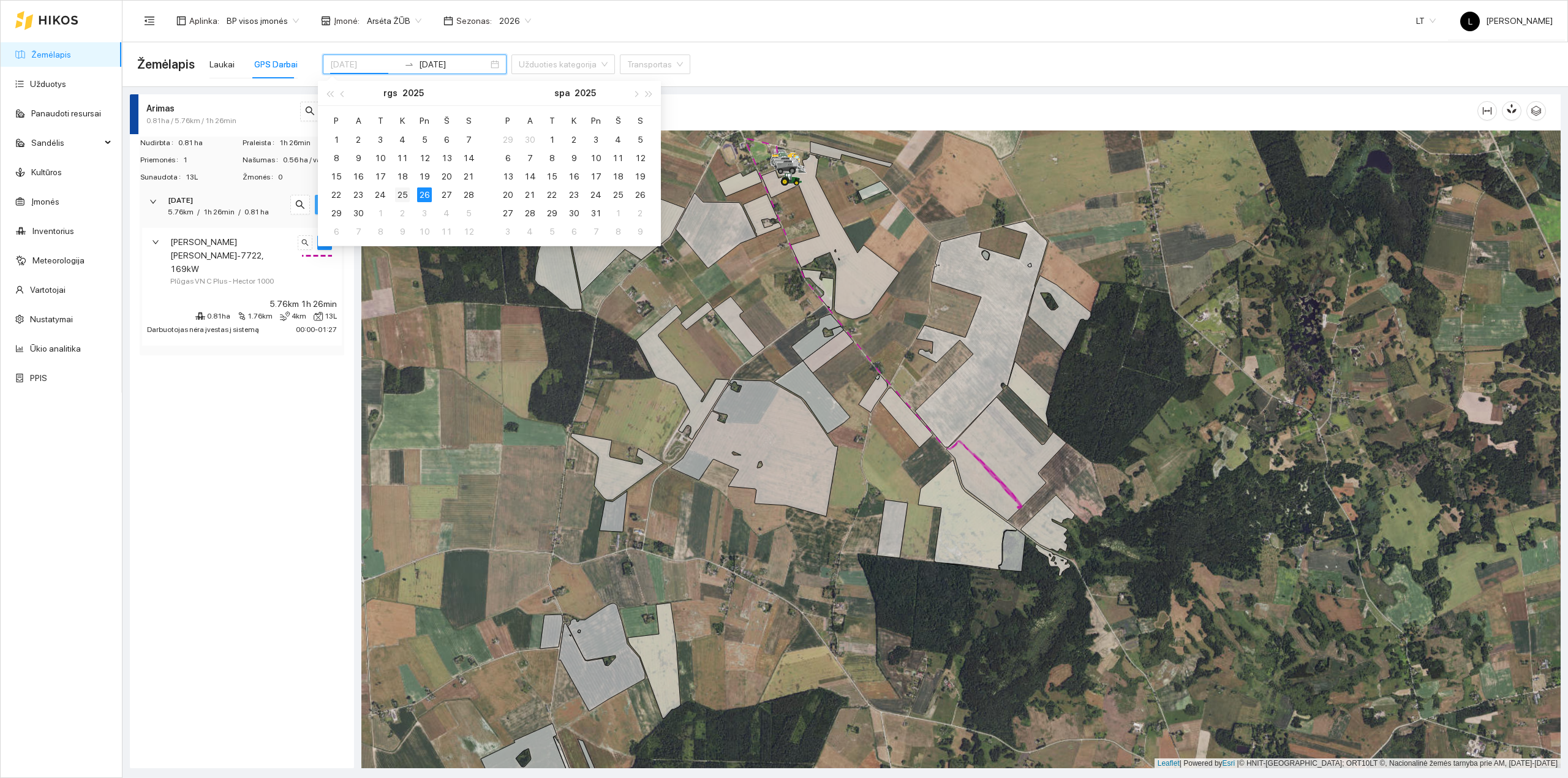
type input "[DATE]"
click at [407, 199] on div "25" at bounding box center [402, 194] width 15 height 15
click at [419, 196] on div "26" at bounding box center [424, 194] width 15 height 15
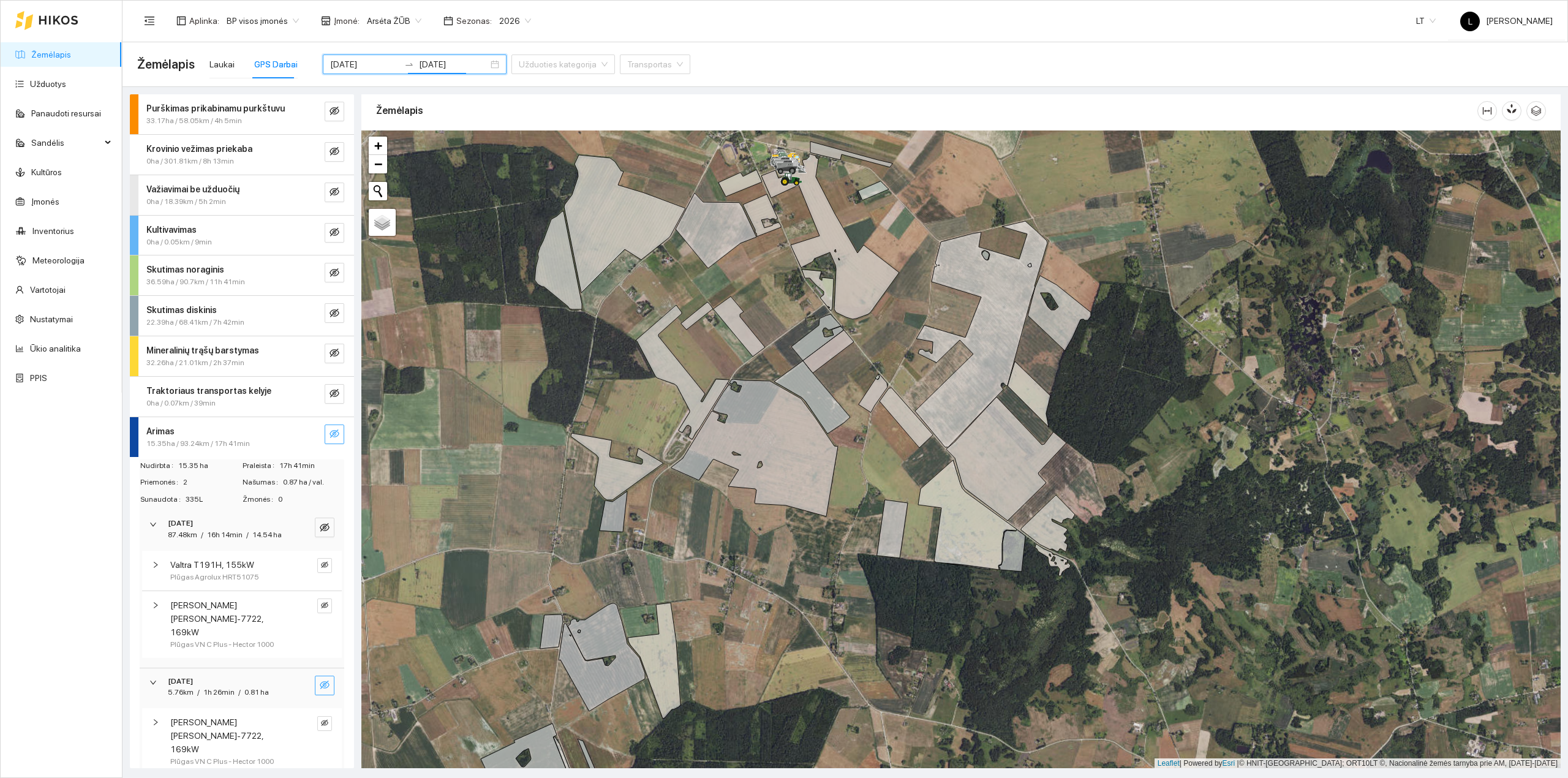
click at [260, 448] on div "15.35ha / 93.24km / 17h 41min" at bounding box center [221, 444] width 150 height 11
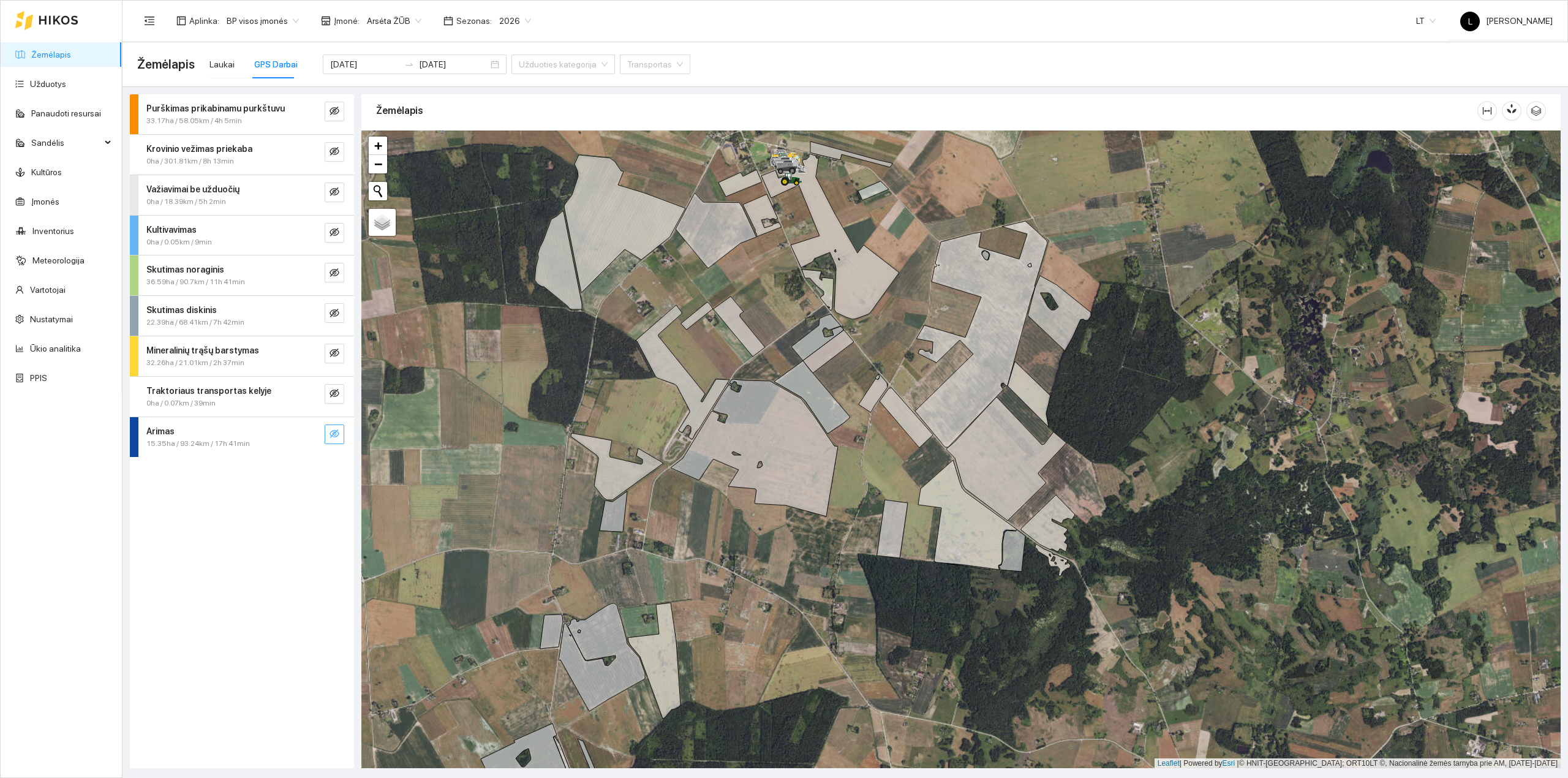
click at [334, 434] on icon "eye-invisible" at bounding box center [334, 433] width 10 height 8
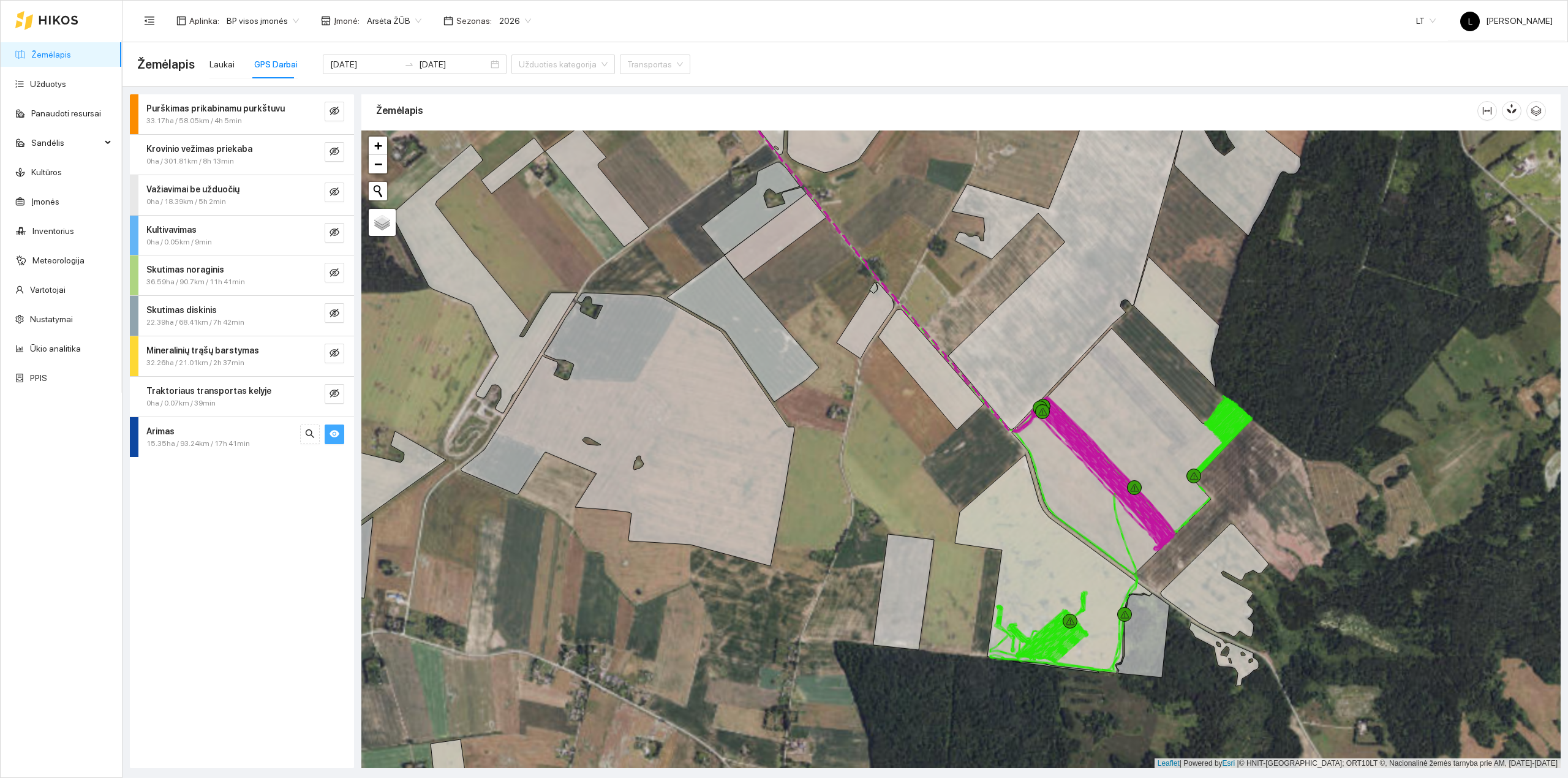
drag, startPoint x: 805, startPoint y: 469, endPoint x: 638, endPoint y: 429, distance: 171.7
click at [638, 429] on div at bounding box center [961, 449] width 1199 height 638
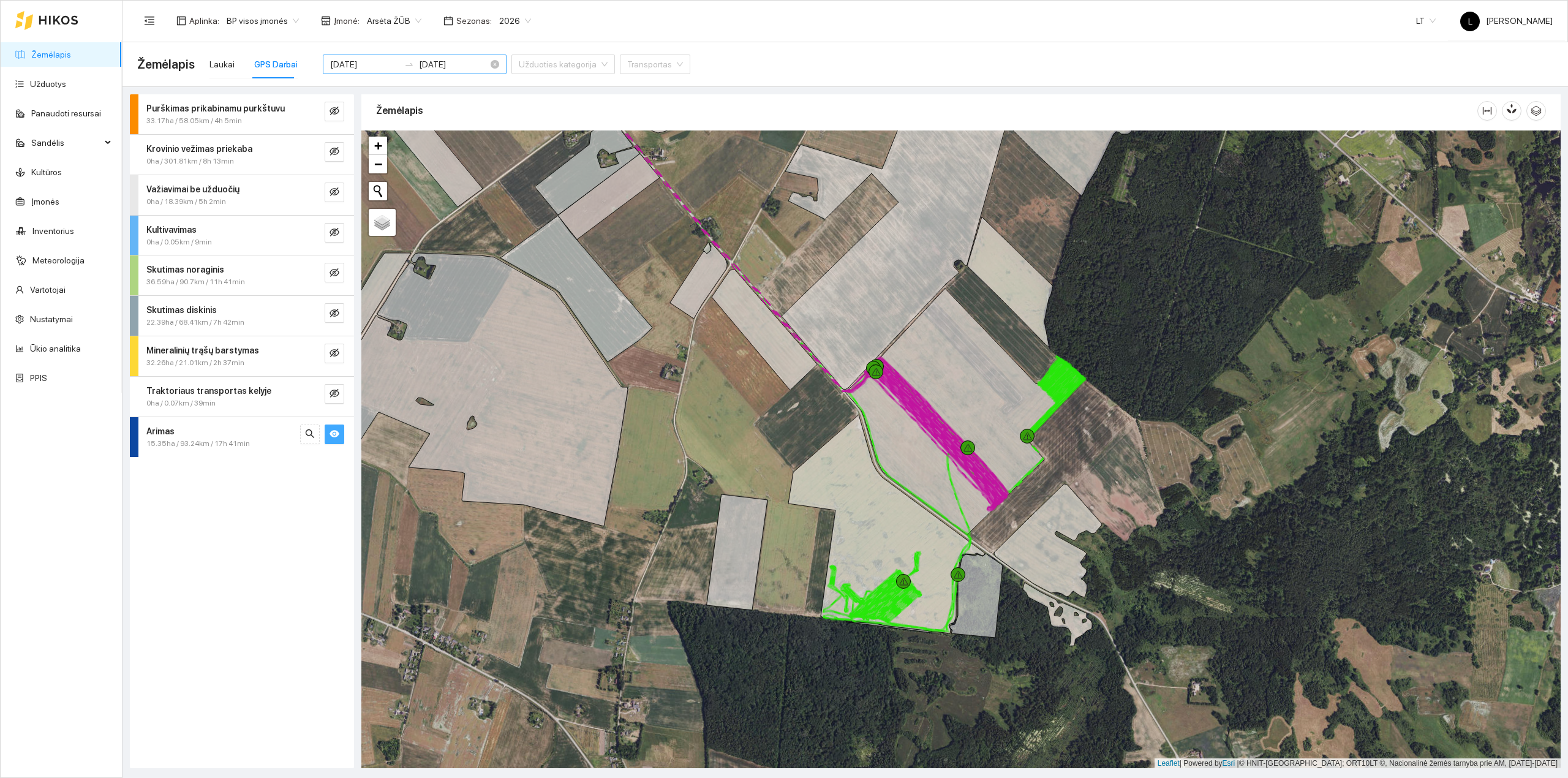
click at [427, 65] on input "[DATE]" at bounding box center [453, 64] width 69 height 13
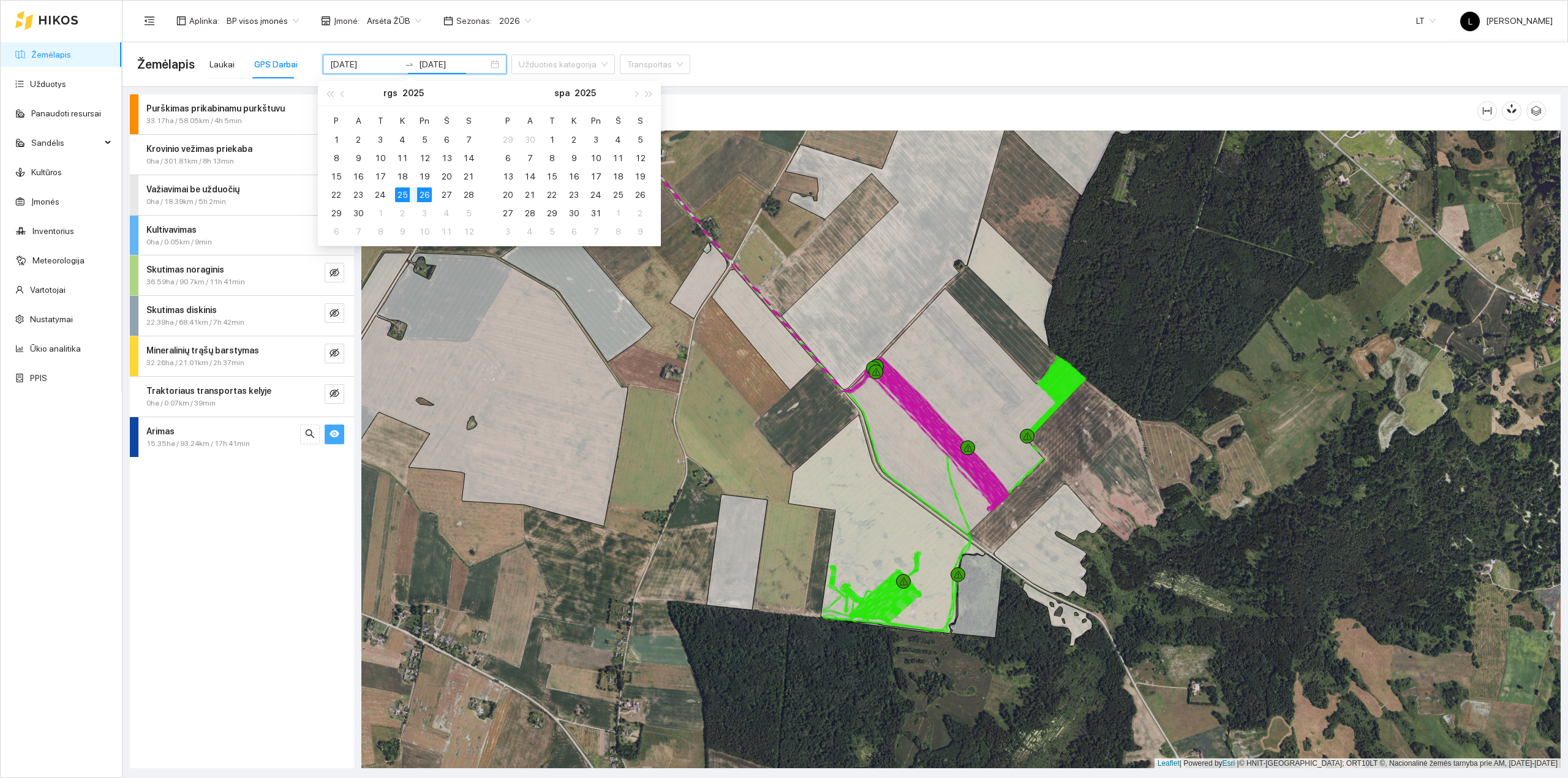
click at [241, 442] on span "15.35ha / 93.24km / 17h 41min" at bounding box center [198, 444] width 103 height 11
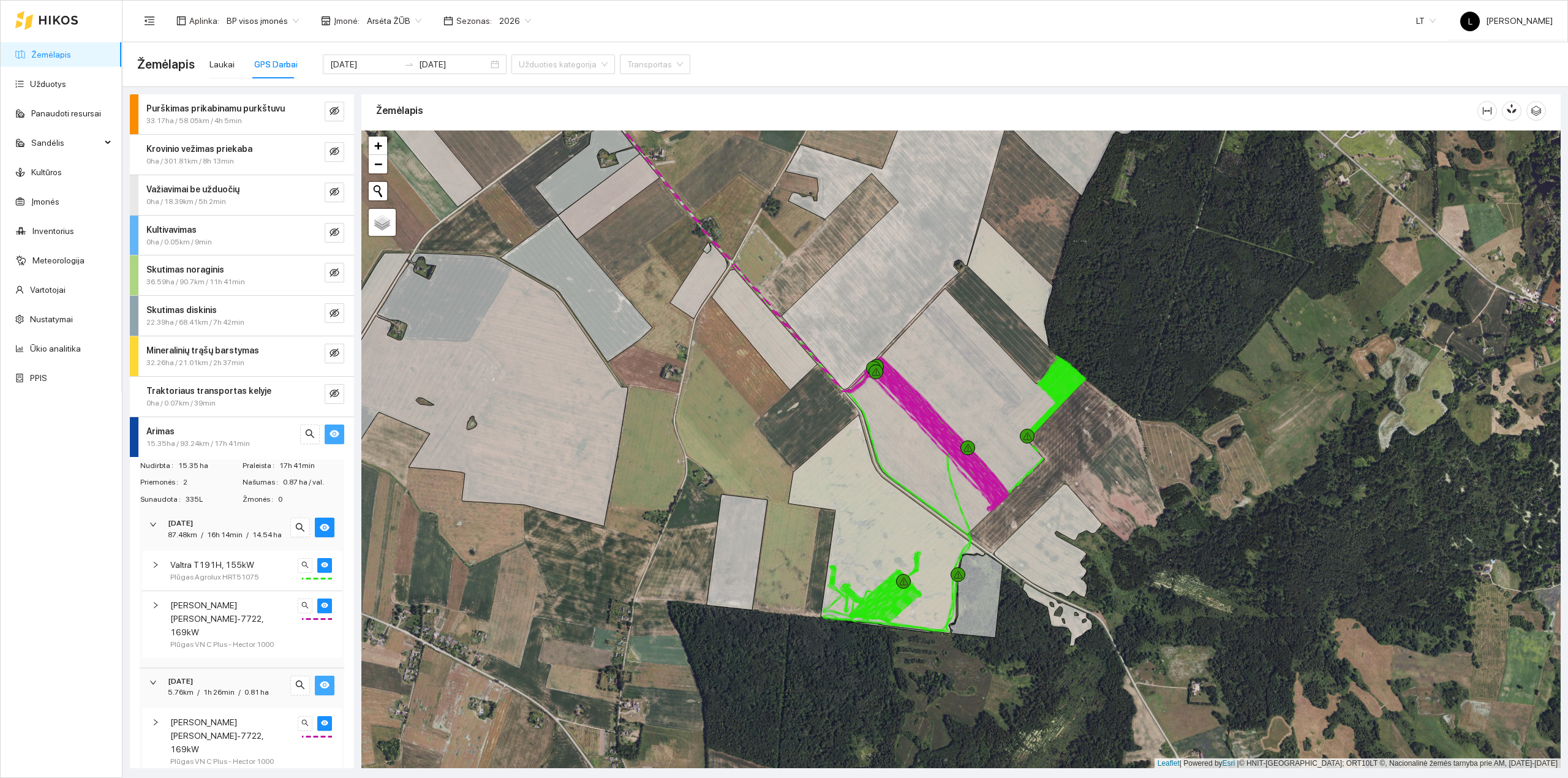
scroll to position [12, 0]
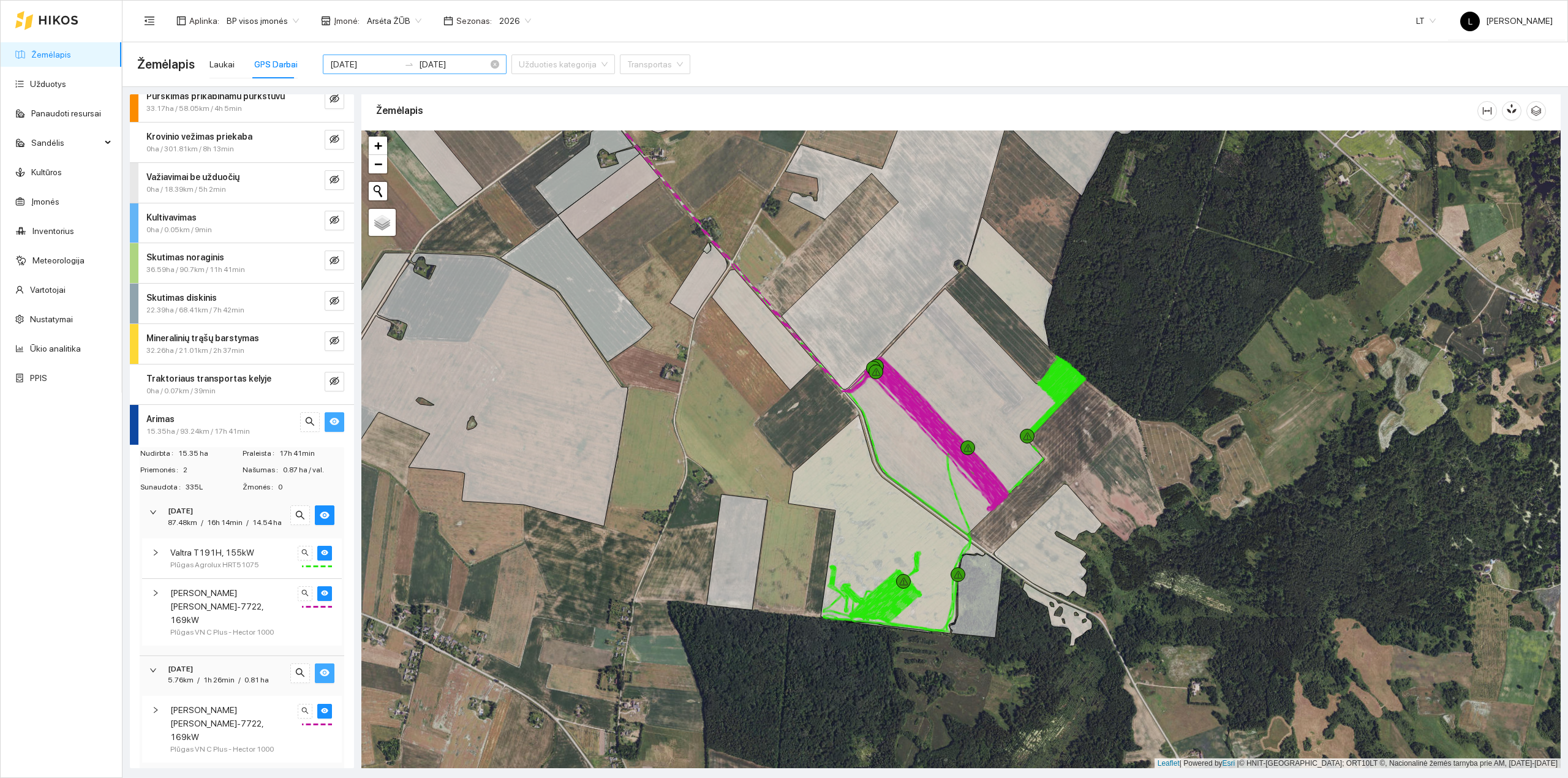
click at [424, 57] on input "[DATE]" at bounding box center [453, 64] width 69 height 13
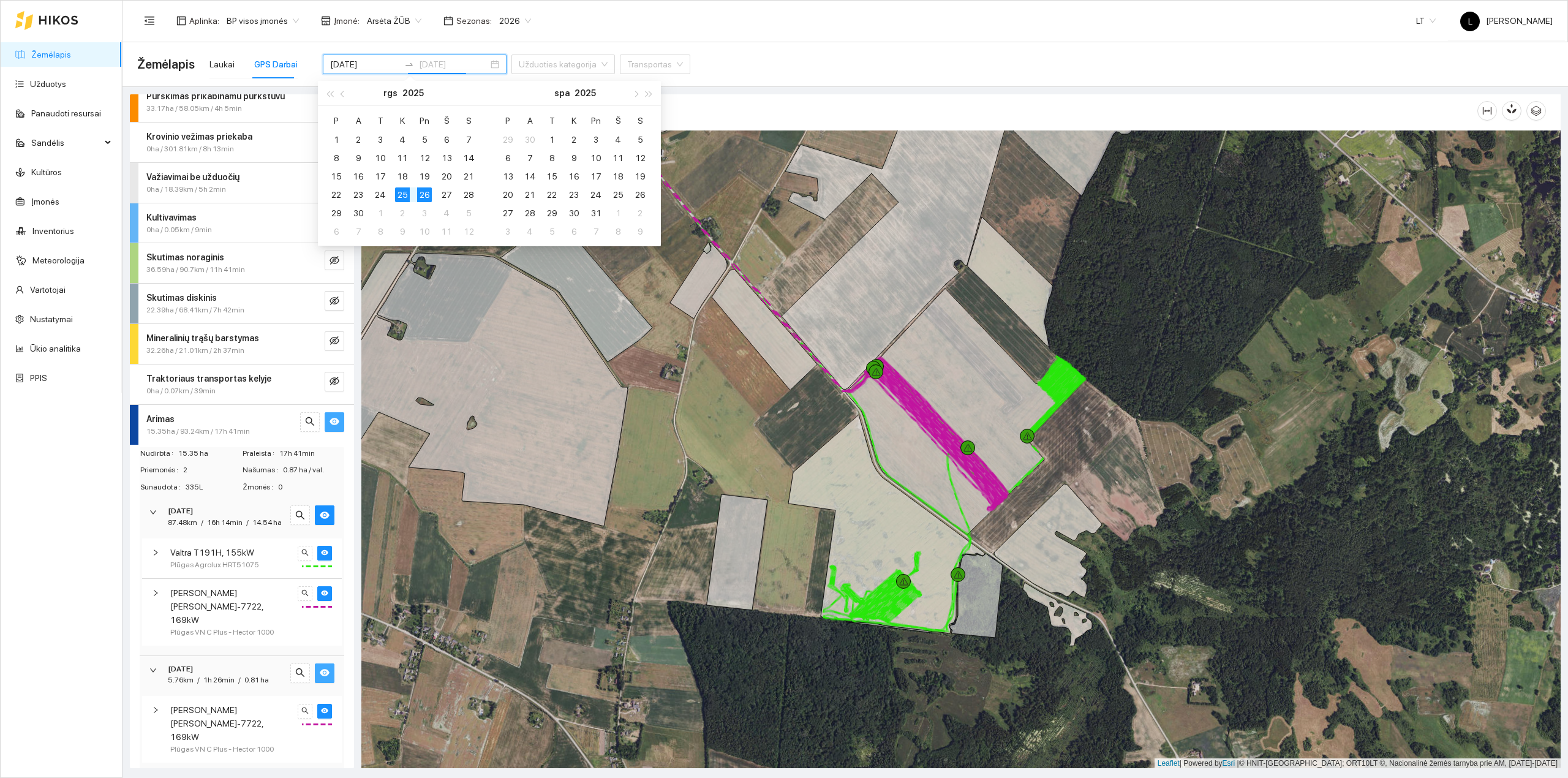
type input "[DATE]"
click at [420, 186] on td "26" at bounding box center [424, 195] width 22 height 19
click at [423, 194] on div "26" at bounding box center [424, 194] width 15 height 15
type input "[DATE]"
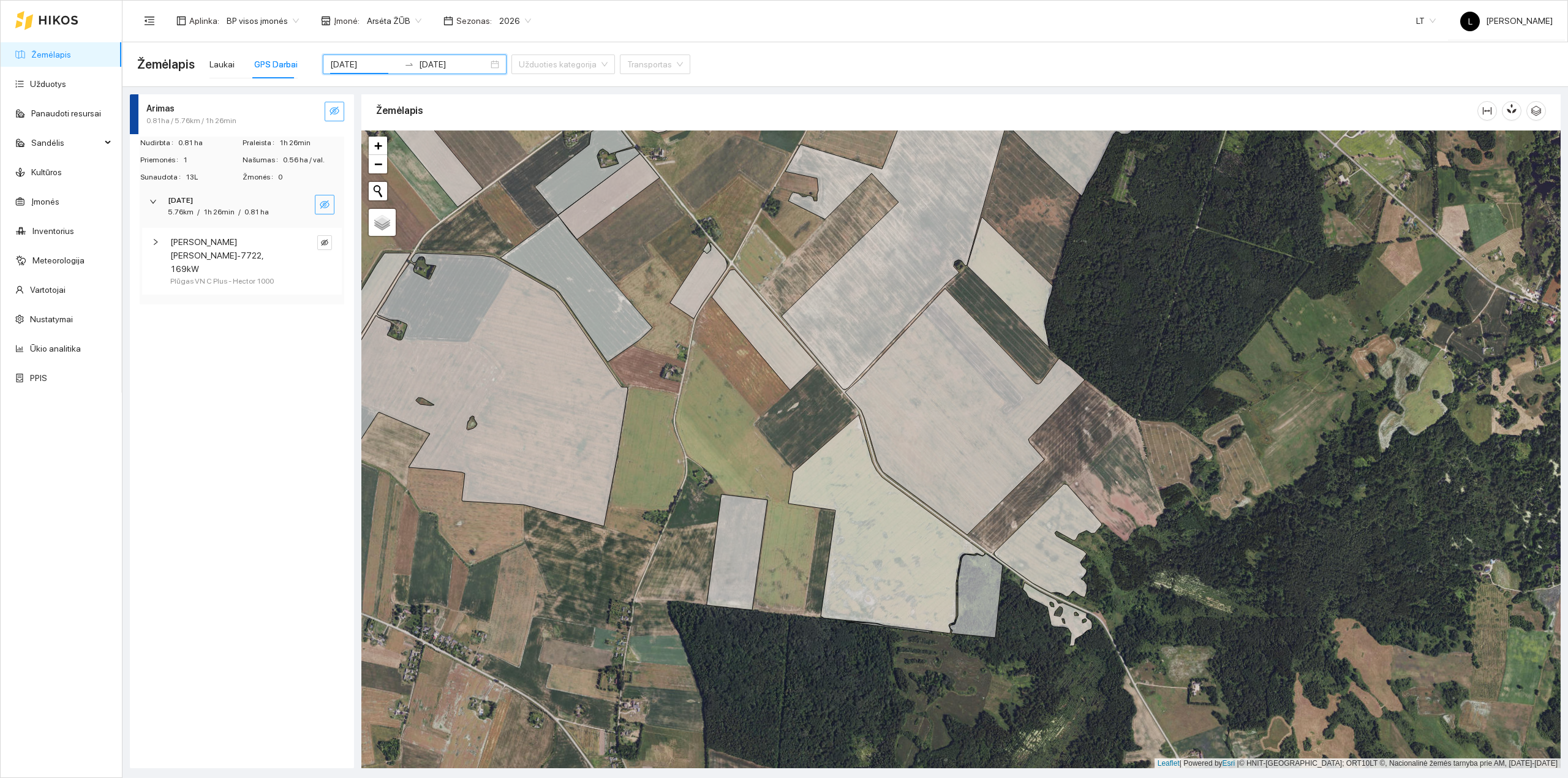
click at [338, 241] on div "[PERSON_NAME] [PERSON_NAME]-7722, 169kW Plūgas VN C Plus - [PERSON_NAME] 1000" at bounding box center [241, 261] width 200 height 67
click at [332, 241] on div "[PERSON_NAME] [PERSON_NAME]-7722, 169kW Plūgas VN C Plus - [PERSON_NAME] 1000" at bounding box center [241, 261] width 200 height 67
click at [326, 243] on icon "eye-invisible" at bounding box center [324, 243] width 8 height 8
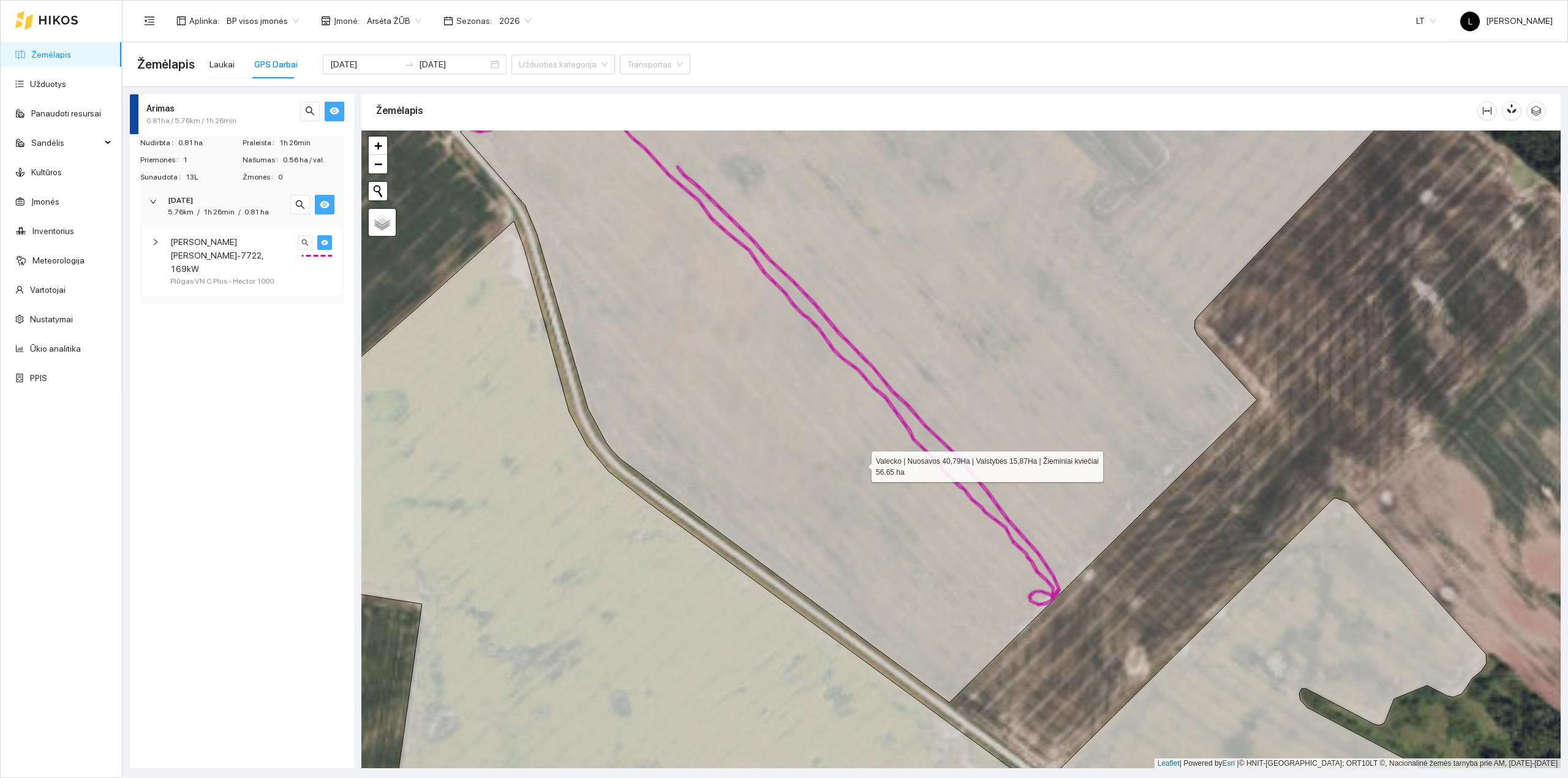
drag, startPoint x: 860, startPoint y: 466, endPoint x: 897, endPoint y: 531, distance: 74.8
click at [897, 530] on icon at bounding box center [940, 385] width 959 height 636
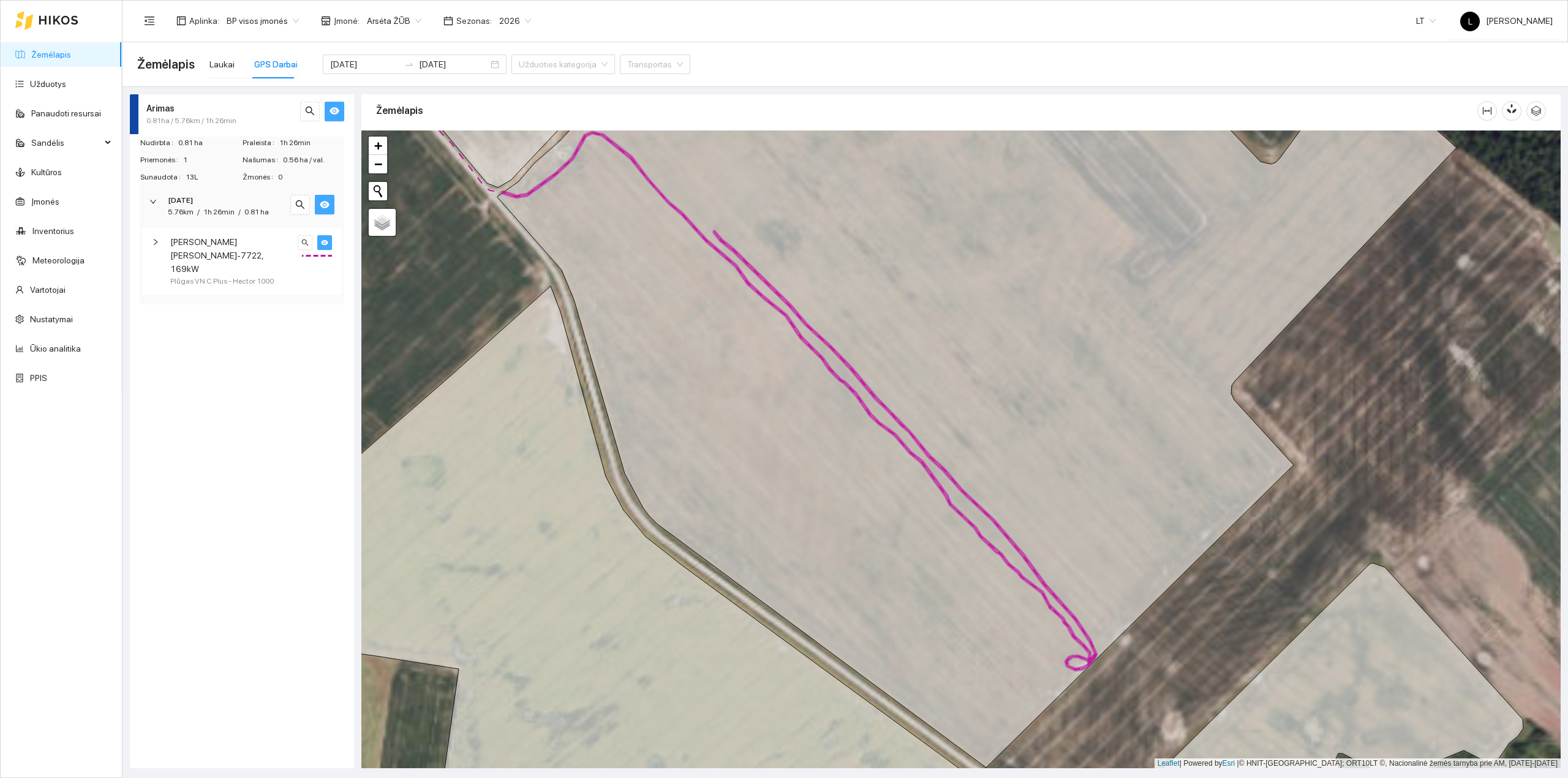
click at [247, 251] on span "[PERSON_NAME] [PERSON_NAME]-7722, 169kW" at bounding box center [232, 255] width 123 height 40
drag, startPoint x: 825, startPoint y: 400, endPoint x: 789, endPoint y: 432, distance: 48.2
click at [789, 432] on icon at bounding box center [977, 417] width 959 height 701
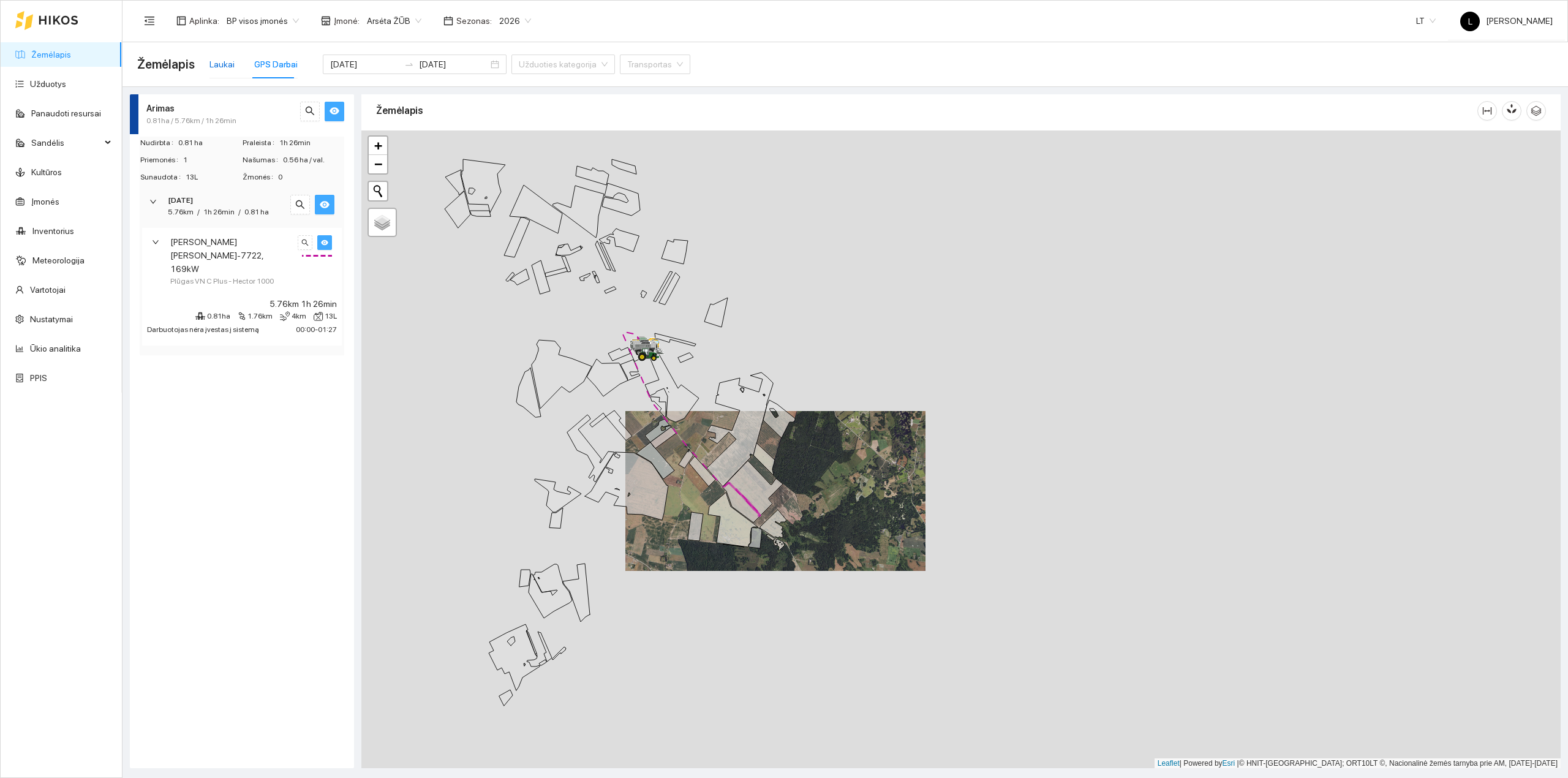
click at [209, 63] on div "Laukai" at bounding box center [222, 64] width 25 height 13
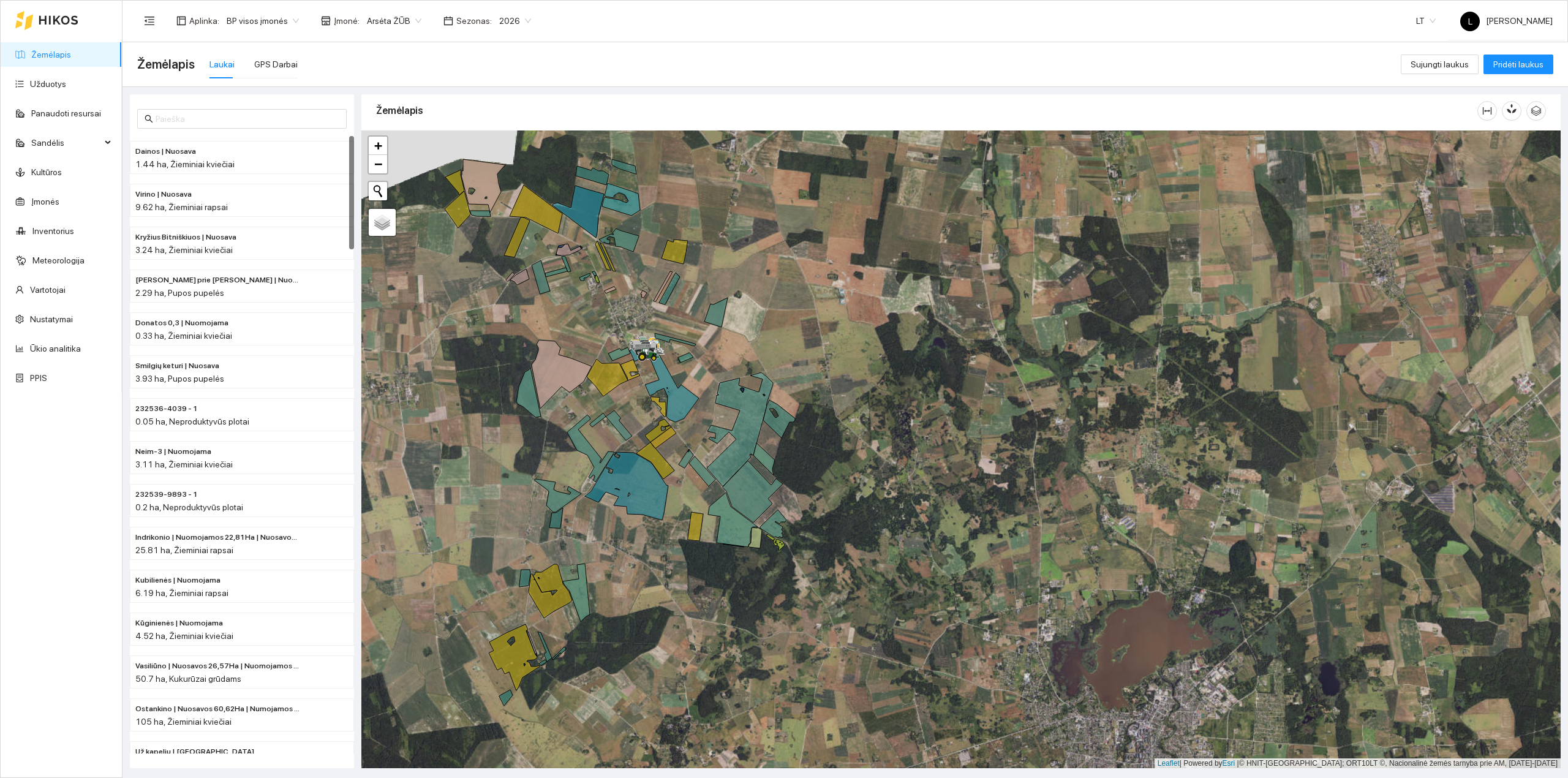
click at [71, 55] on link "Žemėlapis" at bounding box center [51, 54] width 40 height 10
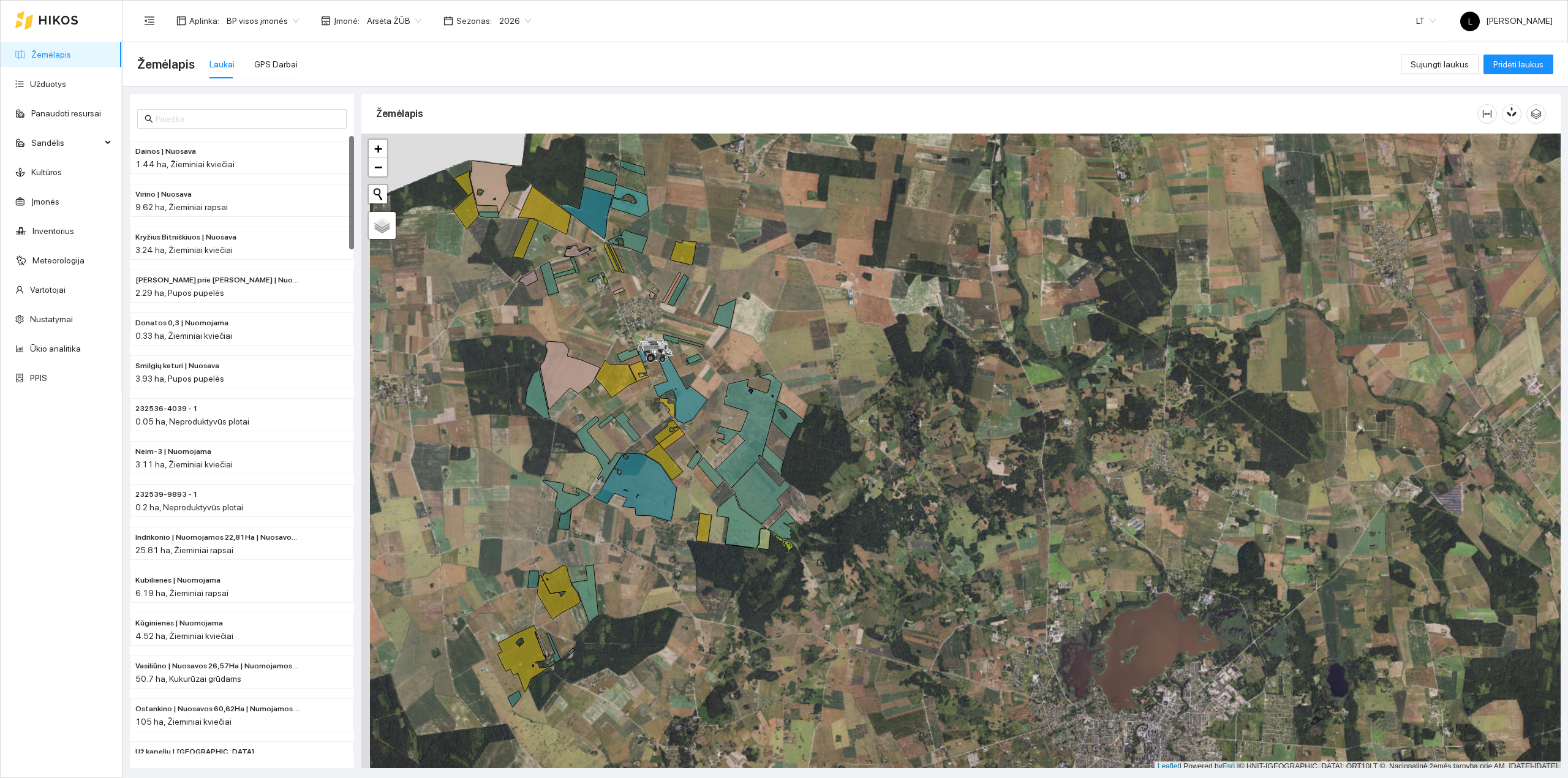
scroll to position [3, 0]
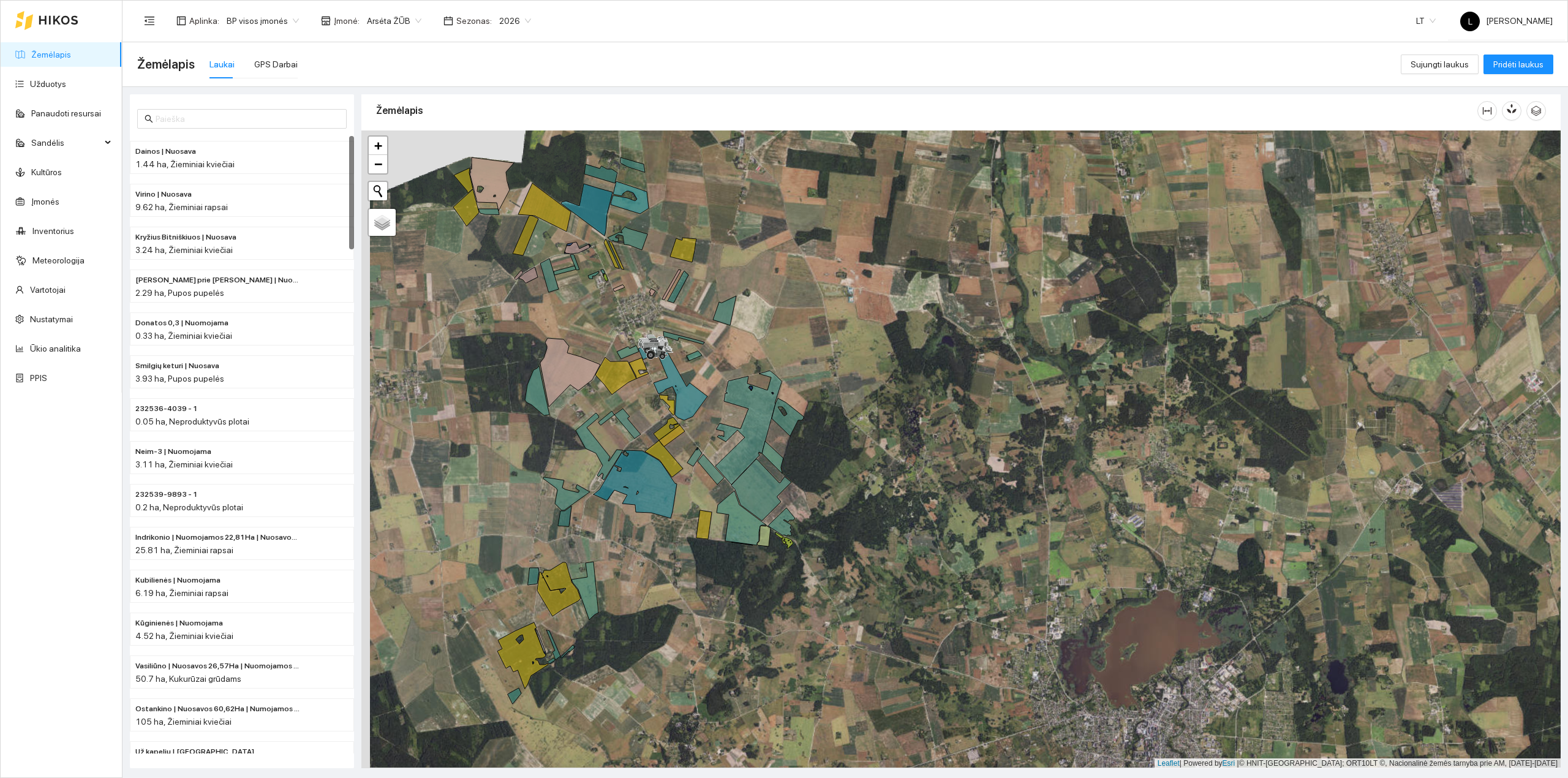
drag, startPoint x: 599, startPoint y: 499, endPoint x: 698, endPoint y: 492, distance: 99.2
click at [698, 492] on div at bounding box center [961, 449] width 1199 height 638
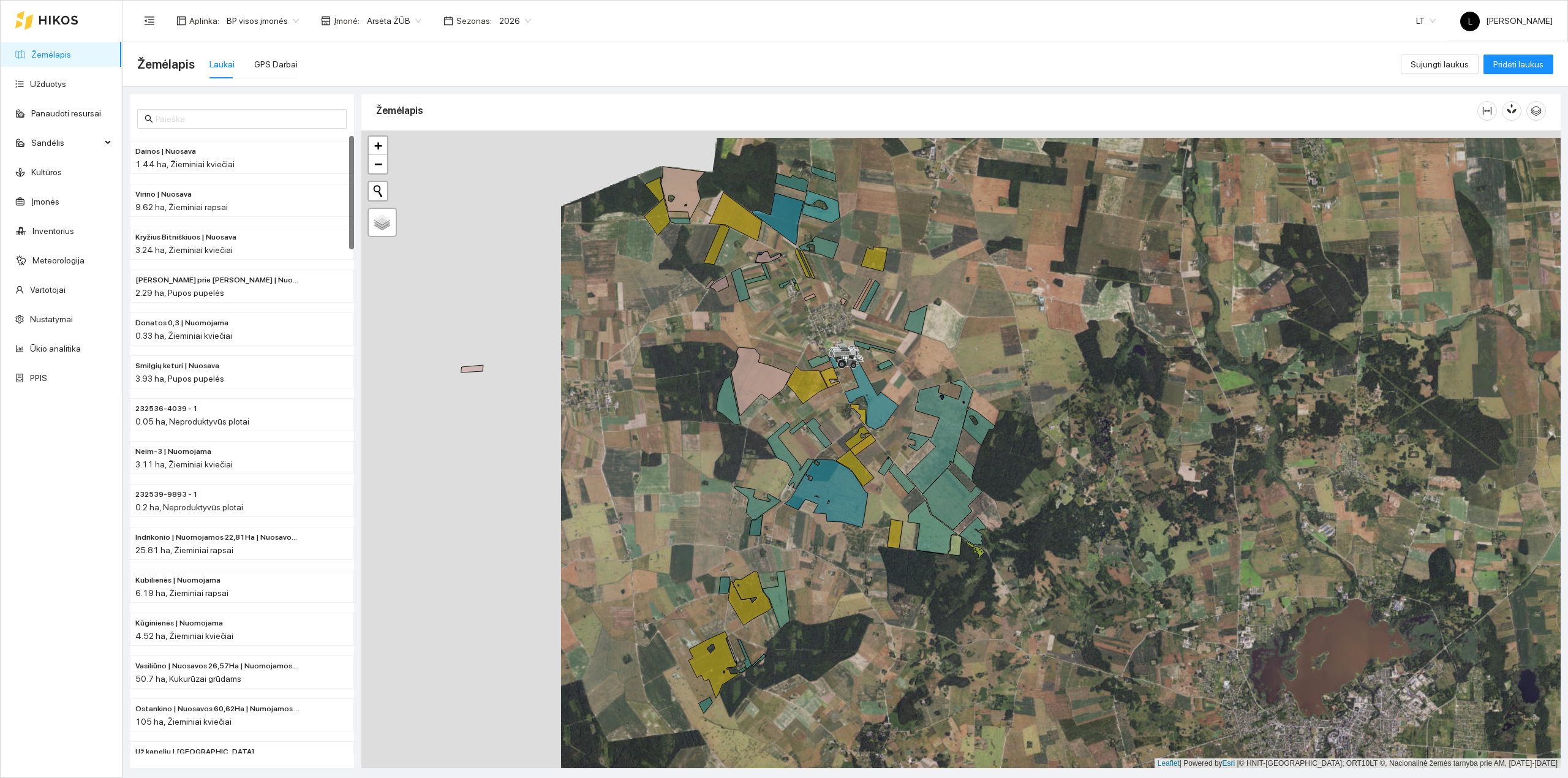
drag, startPoint x: 613, startPoint y: 432, endPoint x: 706, endPoint y: 448, distance: 94.4
click at [706, 448] on div at bounding box center [961, 449] width 1199 height 638
